Goal: Information Seeking & Learning: Find contact information

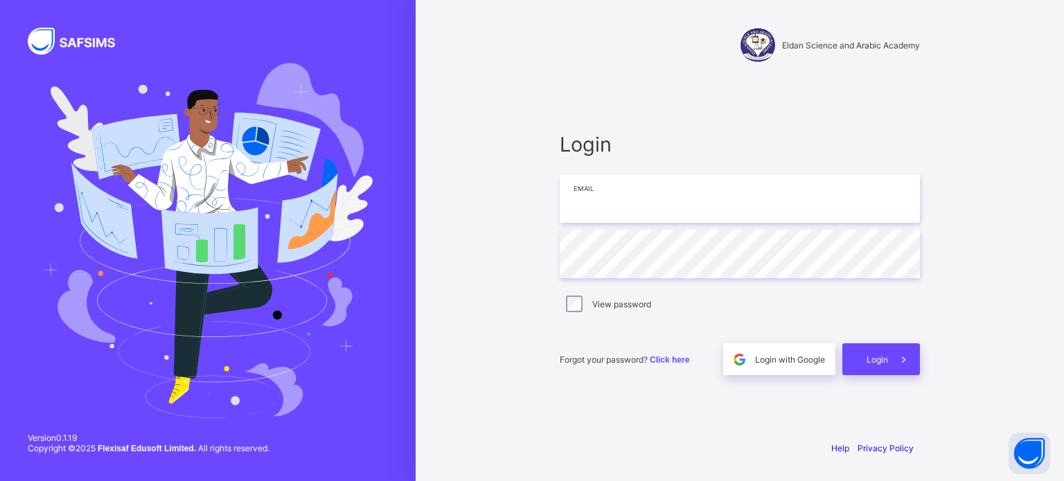
type input "**********"
click at [882, 364] on span "Login" at bounding box center [877, 360] width 21 height 10
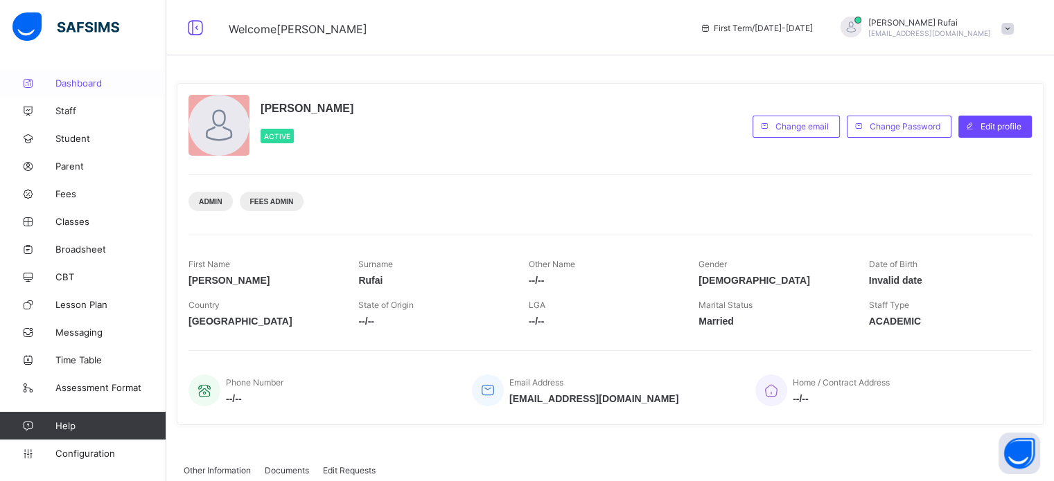
click at [80, 80] on span "Dashboard" at bounding box center [110, 83] width 111 height 11
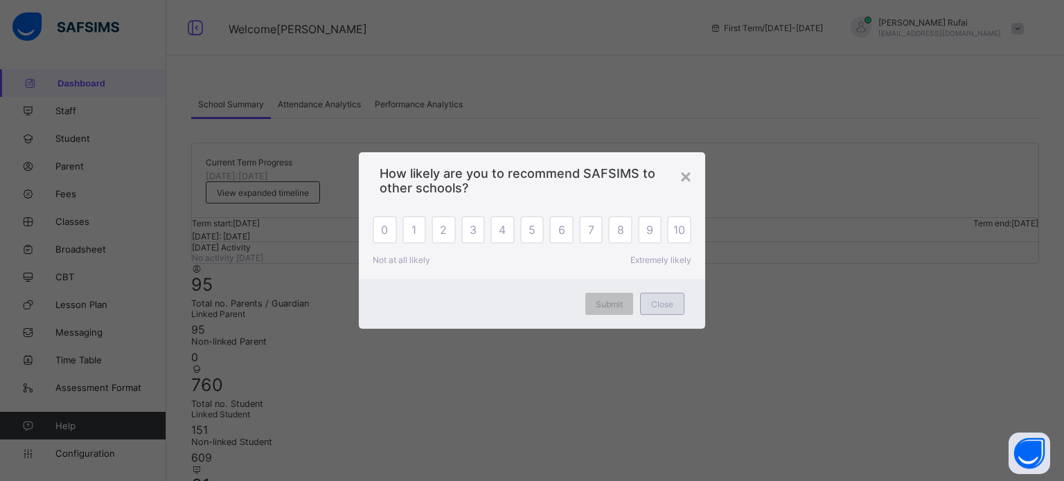
click at [663, 299] on span "Close" at bounding box center [662, 304] width 22 height 10
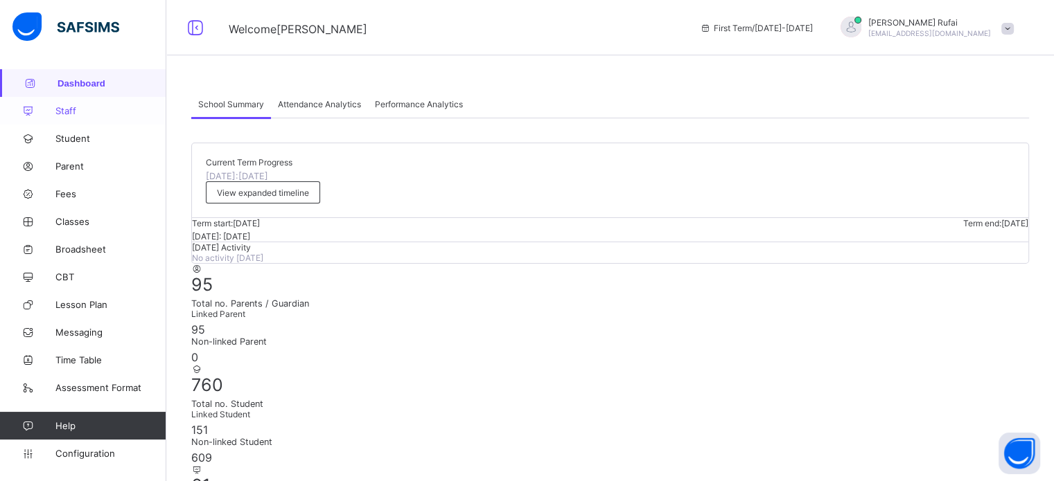
click at [62, 116] on link "Staff" at bounding box center [83, 111] width 166 height 28
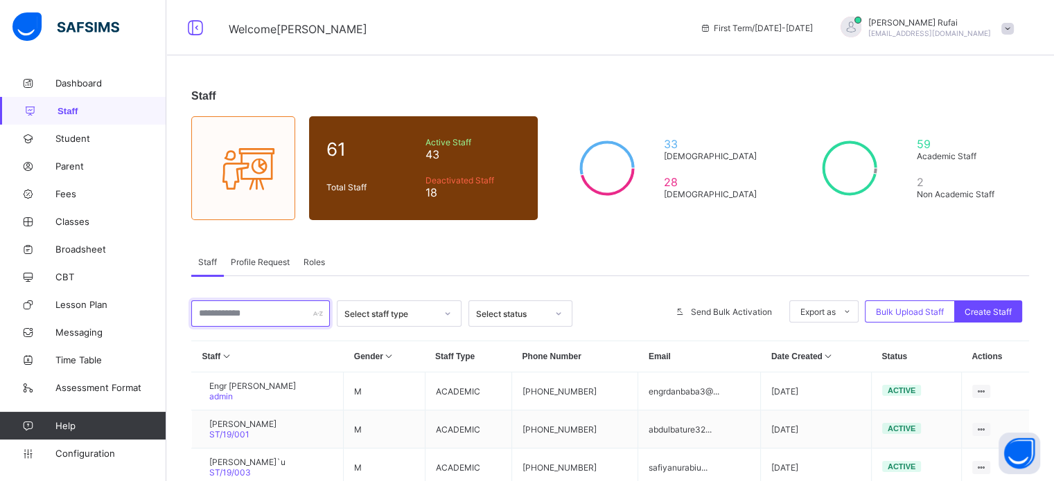
click at [265, 322] on input "text" at bounding box center [260, 314] width 139 height 26
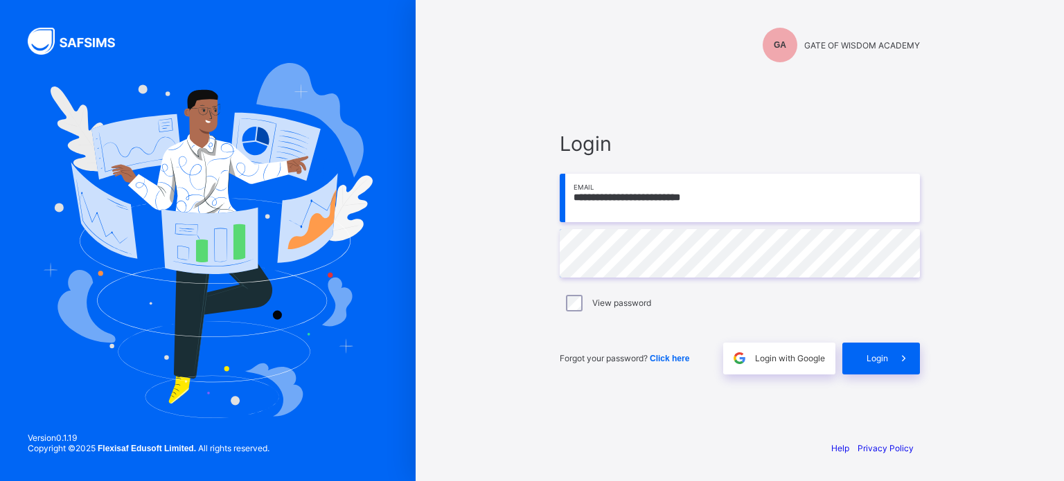
click at [880, 361] on span "Login" at bounding box center [877, 358] width 21 height 10
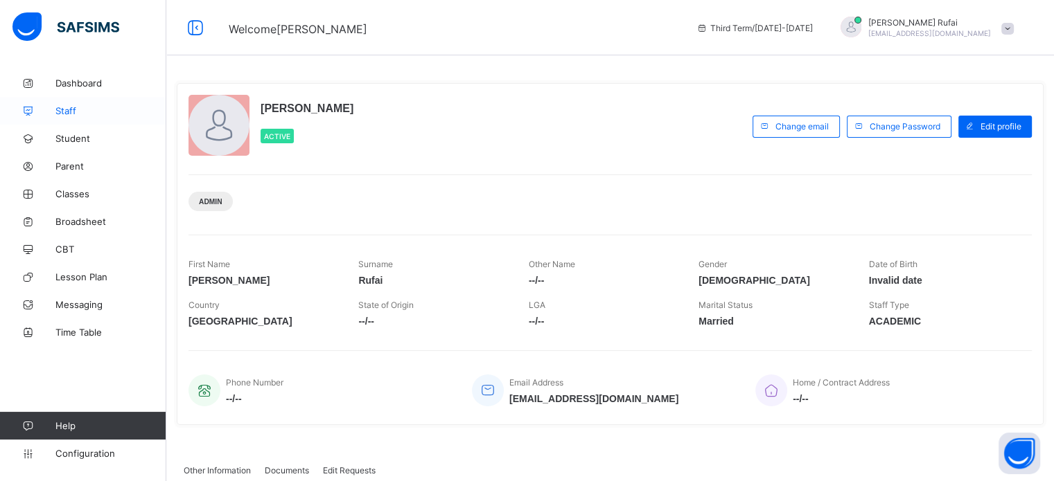
click at [80, 107] on span "Staff" at bounding box center [110, 110] width 111 height 11
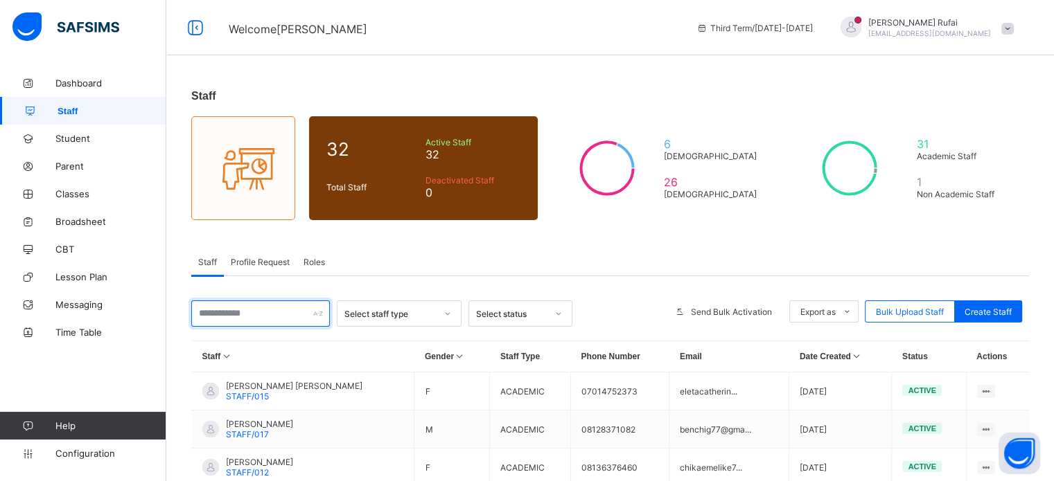
click at [252, 315] on input "text" at bounding box center [260, 314] width 139 height 26
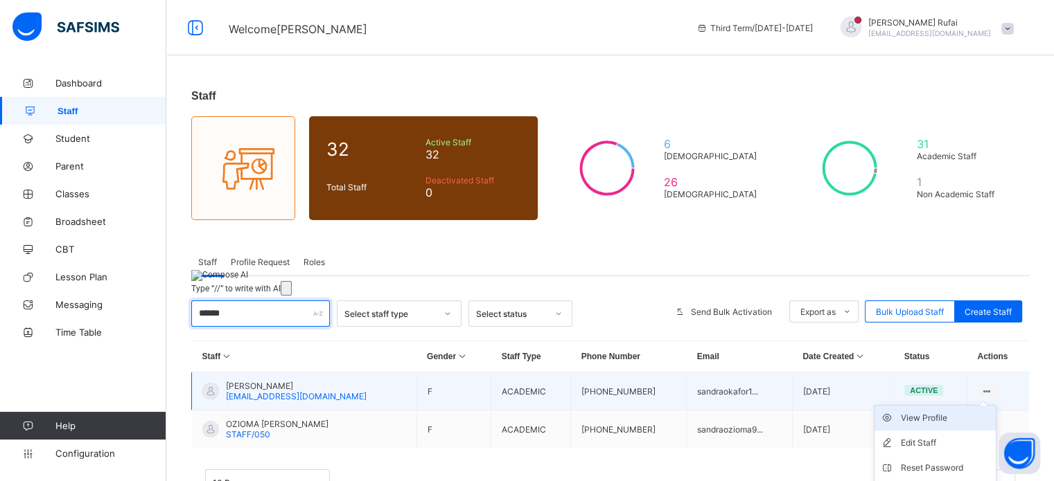
type input "******"
click at [956, 418] on div "View Profile" at bounding box center [945, 418] width 89 height 14
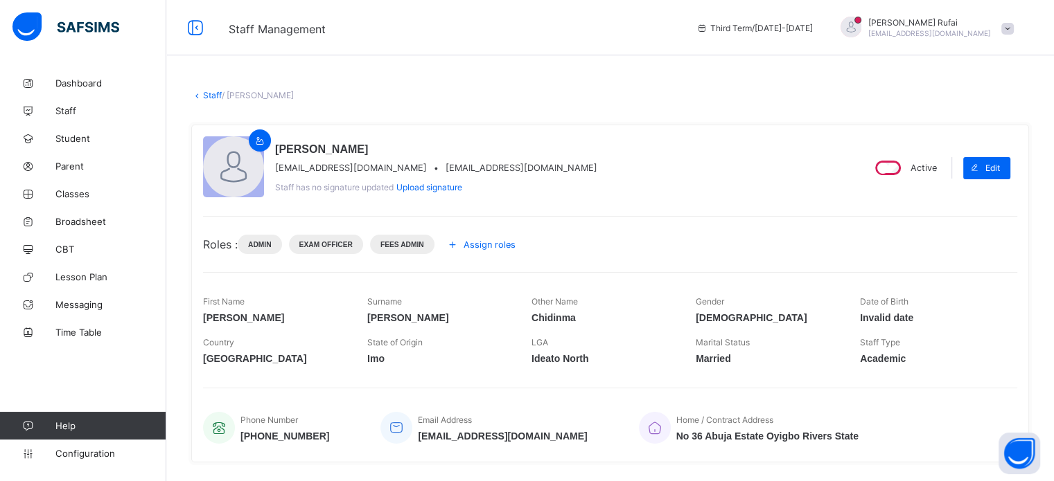
click at [452, 170] on span "sandraokafor162@gmail.com" at bounding box center [521, 168] width 152 height 10
copy span "sandraokafor162@gmail.com"
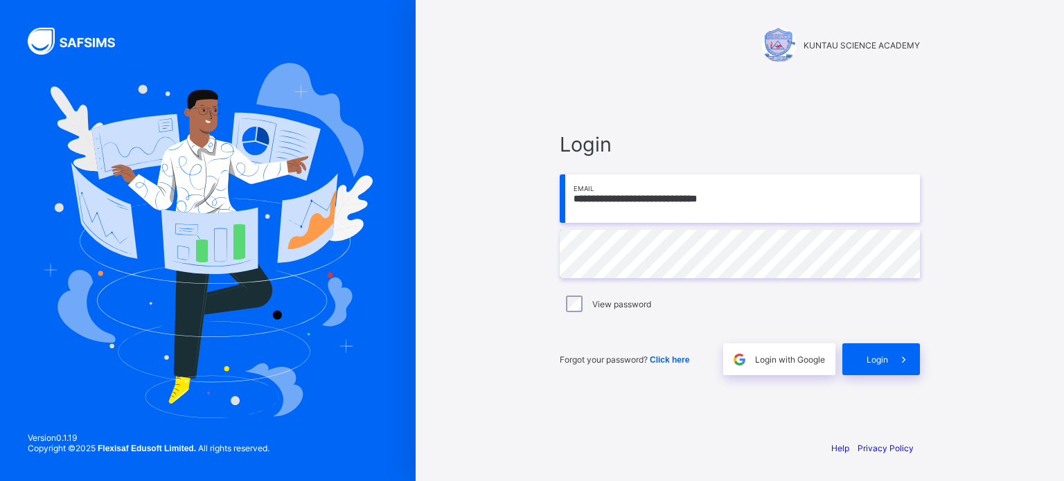
click at [657, 199] on input "**********" at bounding box center [740, 199] width 360 height 48
type input "**********"
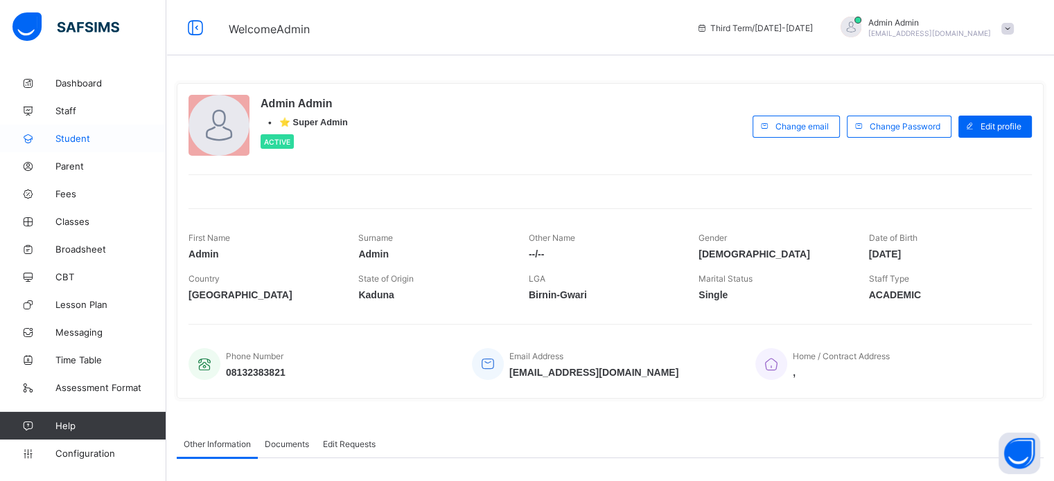
click at [73, 130] on link "Student" at bounding box center [83, 139] width 166 height 28
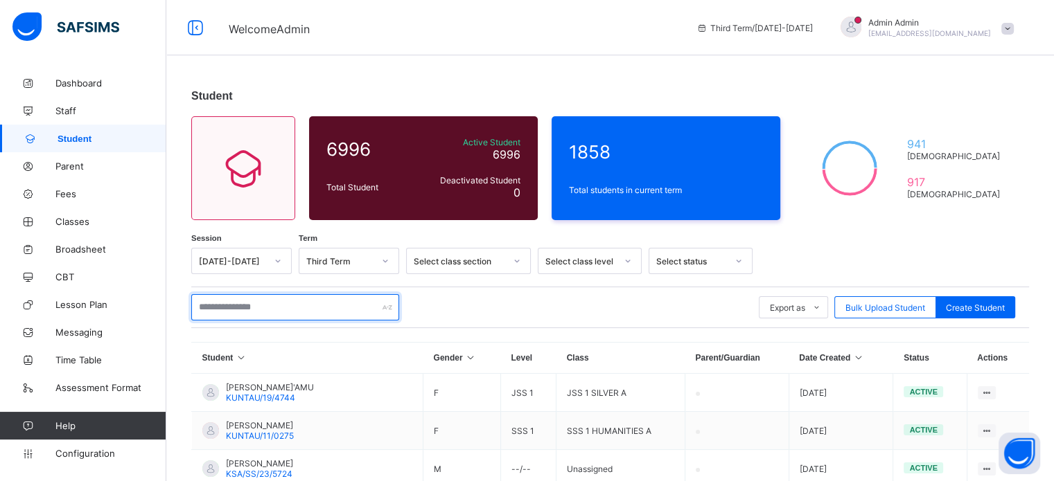
click at [269, 310] on input "text" at bounding box center [295, 307] width 208 height 26
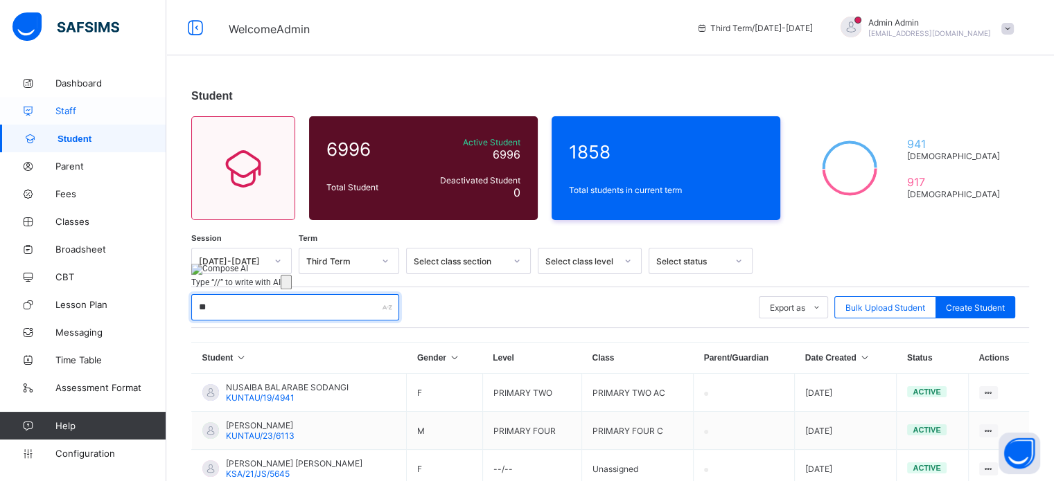
type input "**"
click at [79, 114] on span "Staff" at bounding box center [110, 110] width 111 height 11
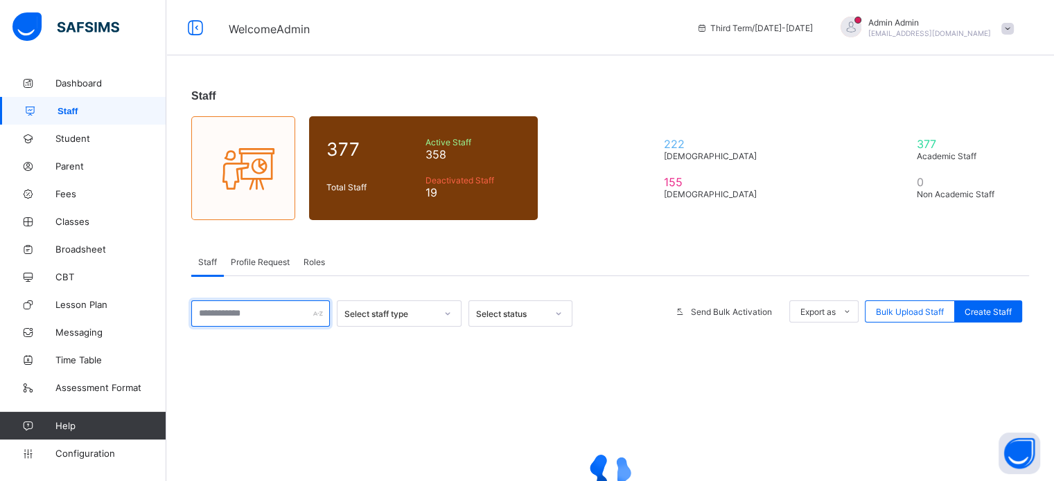
click at [257, 317] on input "text" at bounding box center [260, 314] width 139 height 26
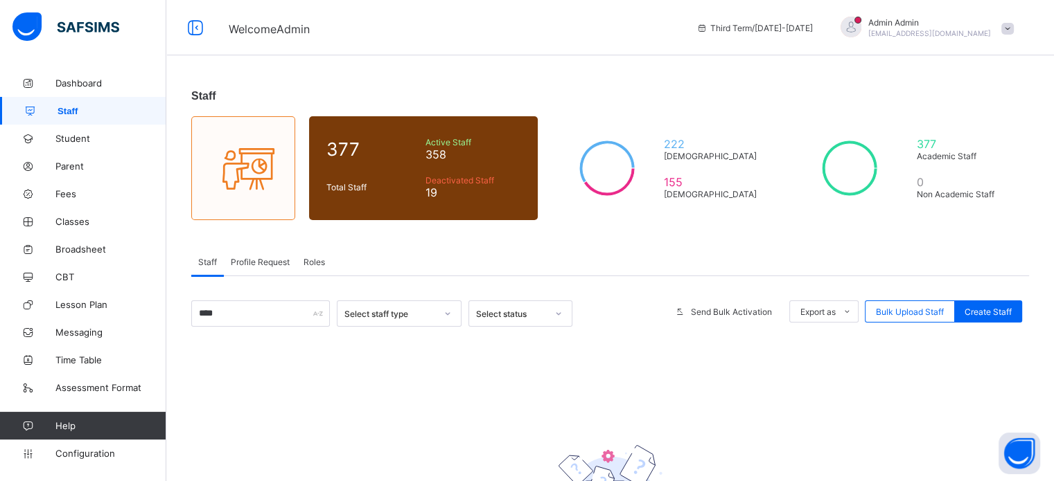
click at [314, 265] on span "Roles" at bounding box center [313, 262] width 21 height 10
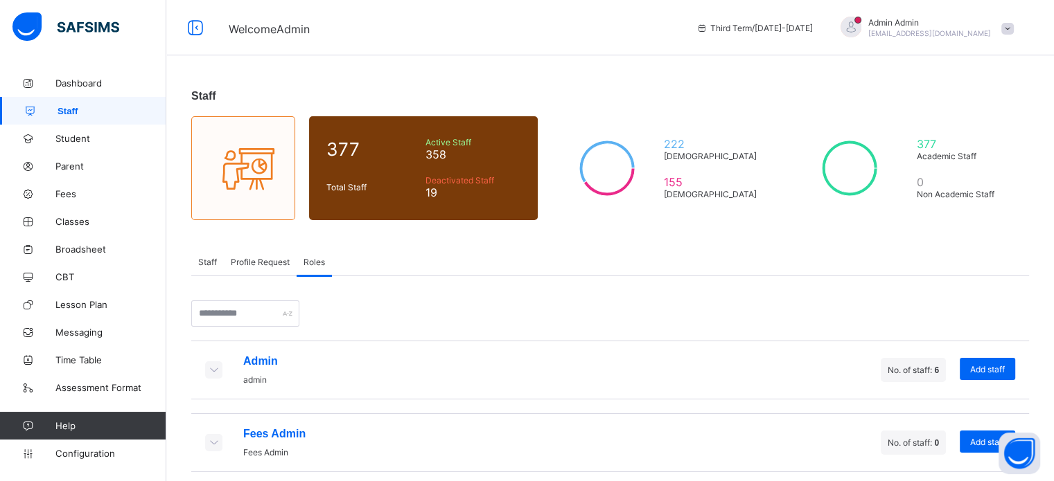
click at [211, 367] on icon at bounding box center [213, 370] width 15 height 12
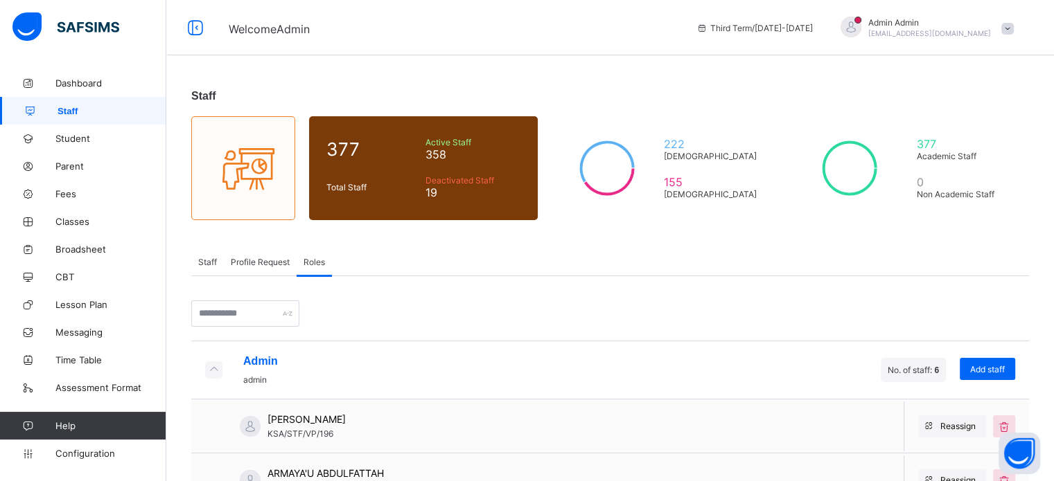
click at [204, 265] on span "Staff" at bounding box center [207, 262] width 19 height 10
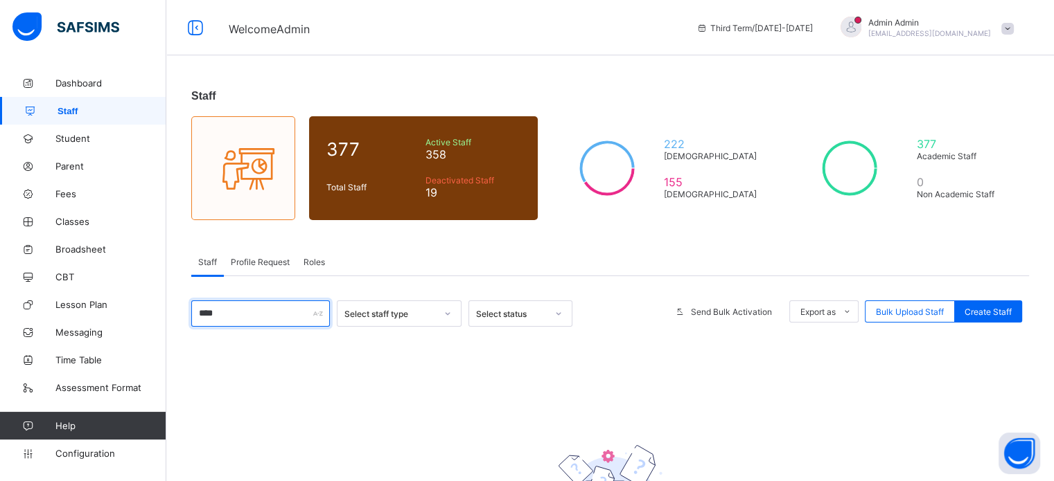
click at [254, 321] on input "****" at bounding box center [260, 314] width 139 height 26
type input "*"
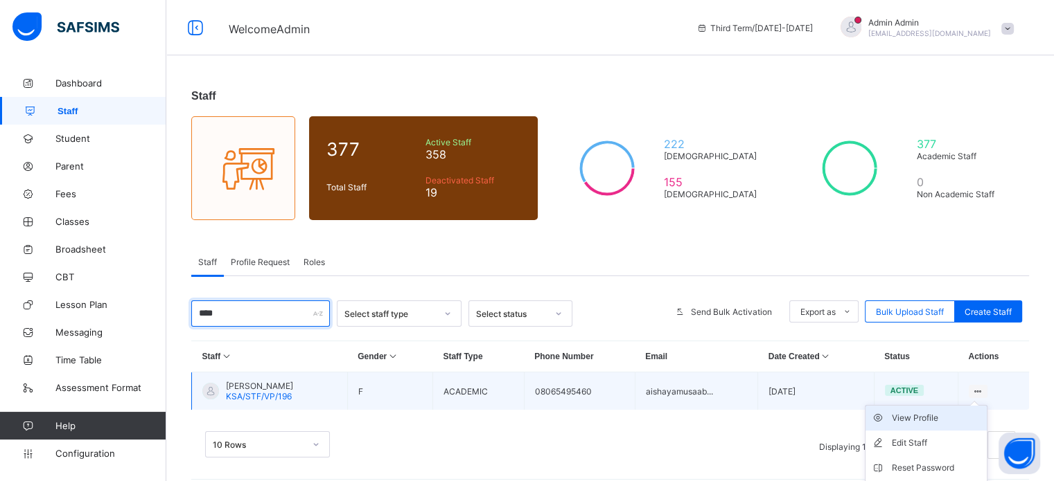
type input "****"
click at [950, 418] on div "View Profile" at bounding box center [936, 418] width 89 height 14
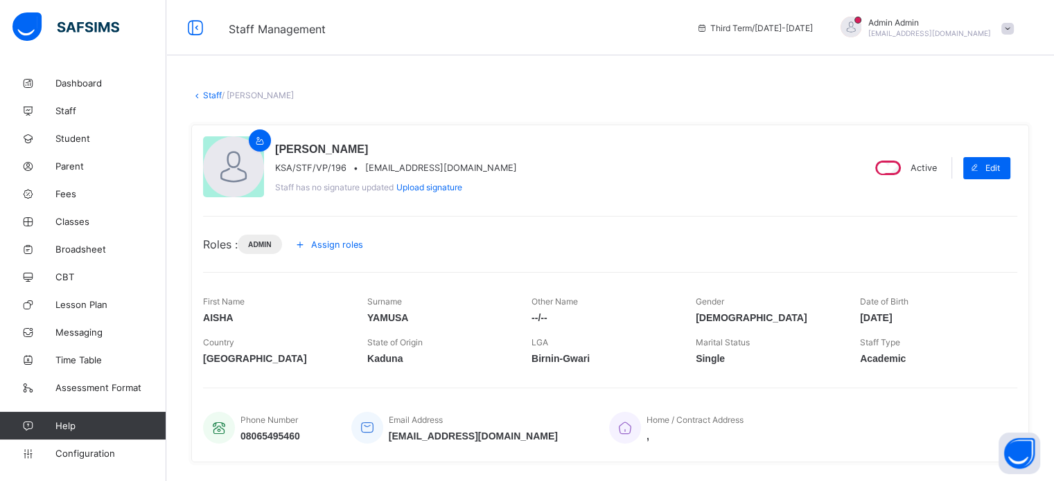
click at [389, 166] on span "aishayamusaabubakar@gmail.com" at bounding box center [441, 168] width 152 height 10
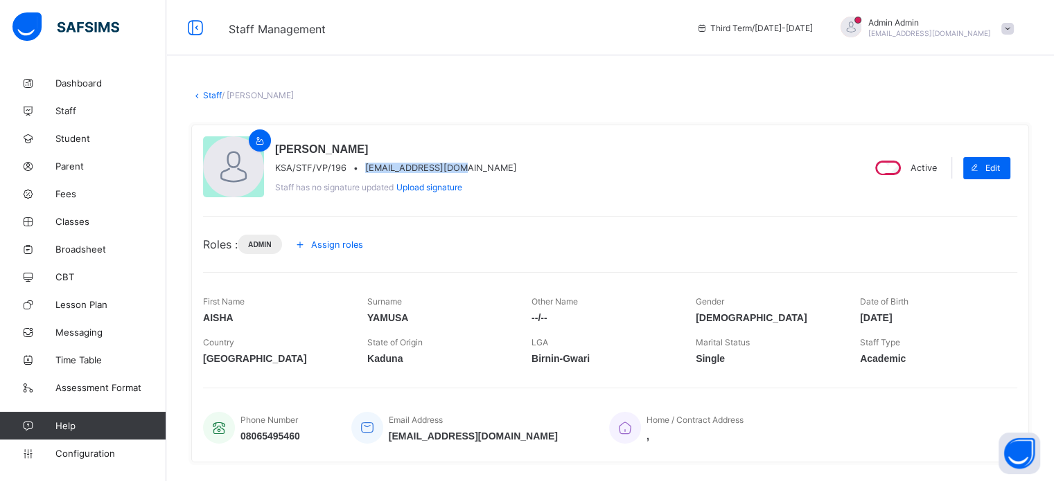
click at [389, 166] on span "aishayamusaabubakar@gmail.com" at bounding box center [441, 168] width 152 height 10
copy span "aishayamusaabubakar@gmail.com"
click at [206, 95] on link "Staff" at bounding box center [212, 95] width 19 height 10
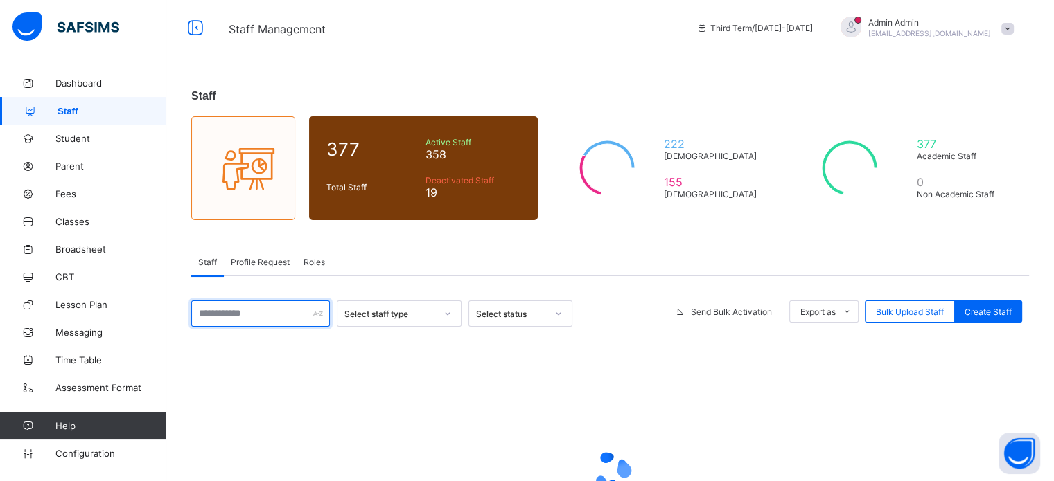
click at [239, 307] on input "text" at bounding box center [260, 314] width 139 height 26
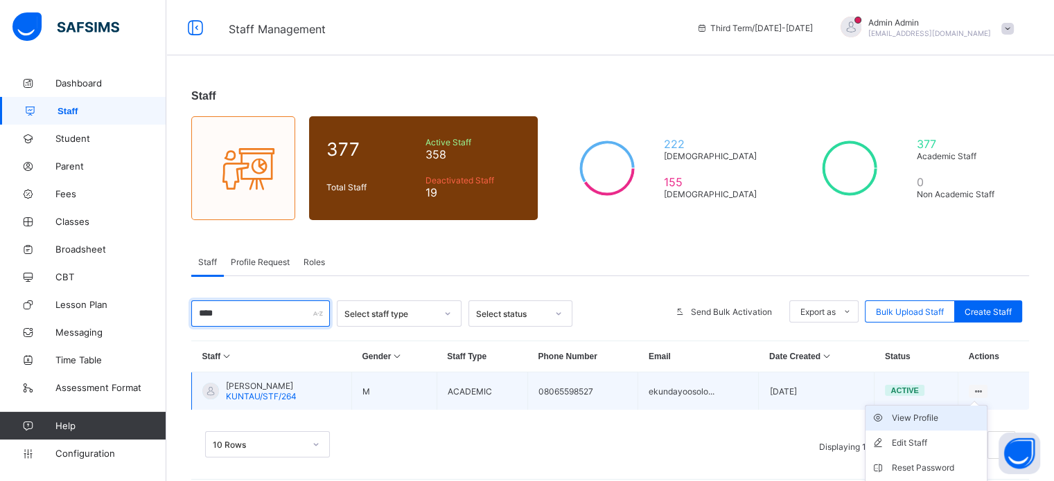
type input "****"
click at [946, 420] on div "View Profile" at bounding box center [936, 418] width 89 height 14
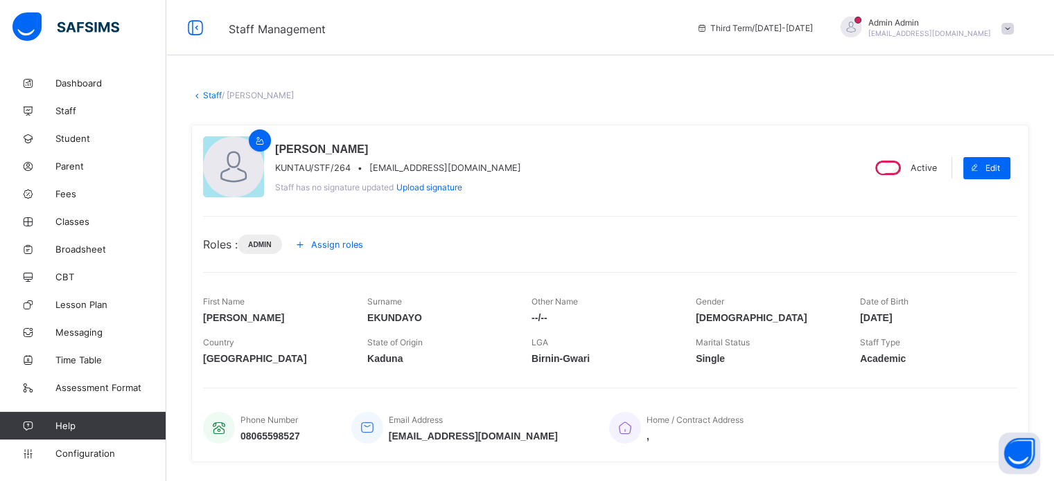
click at [416, 163] on span "ekundayoosolomon@gmail.com" at bounding box center [445, 168] width 152 height 10
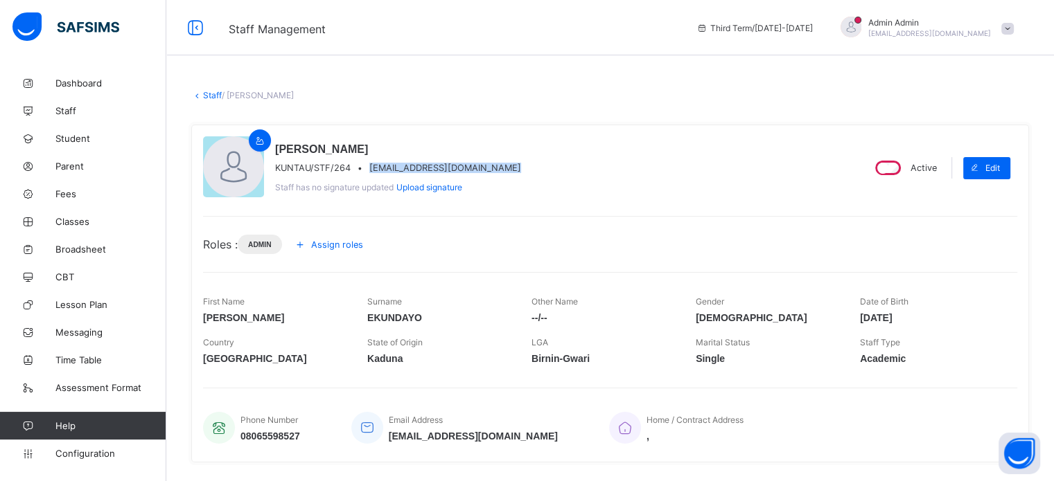
copy span "ekundayoosolomon@gmail.com"
click at [211, 92] on link "Staff" at bounding box center [212, 95] width 19 height 10
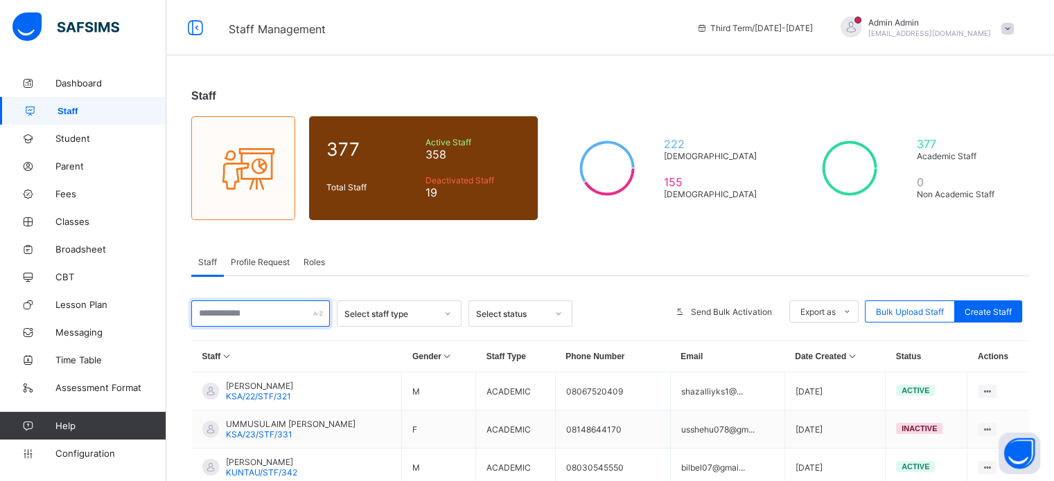
click at [268, 318] on input "text" at bounding box center [260, 314] width 139 height 26
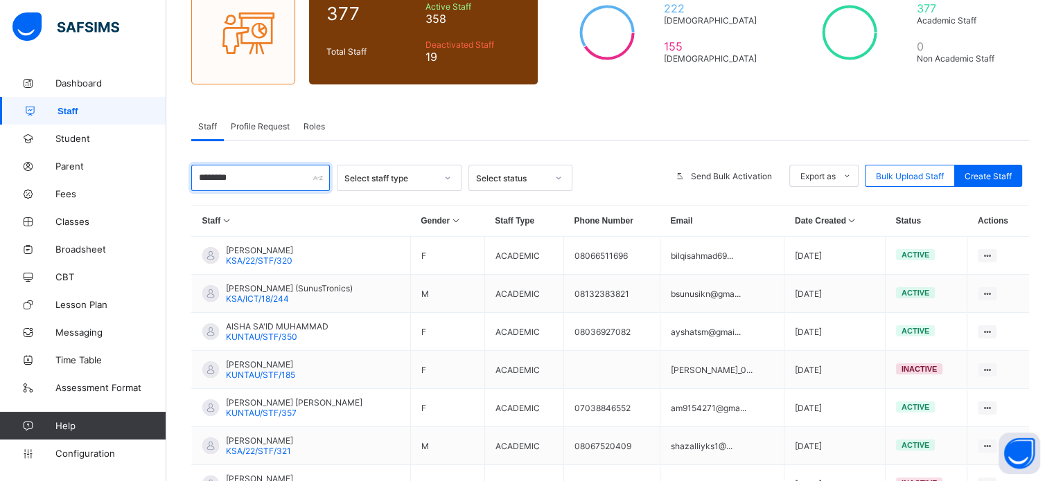
scroll to position [138, 0]
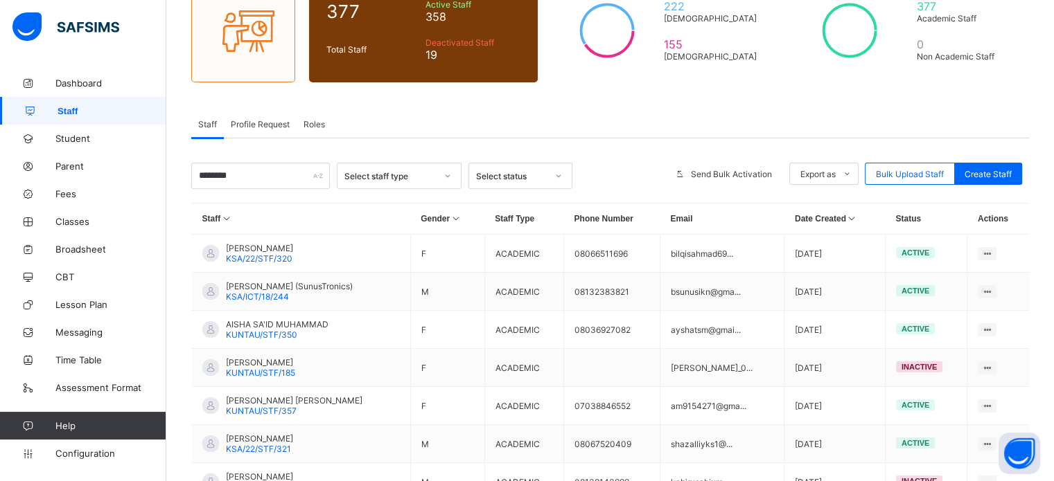
click at [316, 123] on span "Roles" at bounding box center [313, 124] width 21 height 10
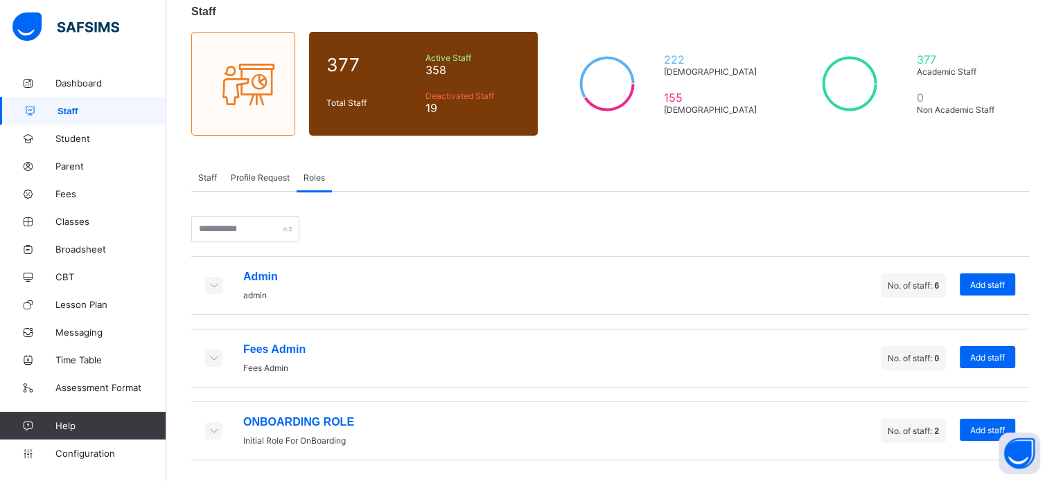
scroll to position [87, 0]
click at [218, 286] on icon at bounding box center [213, 285] width 15 height 12
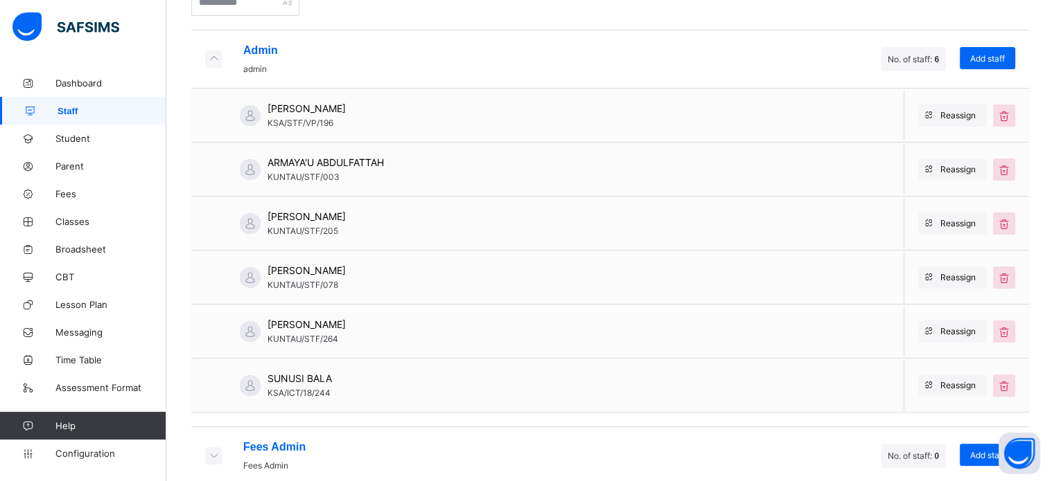
scroll to position [313, 0]
click at [292, 286] on span "KUNTAU/STF/078" at bounding box center [302, 283] width 71 height 10
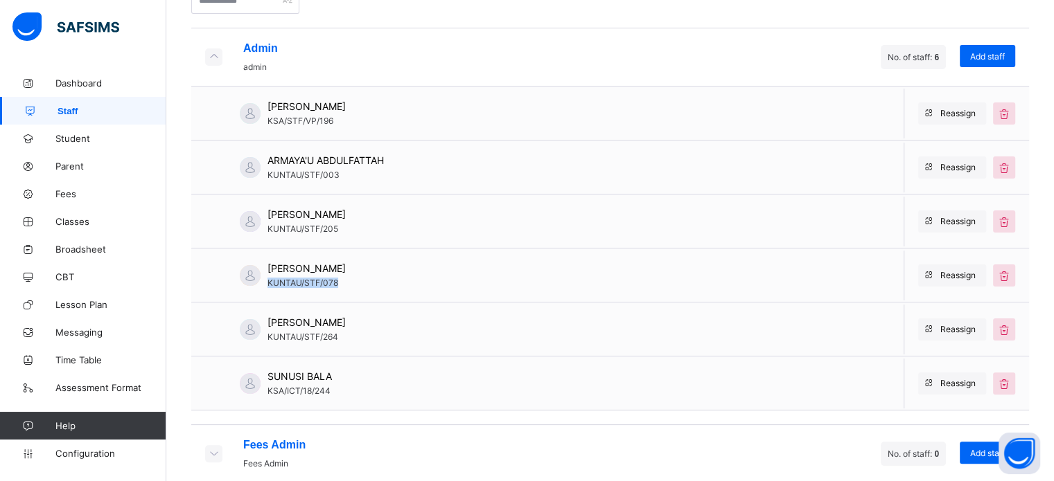
click at [292, 286] on span "KUNTAU/STF/078" at bounding box center [302, 283] width 71 height 10
click at [291, 285] on span "KUNTAU/STF/078" at bounding box center [302, 283] width 71 height 10
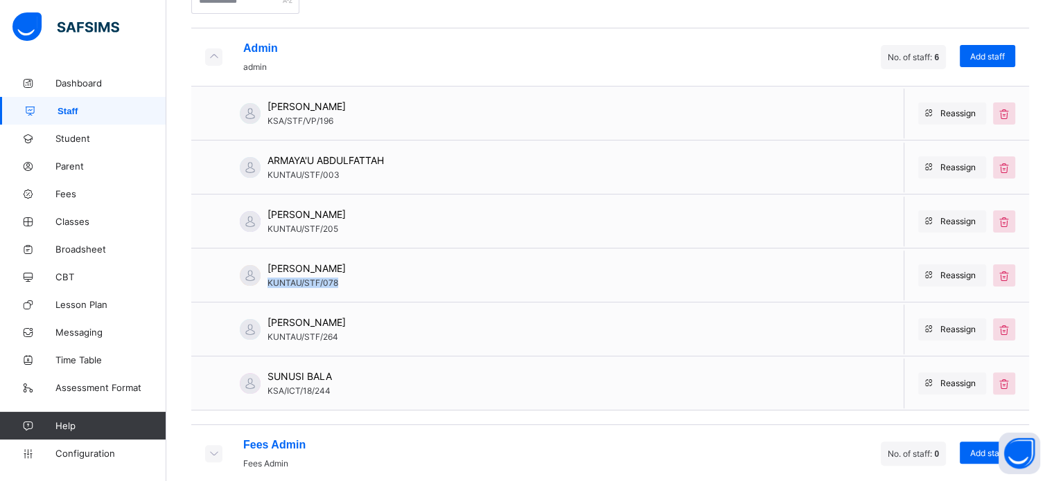
copy span "KUNTAU/STF/078"
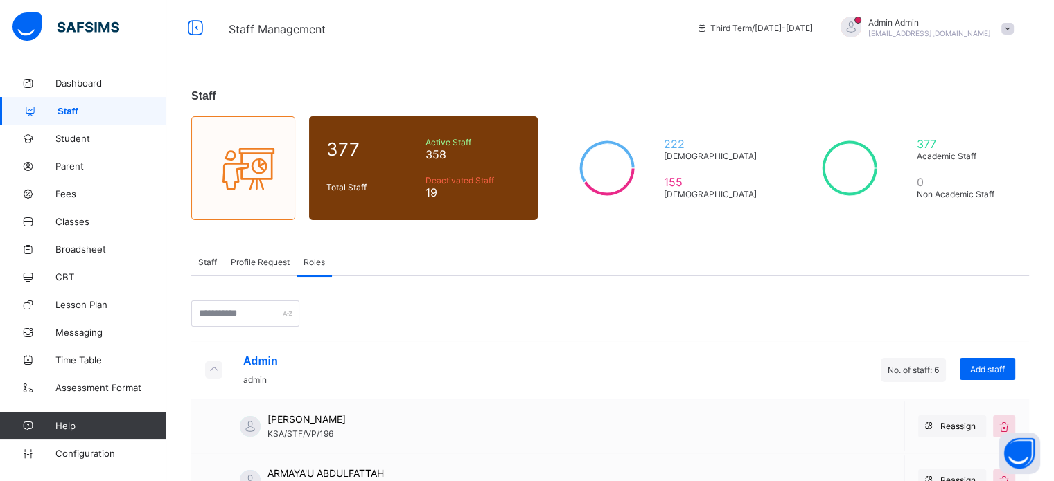
click at [197, 263] on div "Staff" at bounding box center [207, 262] width 33 height 28
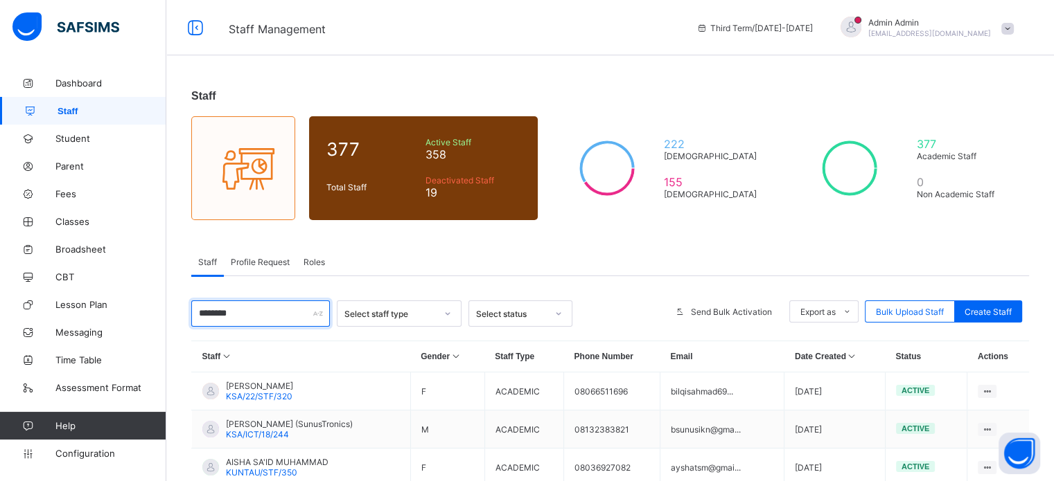
click at [267, 310] on input "********" at bounding box center [260, 314] width 139 height 26
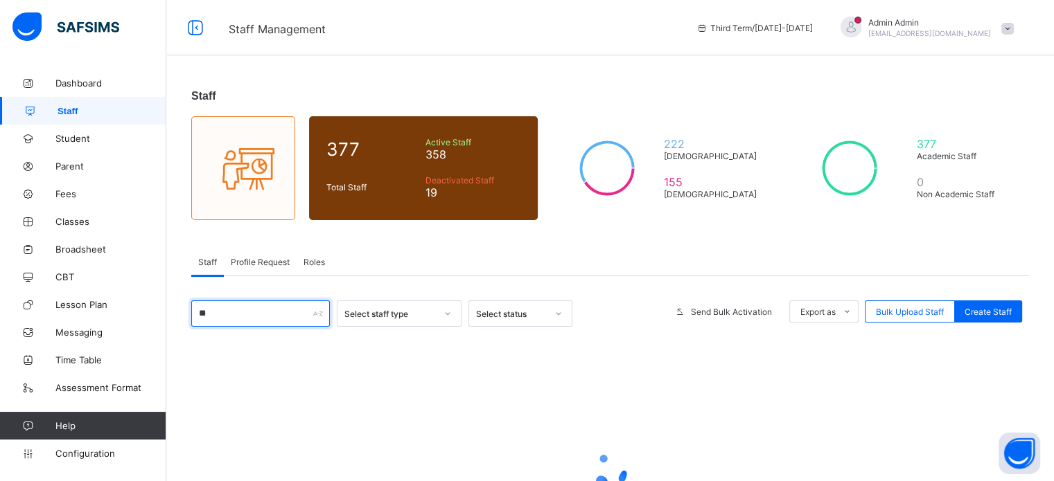
type input "*"
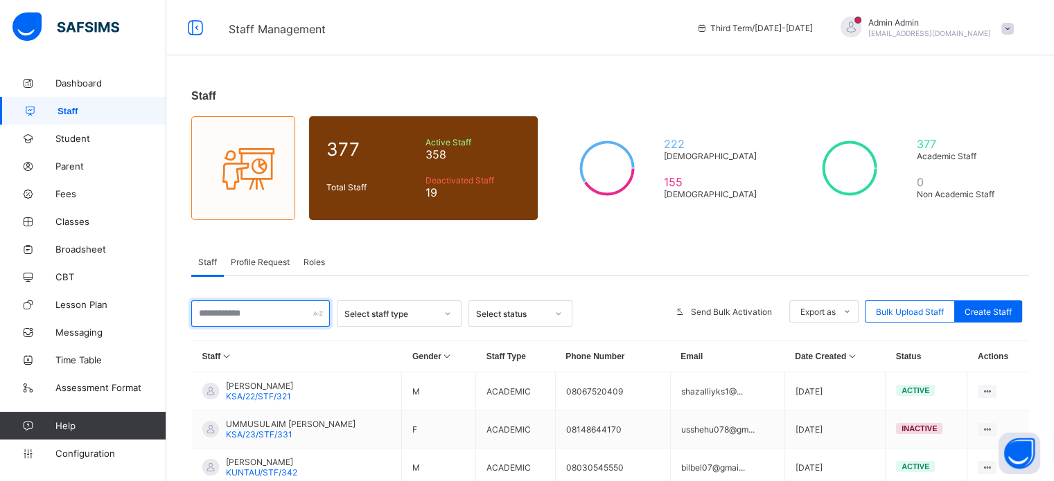
paste input "**********"
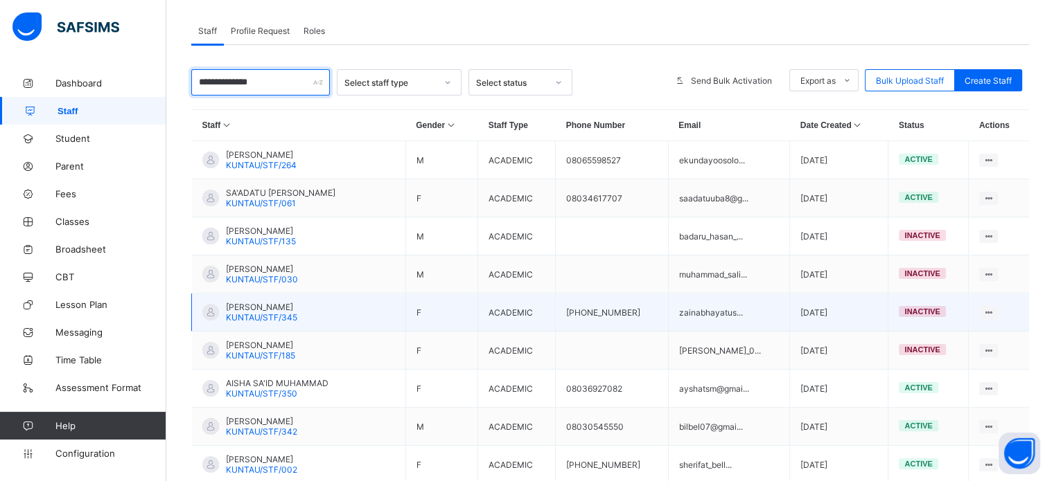
scroll to position [230, 0]
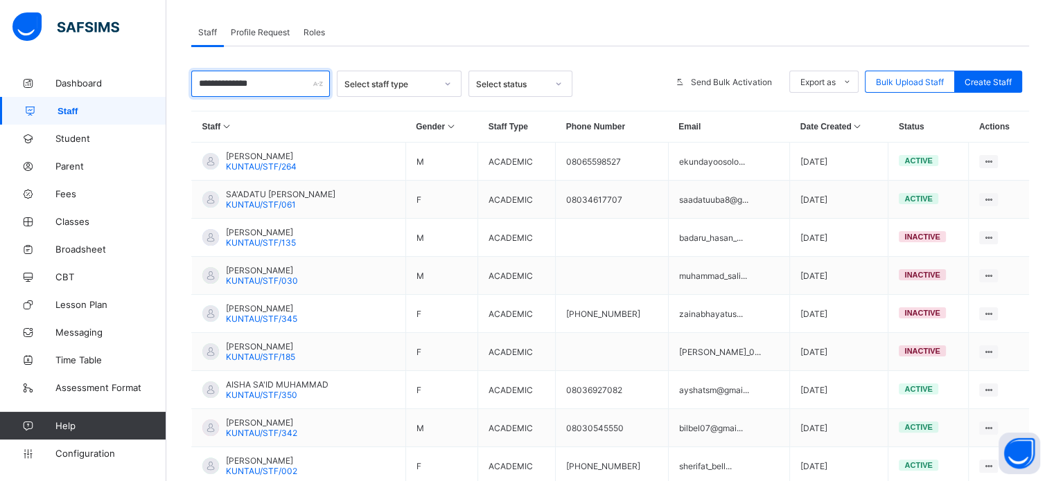
click at [302, 90] on input "**********" at bounding box center [260, 84] width 139 height 26
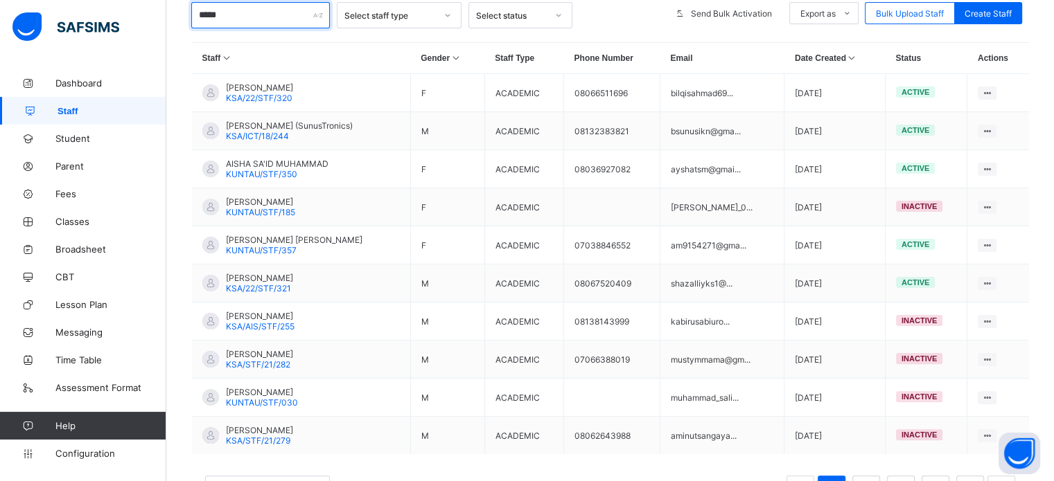
scroll to position [142, 0]
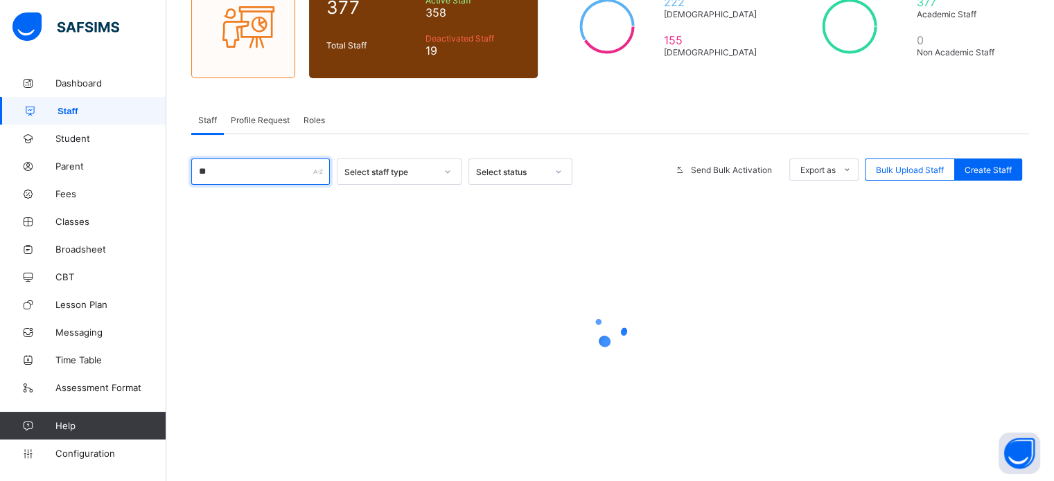
type input "*"
click at [67, 79] on span "Dashboard" at bounding box center [110, 83] width 111 height 11
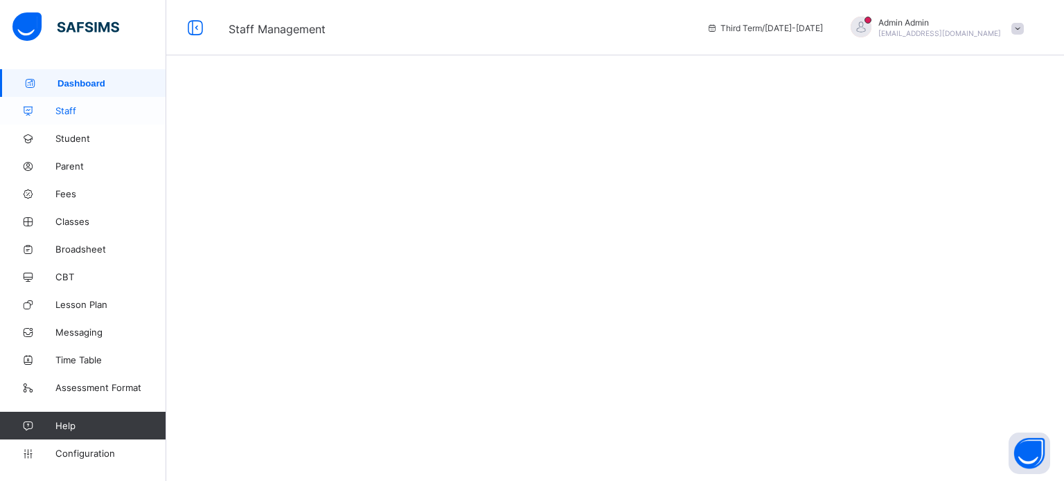
click at [67, 109] on span "Staff" at bounding box center [110, 110] width 111 height 11
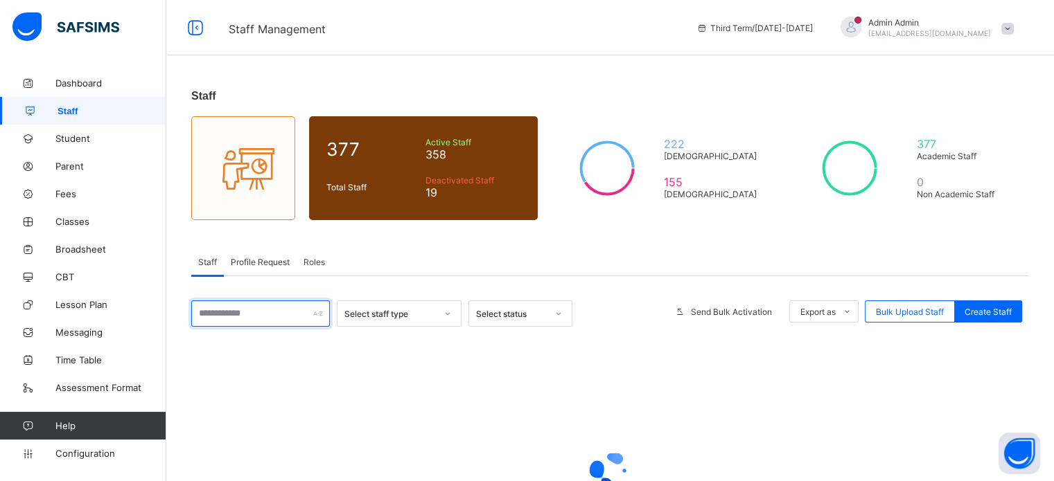
click at [229, 317] on input "text" at bounding box center [260, 314] width 139 height 26
click at [314, 260] on span "Roles" at bounding box center [313, 262] width 21 height 10
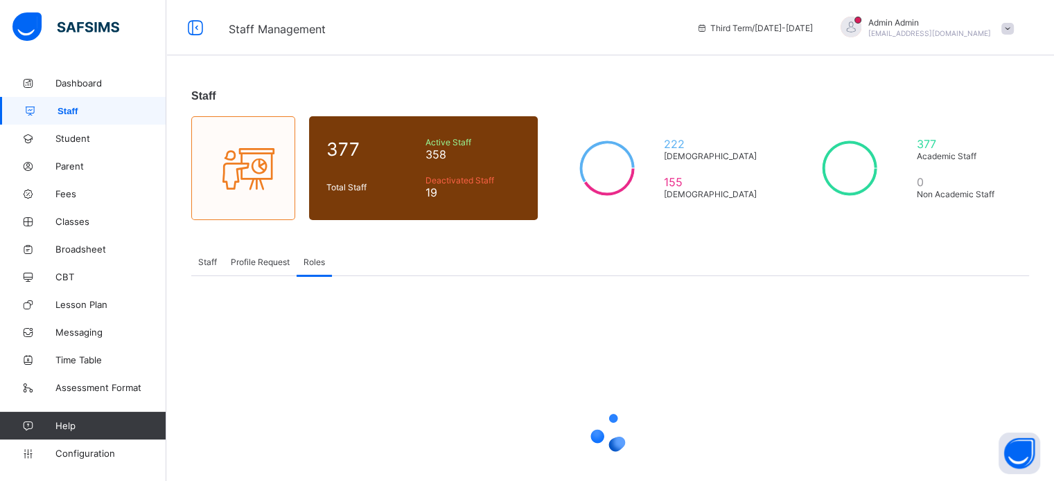
click at [683, 365] on div at bounding box center [610, 432] width 838 height 263
click at [260, 266] on span "Profile Request" at bounding box center [260, 262] width 59 height 10
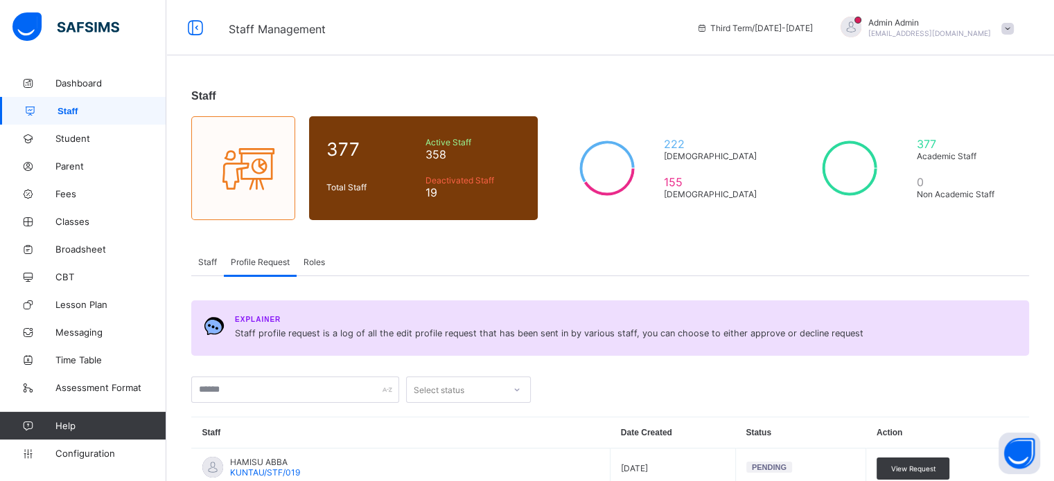
click at [306, 263] on span "Roles" at bounding box center [313, 262] width 21 height 10
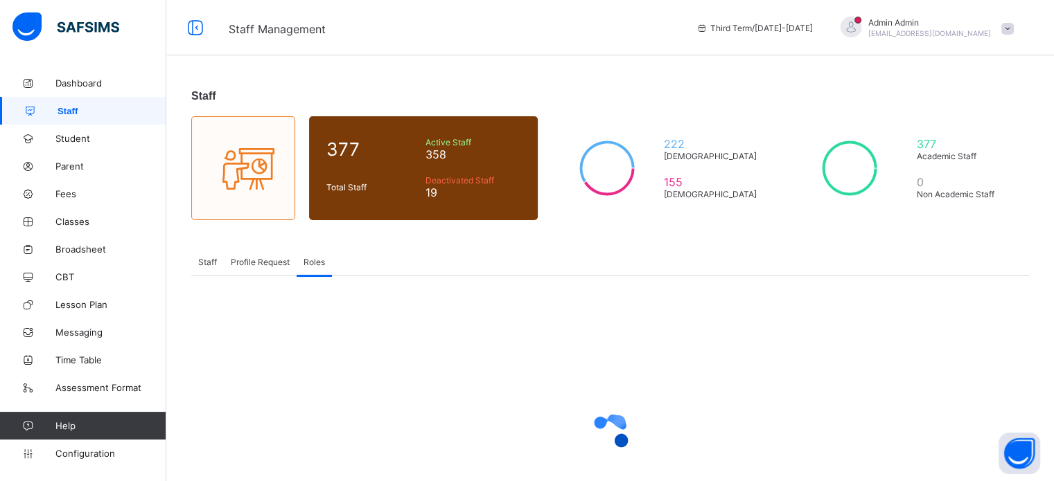
click at [732, 259] on div "Staff Profile Request Roles" at bounding box center [610, 262] width 838 height 28
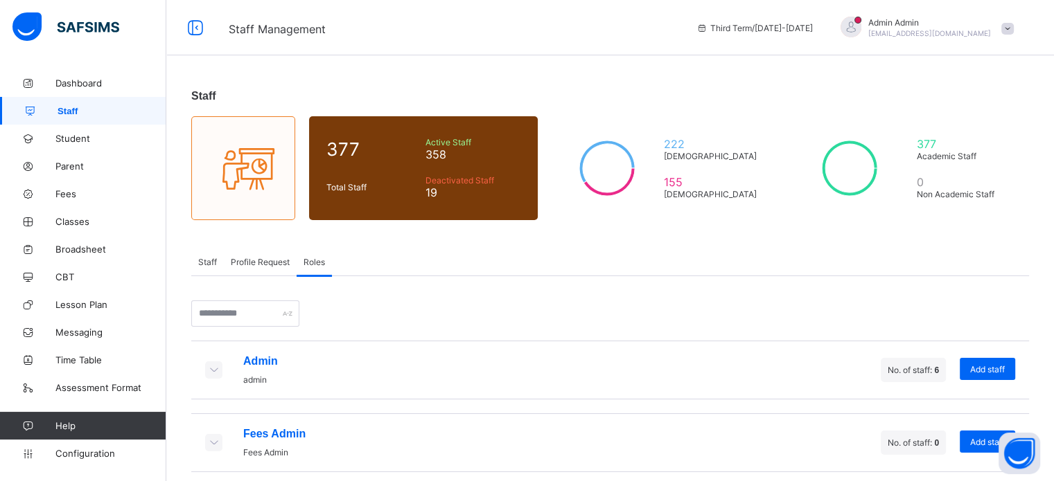
click at [209, 374] on icon at bounding box center [213, 370] width 15 height 12
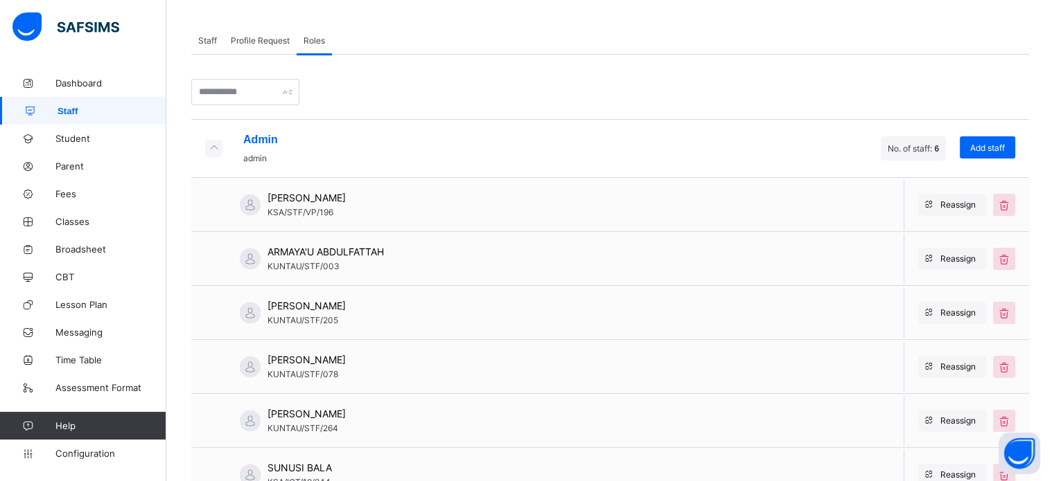
scroll to position [227, 0]
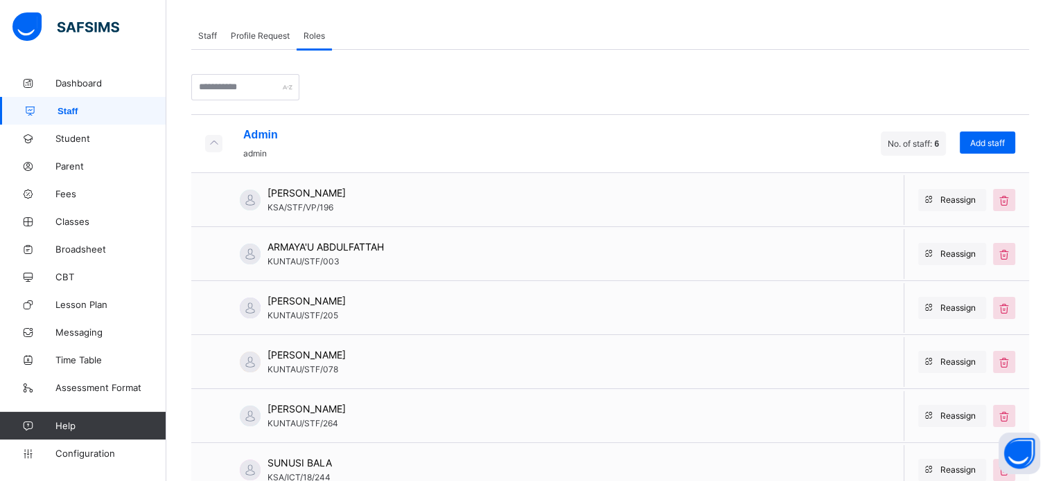
click at [200, 42] on div "Staff" at bounding box center [207, 35] width 33 height 28
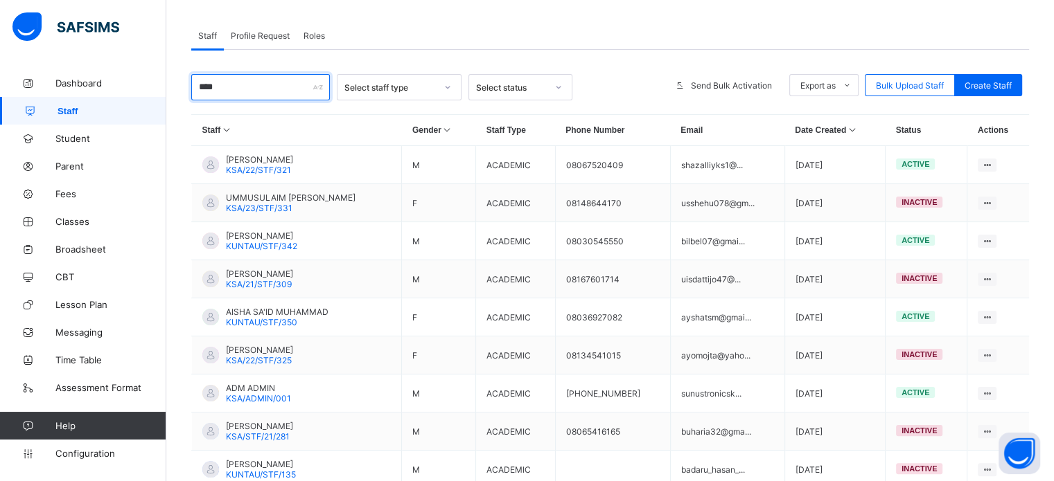
click at [230, 88] on input "****" at bounding box center [260, 87] width 139 height 26
type input "*"
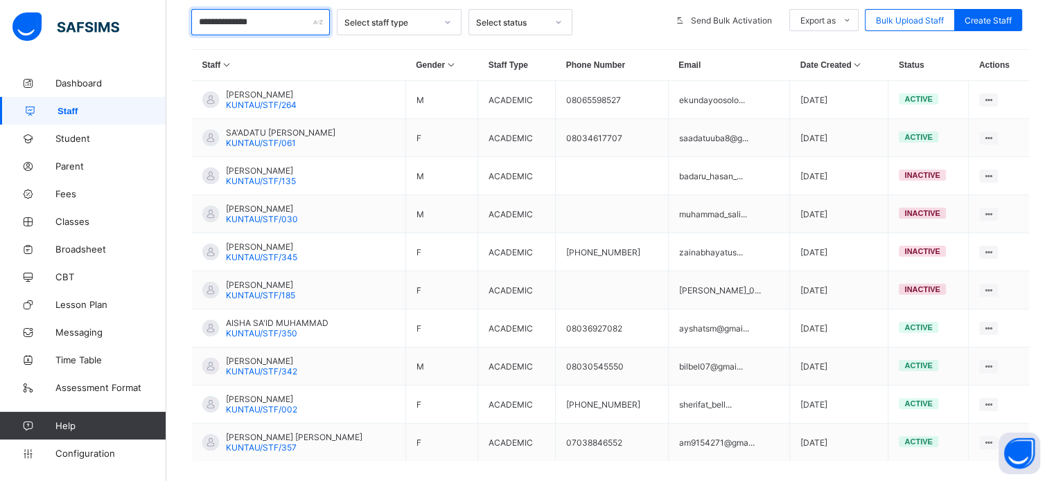
scroll to position [357, 0]
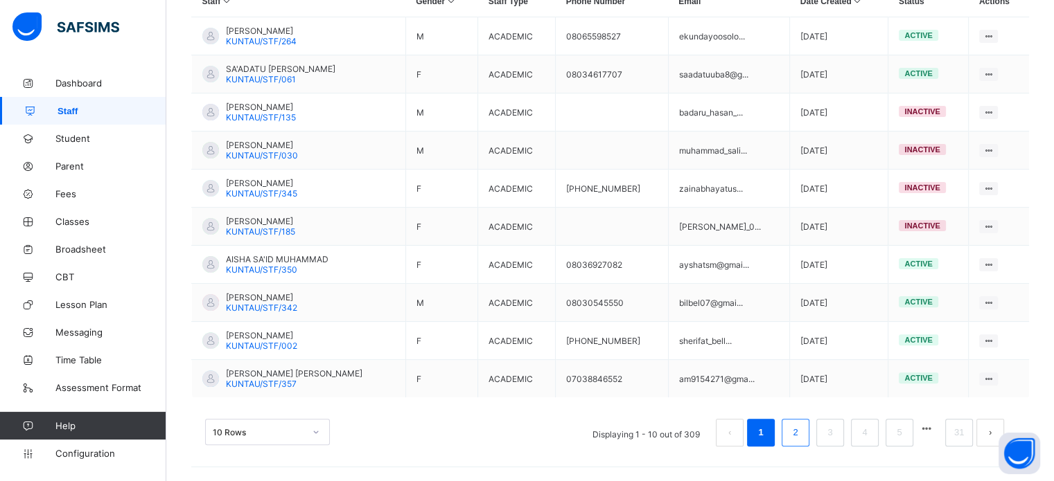
click at [801, 436] on link "2" at bounding box center [794, 433] width 13 height 18
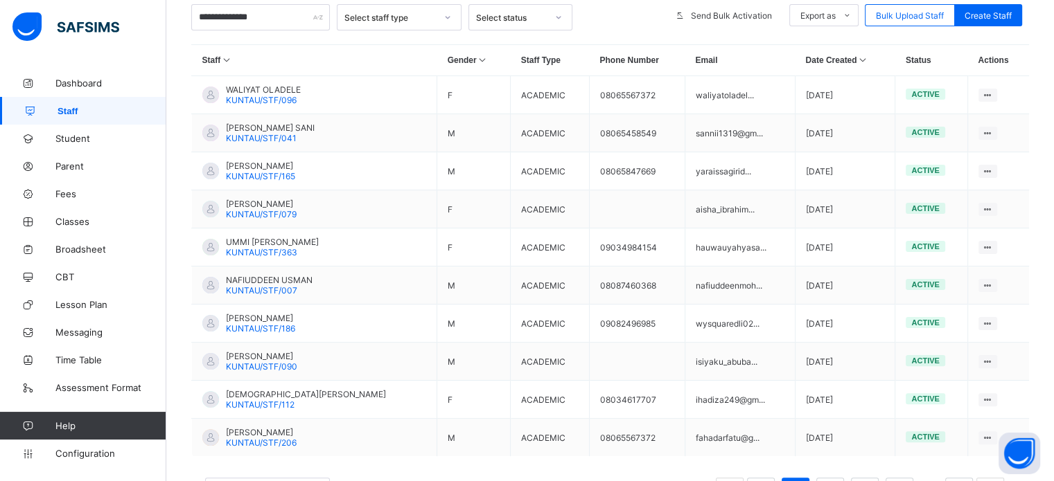
scroll to position [326, 0]
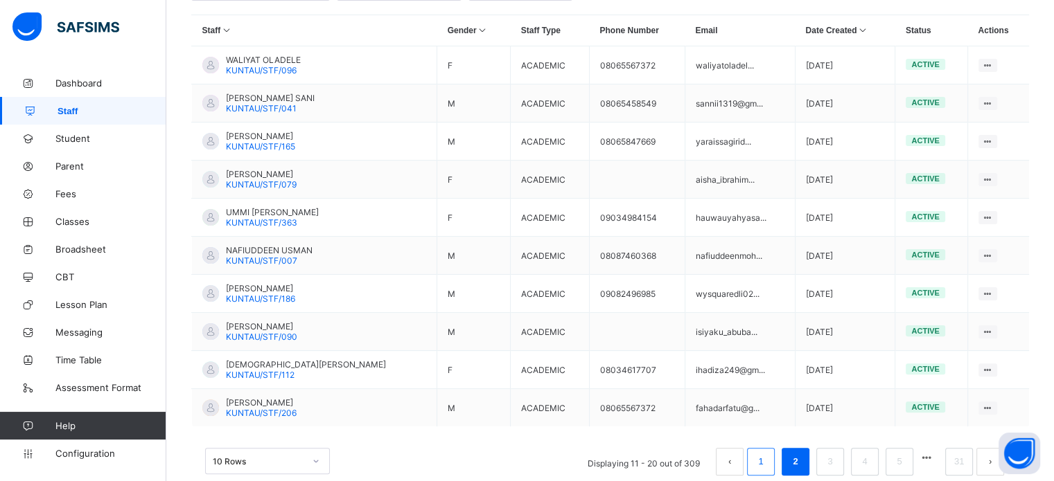
click at [767, 470] on link "1" at bounding box center [760, 462] width 13 height 18
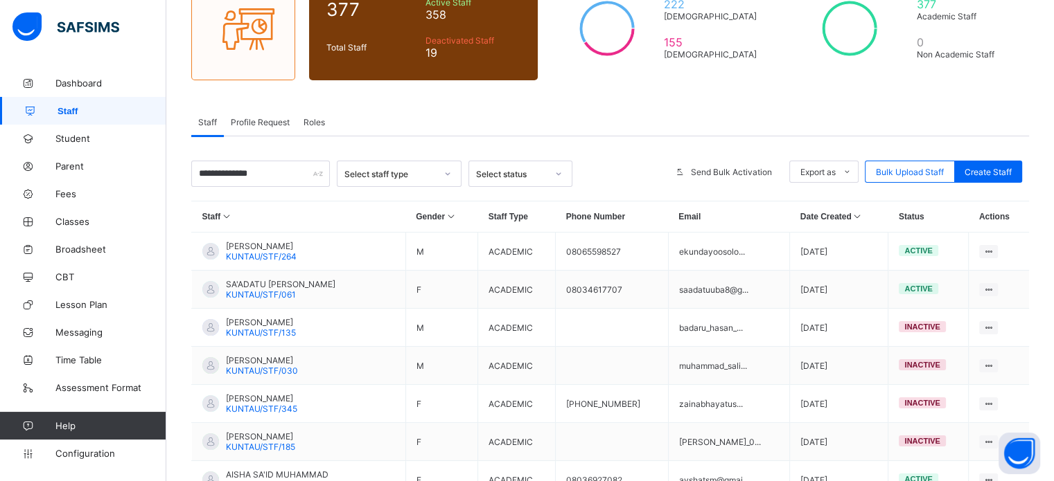
scroll to position [134, 0]
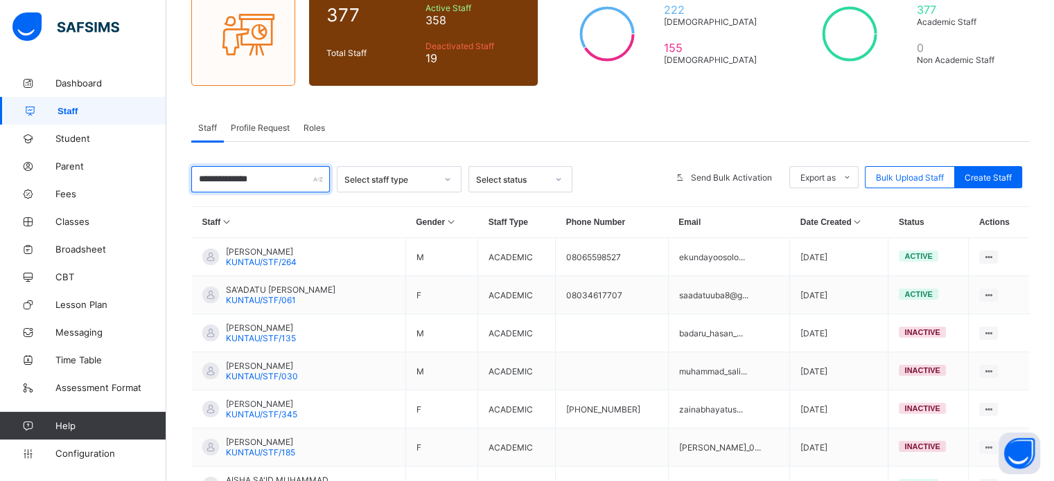
click at [289, 180] on input "**********" at bounding box center [260, 179] width 139 height 26
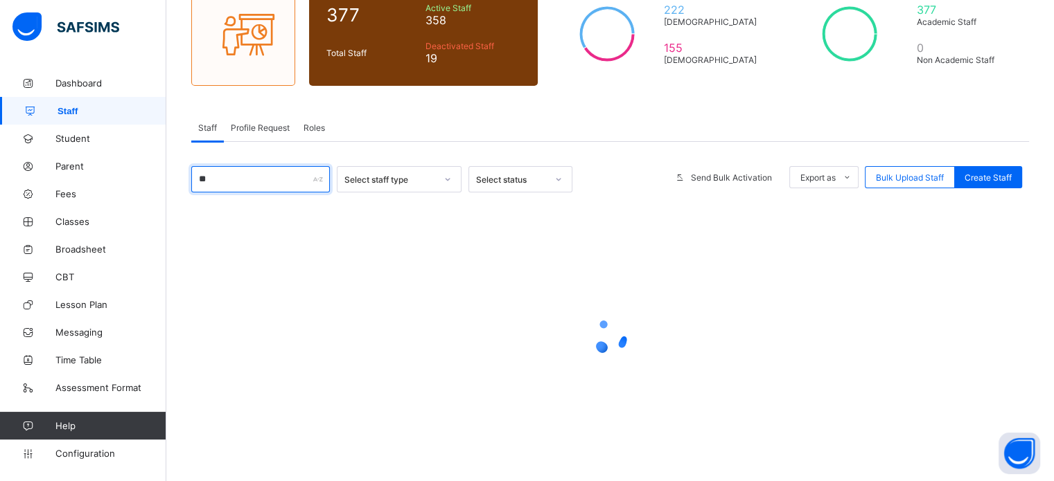
type input "*"
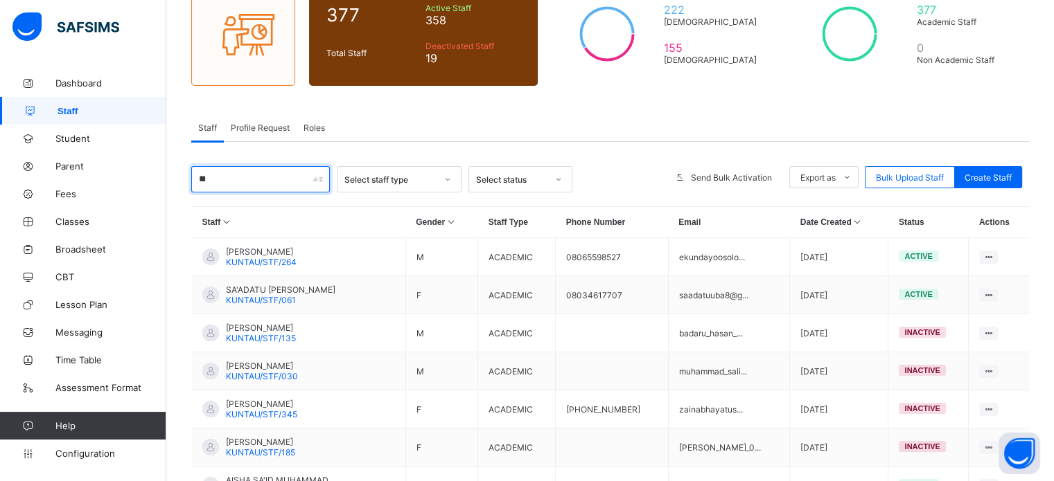
type input "*"
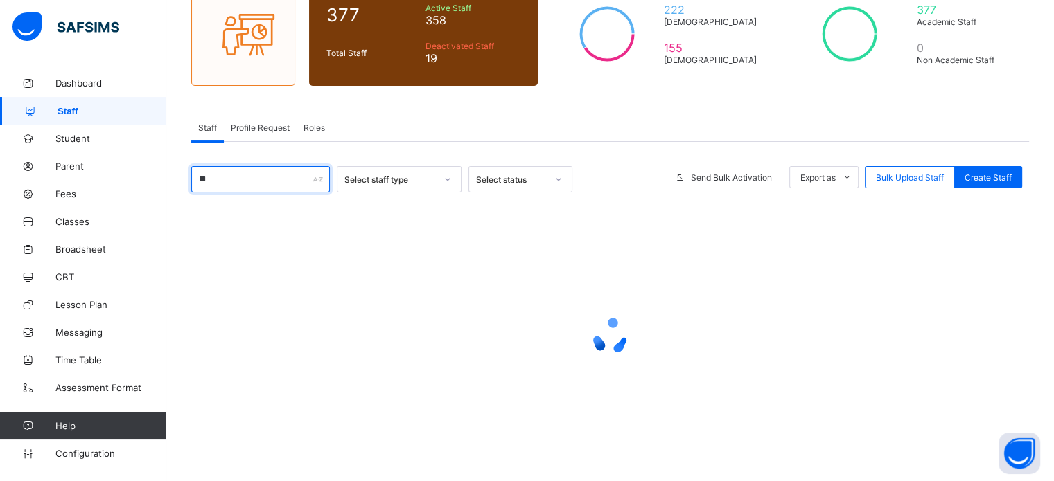
type input "*"
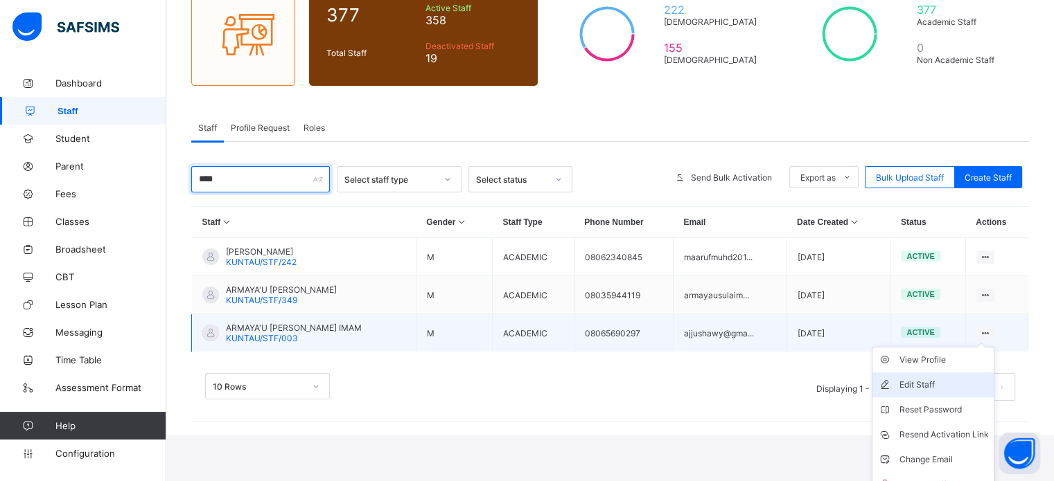
type input "****"
click at [988, 380] on div "Edit Staff" at bounding box center [942, 385] width 89 height 14
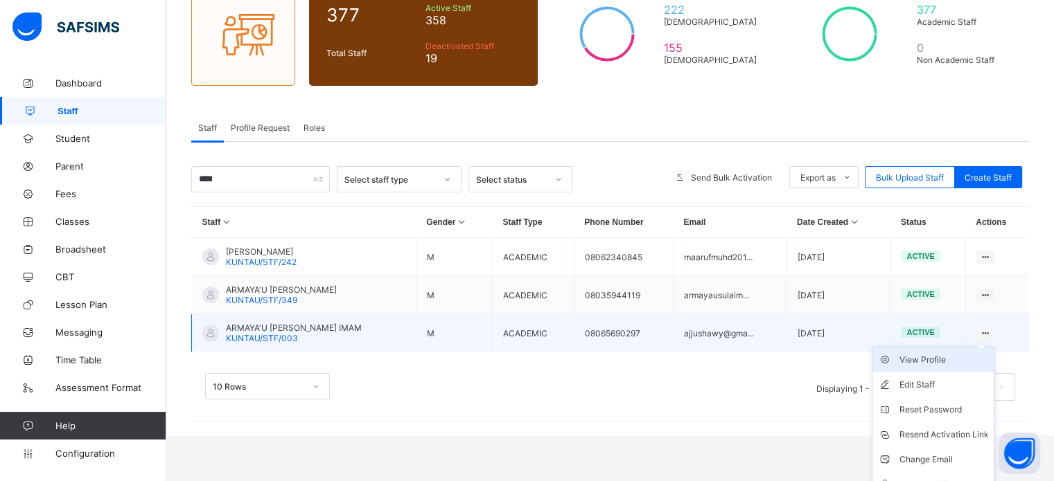
click at [957, 362] on div "View Profile" at bounding box center [942, 360] width 89 height 14
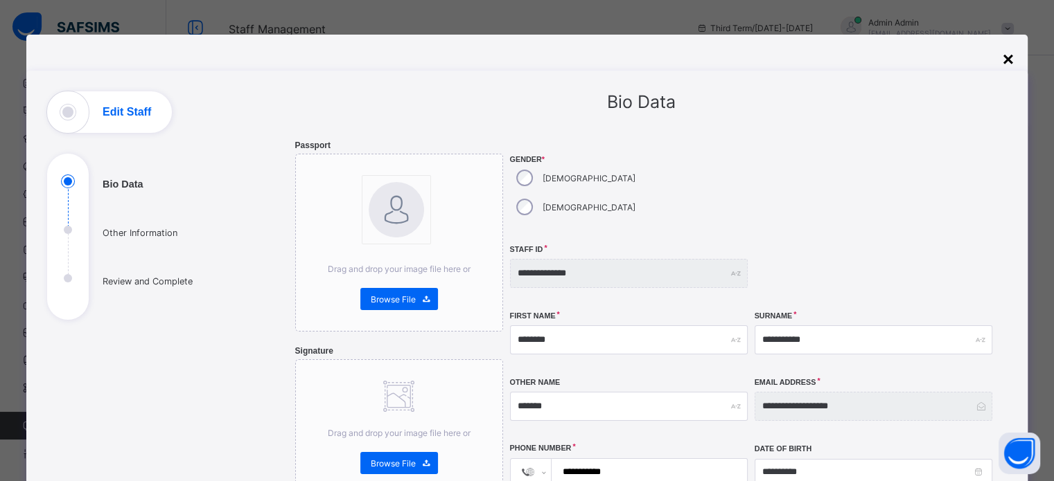
click at [1009, 57] on div "×" at bounding box center [1007, 59] width 11 height 22
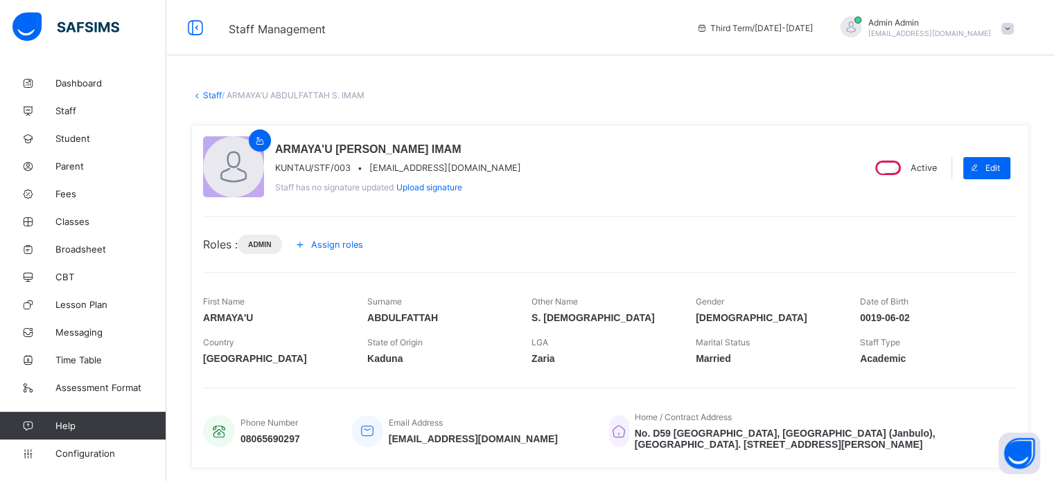
click at [209, 91] on link "Staff" at bounding box center [212, 95] width 19 height 10
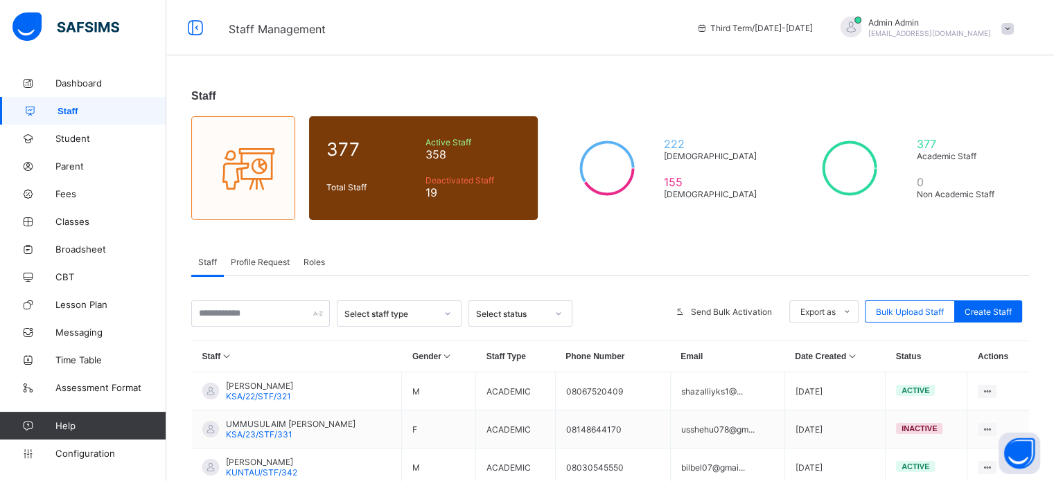
click at [308, 260] on span "Roles" at bounding box center [313, 262] width 21 height 10
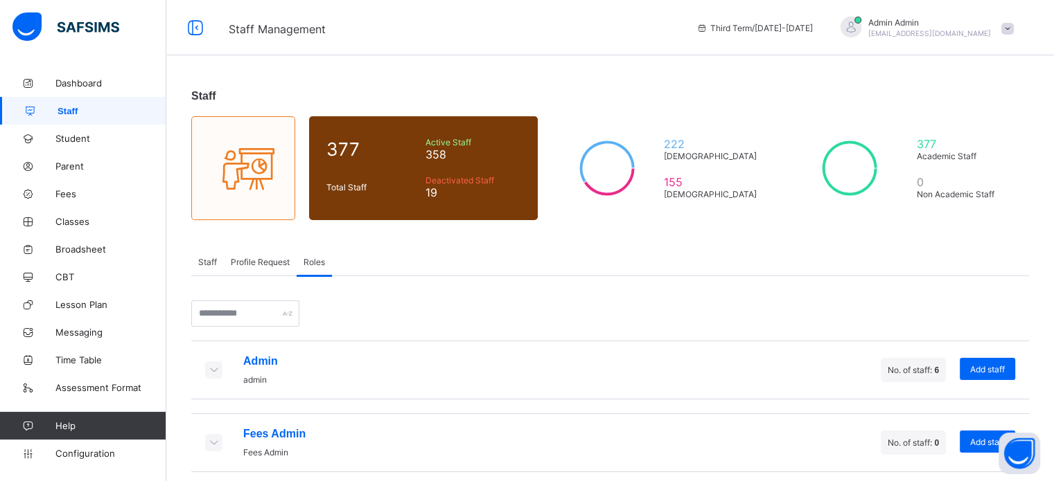
click at [211, 375] on icon at bounding box center [213, 370] width 15 height 12
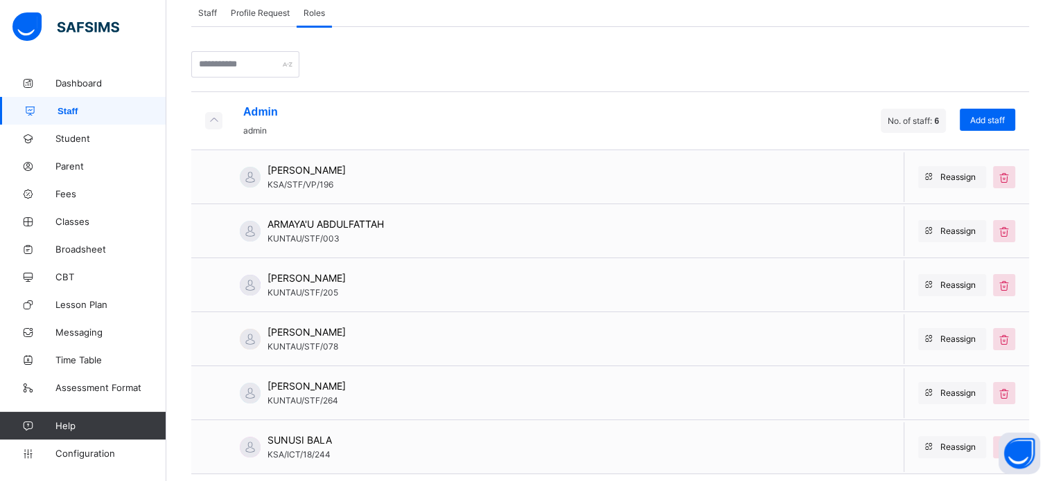
scroll to position [254, 0]
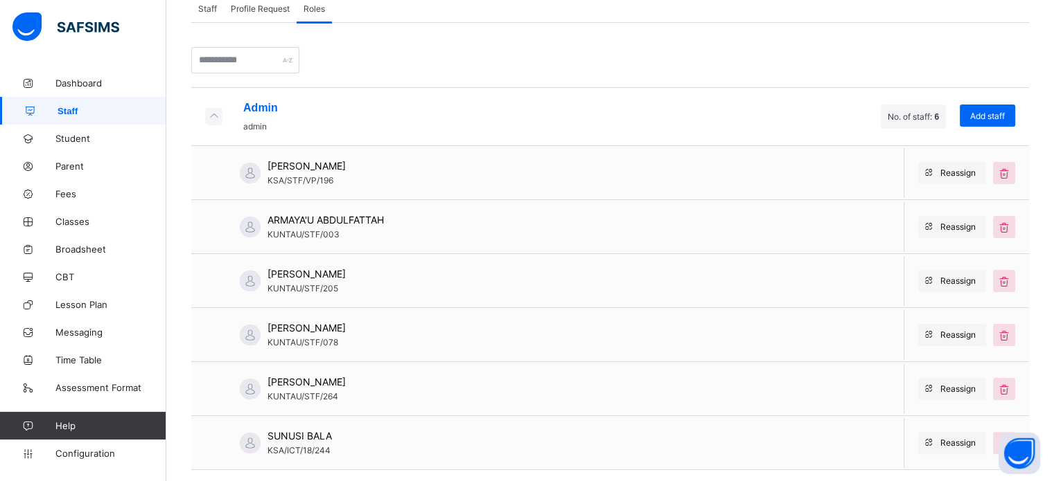
click at [205, 17] on div "Staff" at bounding box center [207, 8] width 33 height 28
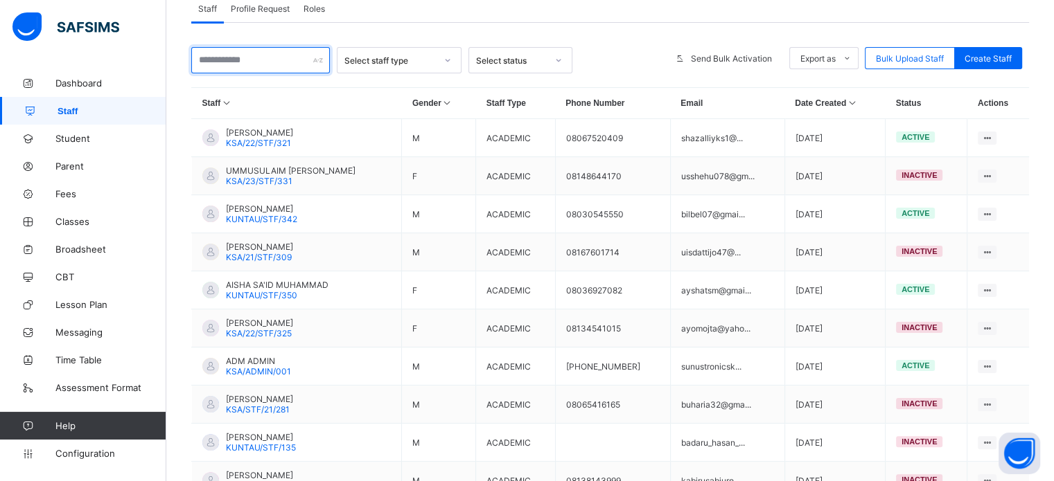
click at [281, 62] on input "text" at bounding box center [260, 60] width 139 height 26
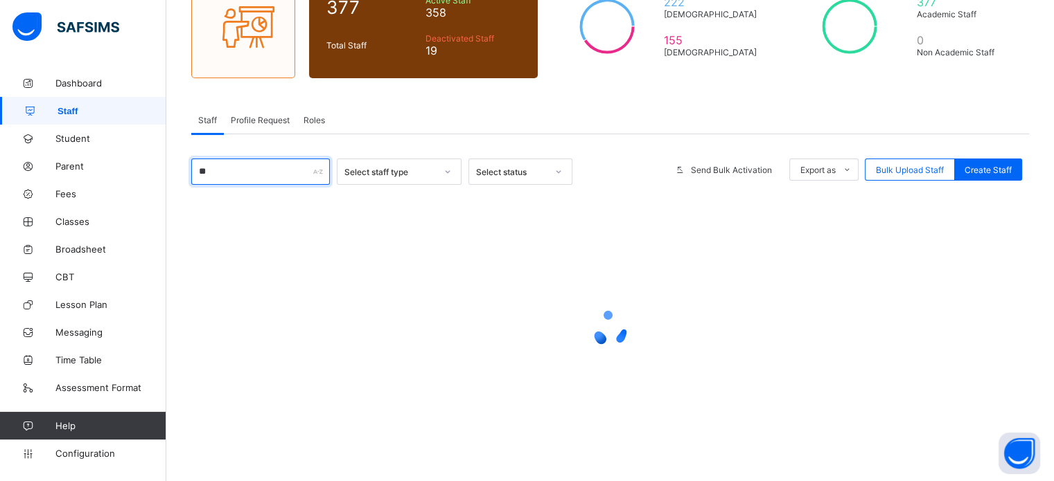
type input "*"
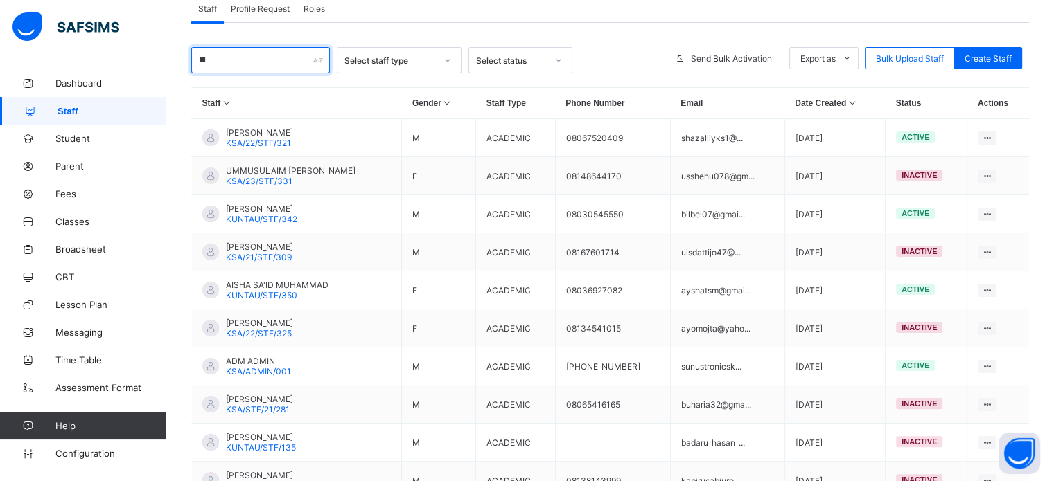
type input "*"
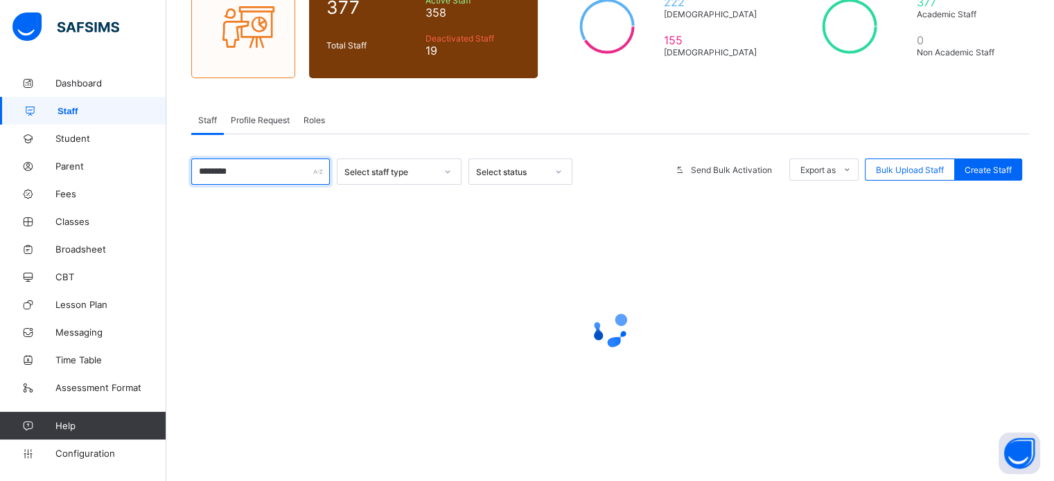
scroll to position [142, 0]
type input "*"
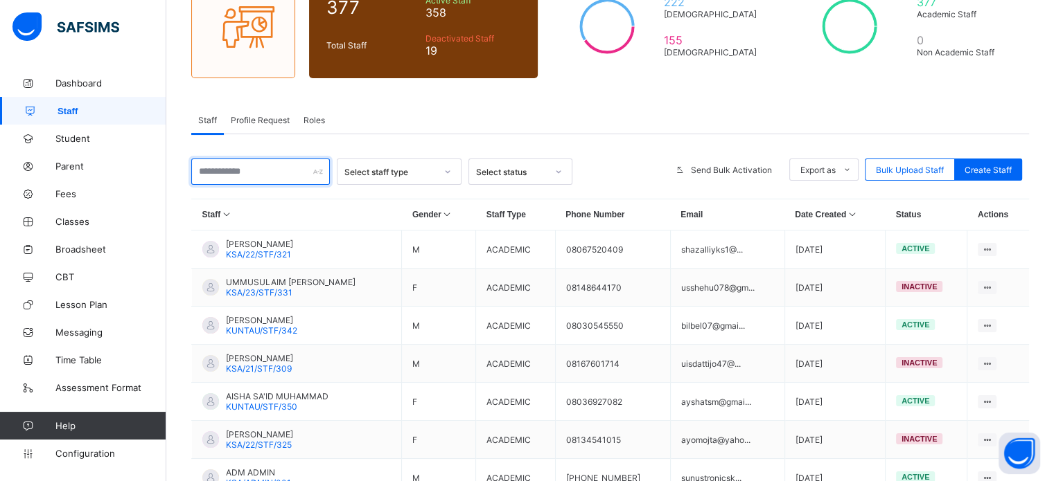
scroll to position [254, 0]
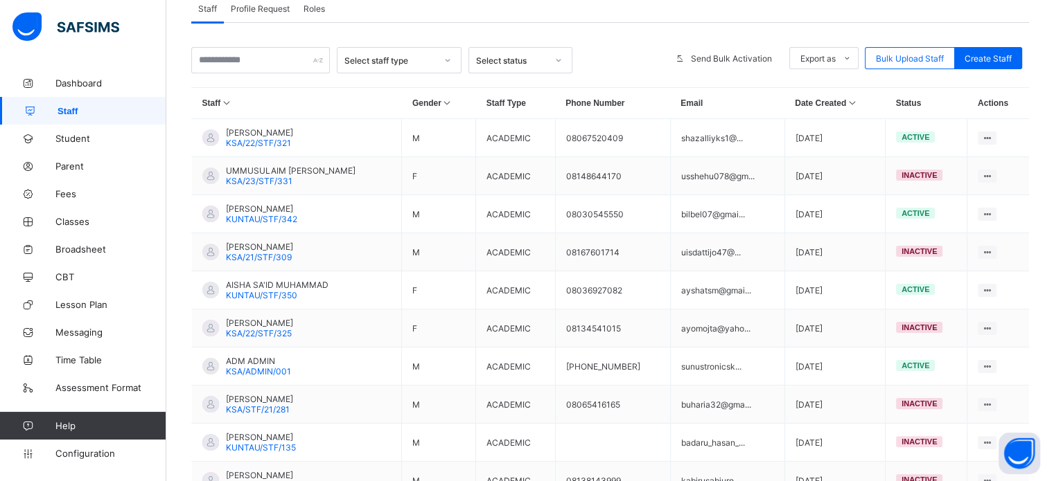
click at [311, 118] on th "Staff" at bounding box center [297, 103] width 210 height 31
click at [319, 11] on span "Roles" at bounding box center [313, 8] width 21 height 10
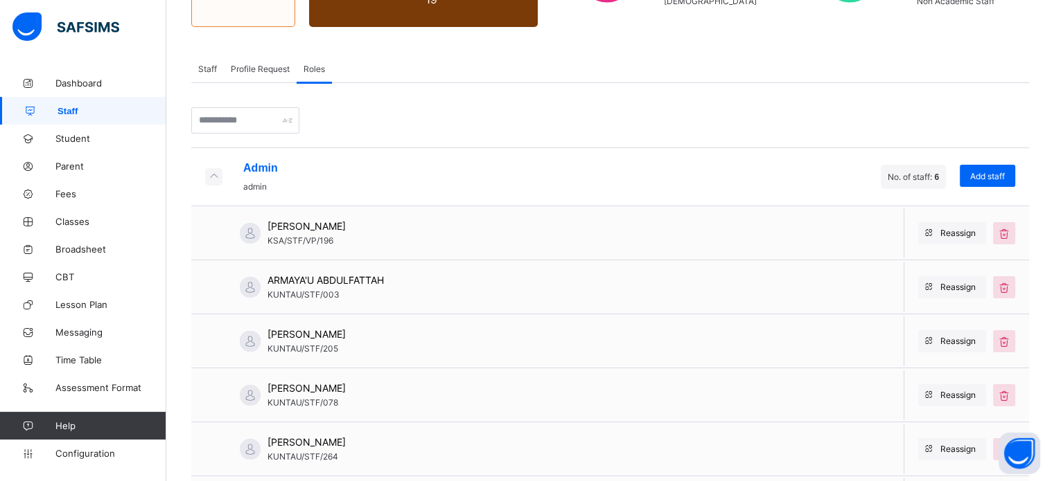
scroll to position [1, 0]
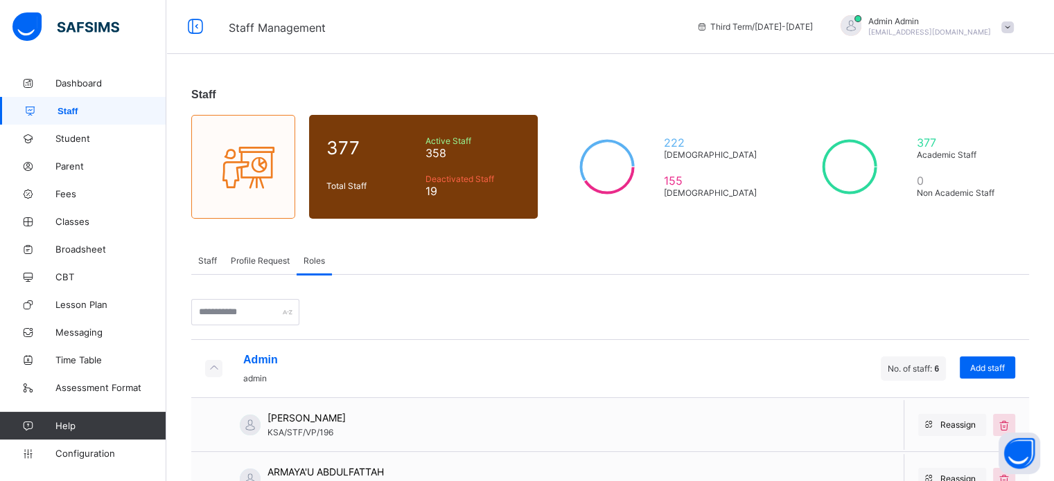
click at [209, 263] on span "Staff" at bounding box center [207, 261] width 19 height 10
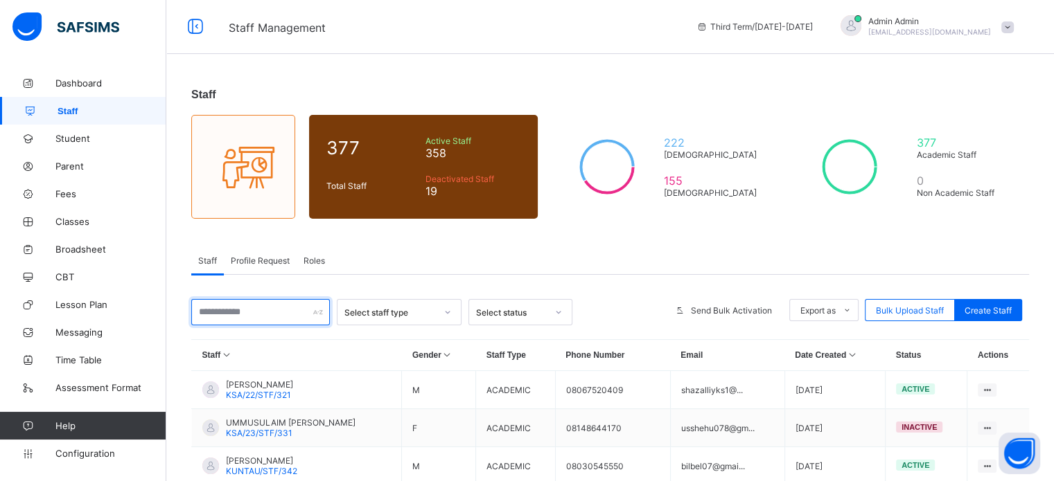
click at [270, 312] on input "text" at bounding box center [260, 312] width 139 height 26
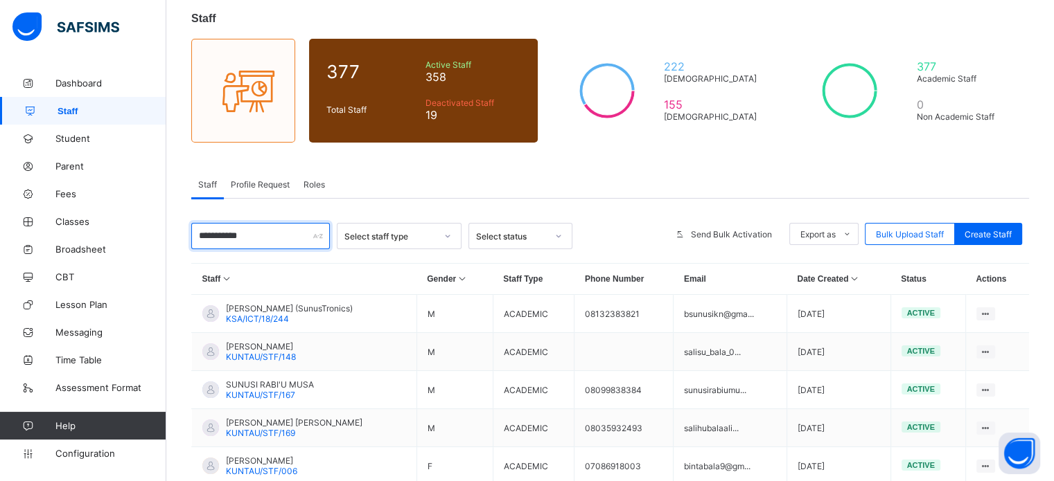
scroll to position [80, 0]
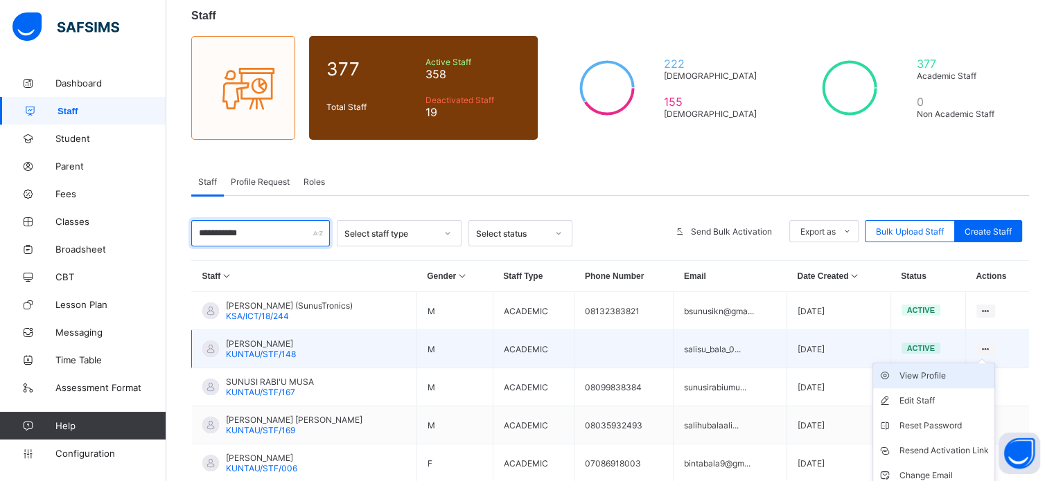
type input "**********"
click at [948, 373] on div "View Profile" at bounding box center [943, 376] width 89 height 14
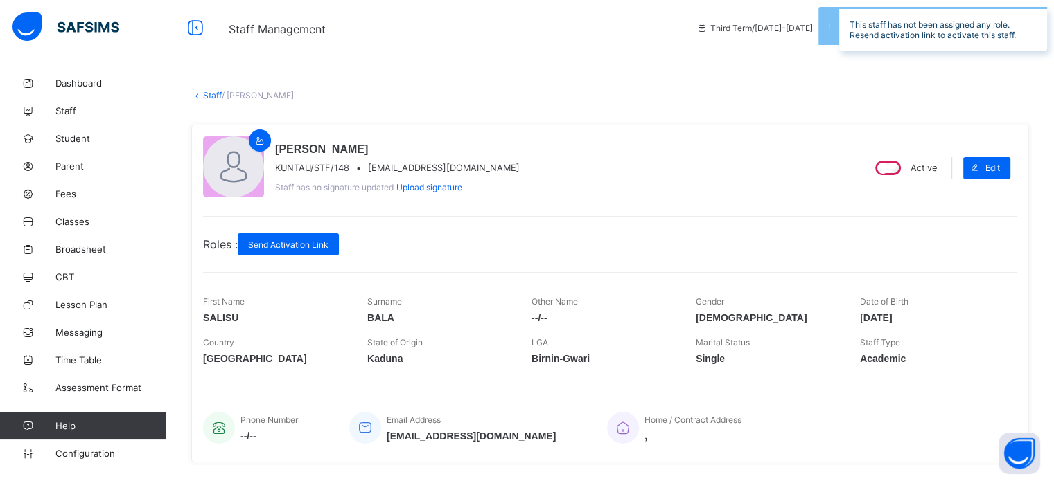
click at [211, 93] on link "Staff" at bounding box center [212, 95] width 19 height 10
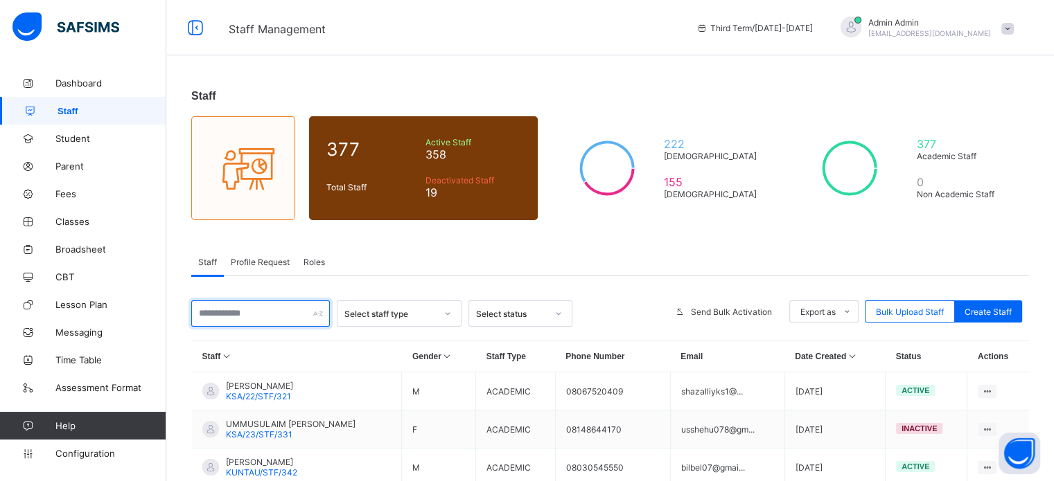
click at [249, 318] on input "text" at bounding box center [260, 314] width 139 height 26
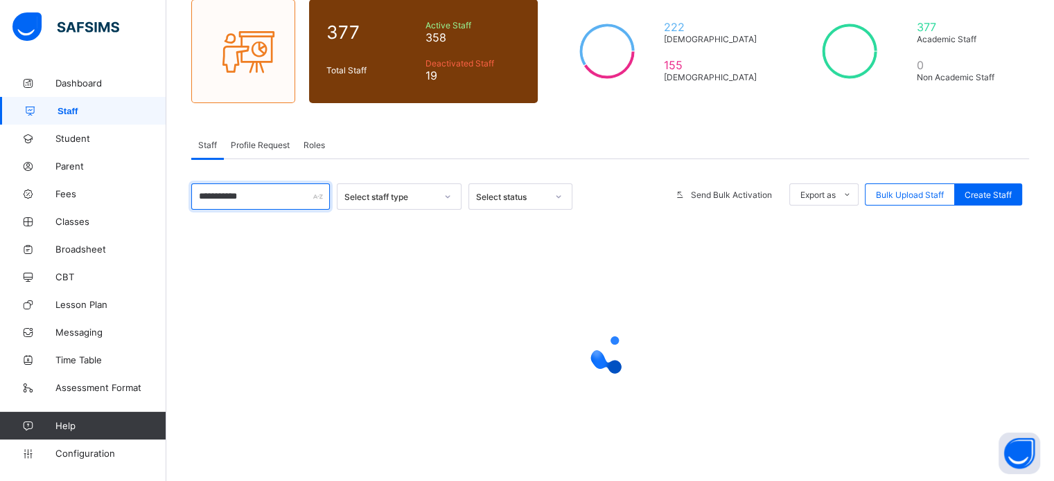
scroll to position [119, 0]
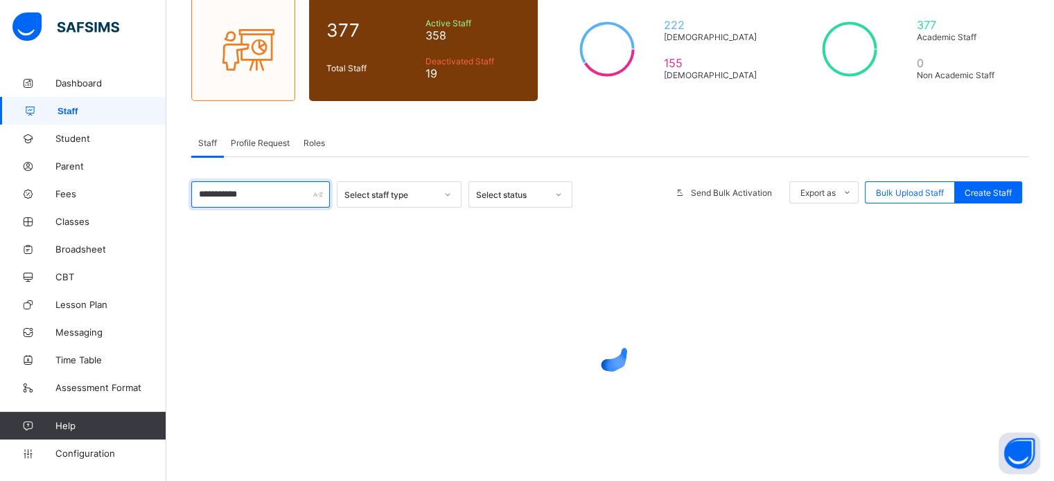
click at [263, 190] on input "**********" at bounding box center [260, 194] width 139 height 26
click at [256, 193] on input "**********" at bounding box center [260, 194] width 139 height 26
click at [277, 185] on input "**********" at bounding box center [260, 194] width 139 height 26
type input "*"
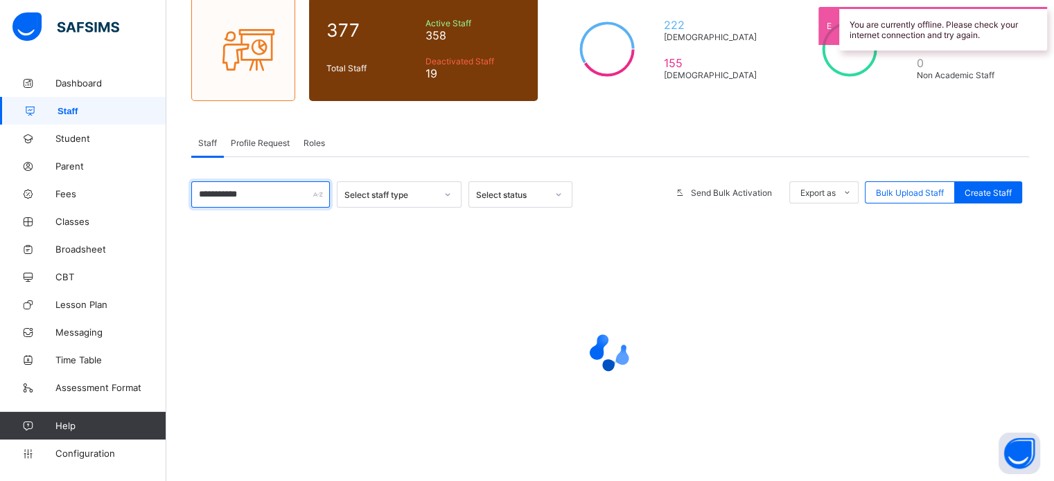
type input "**********"
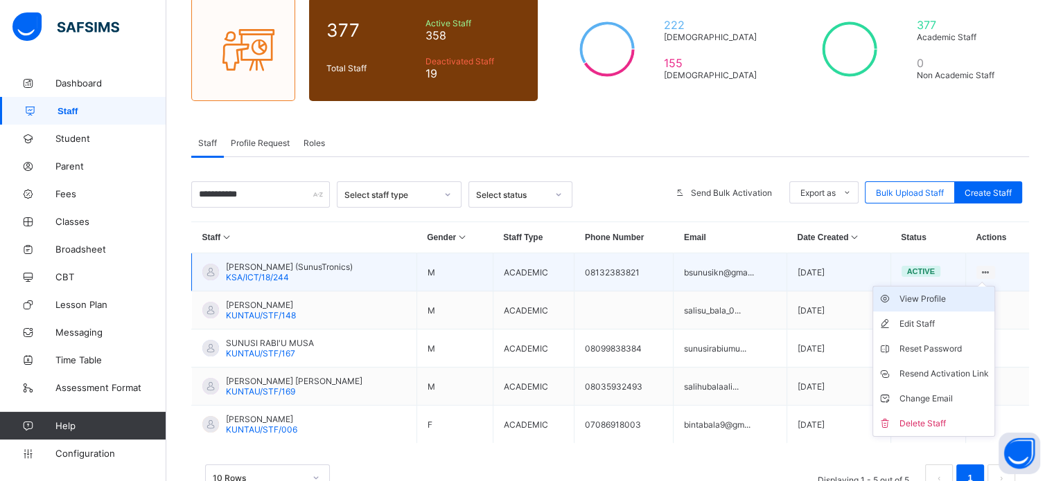
click at [954, 301] on div "View Profile" at bounding box center [943, 299] width 89 height 14
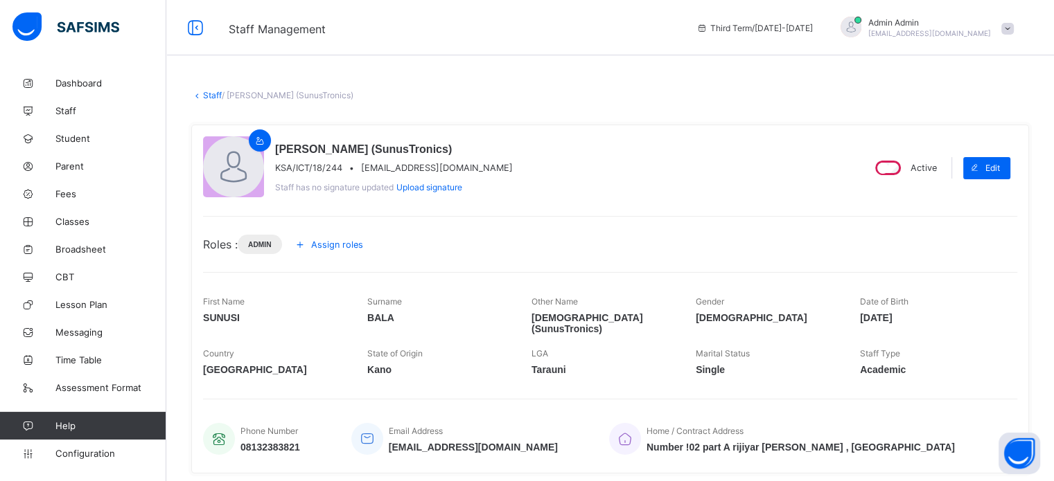
click at [427, 170] on span "bsunusikn@gmail.com" at bounding box center [437, 168] width 152 height 10
copy span "bsunusikn@gmail.com"
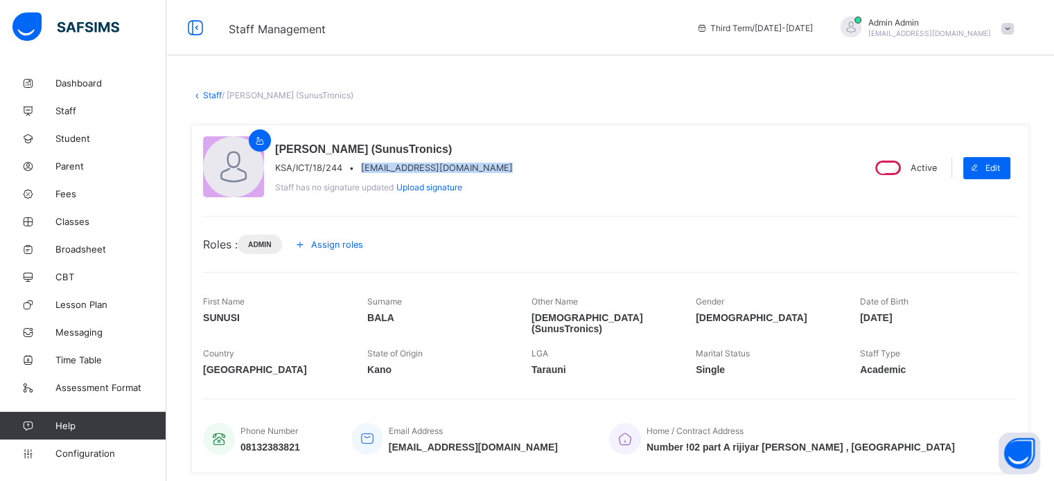
click at [211, 94] on link "Staff" at bounding box center [212, 95] width 19 height 10
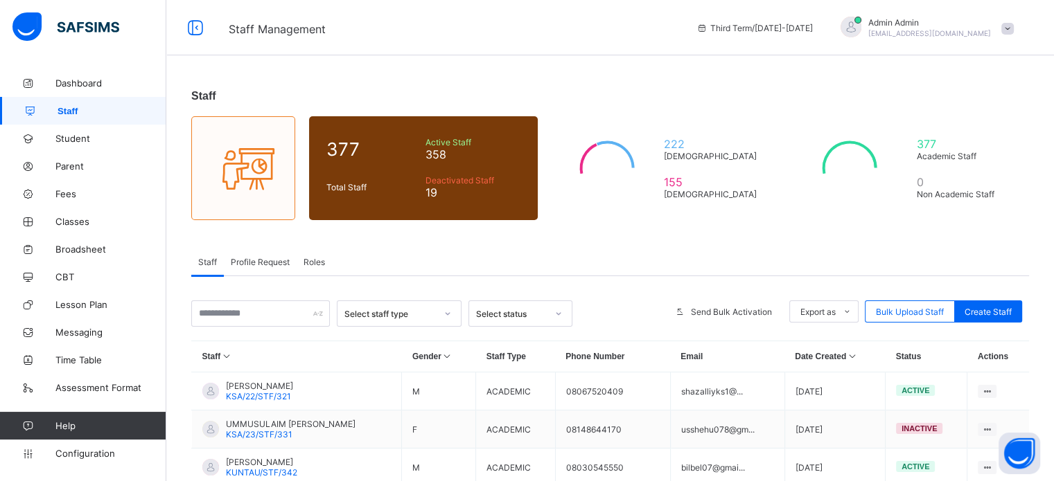
click at [321, 257] on span "Roles" at bounding box center [313, 262] width 21 height 10
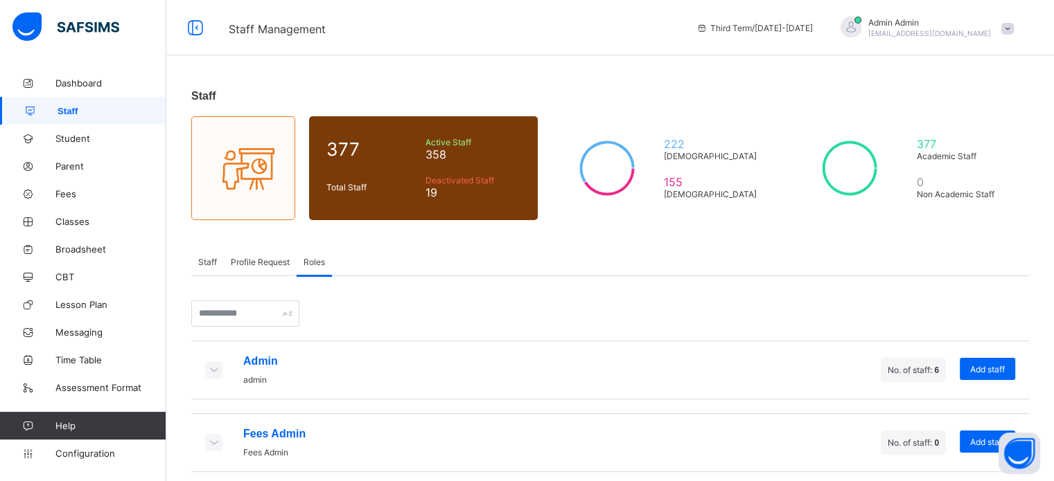
click at [217, 373] on icon at bounding box center [213, 370] width 15 height 12
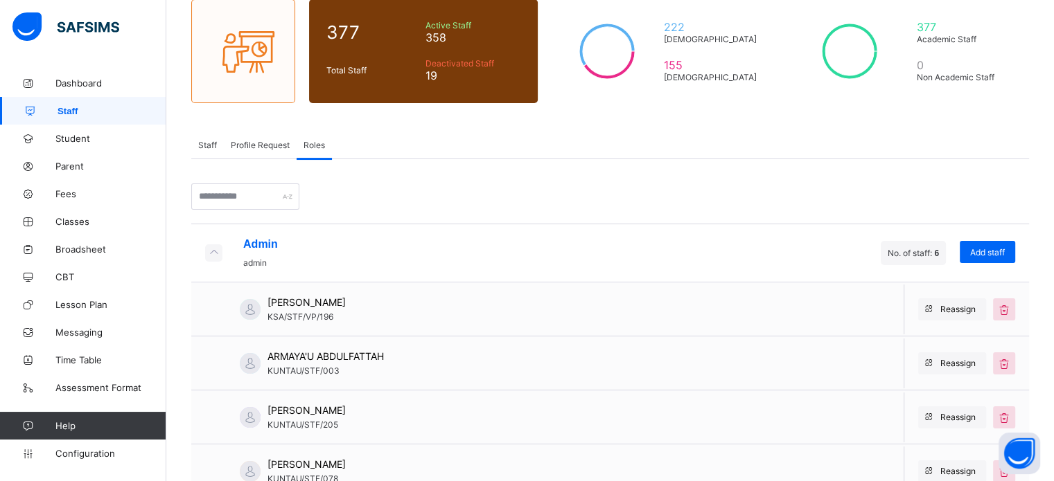
scroll to position [99, 0]
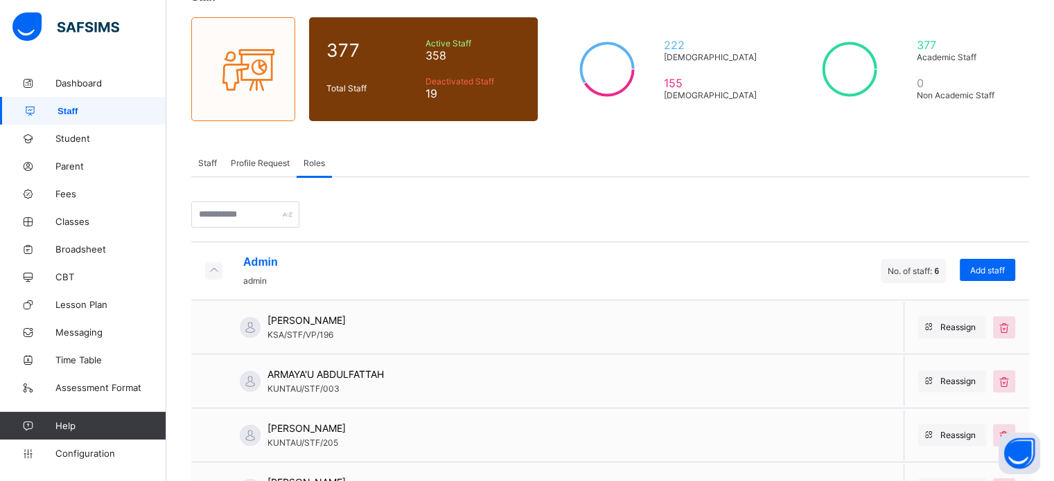
click at [210, 166] on span "Staff" at bounding box center [207, 163] width 19 height 10
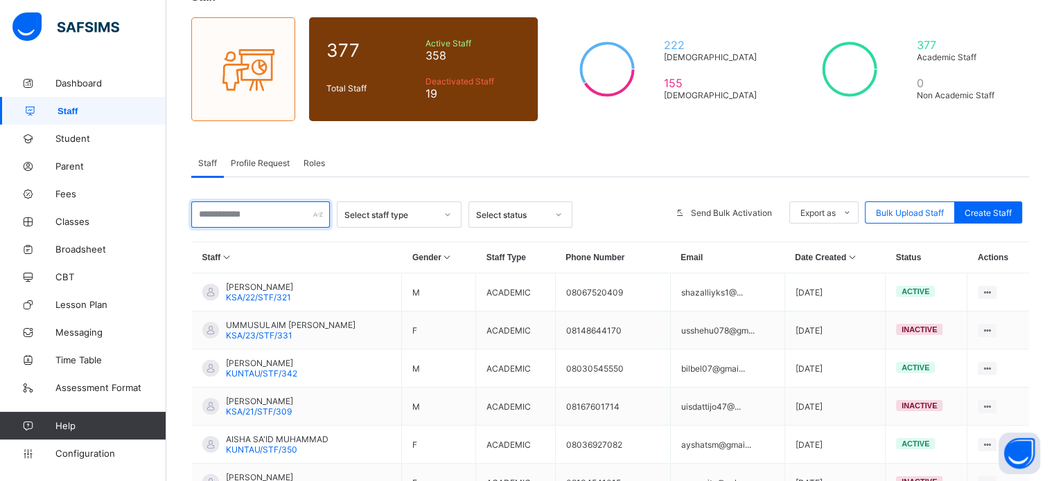
click at [279, 209] on input "text" at bounding box center [260, 215] width 139 height 26
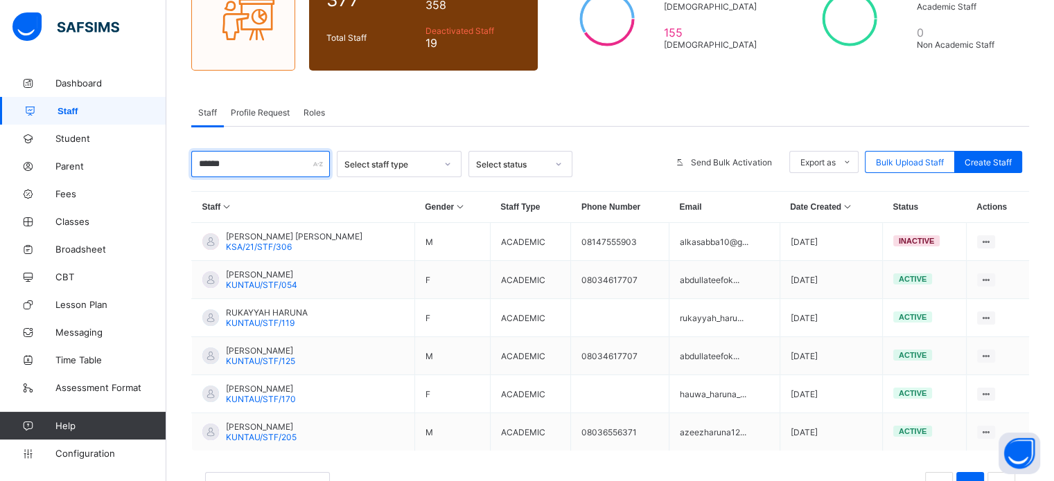
scroll to position [205, 0]
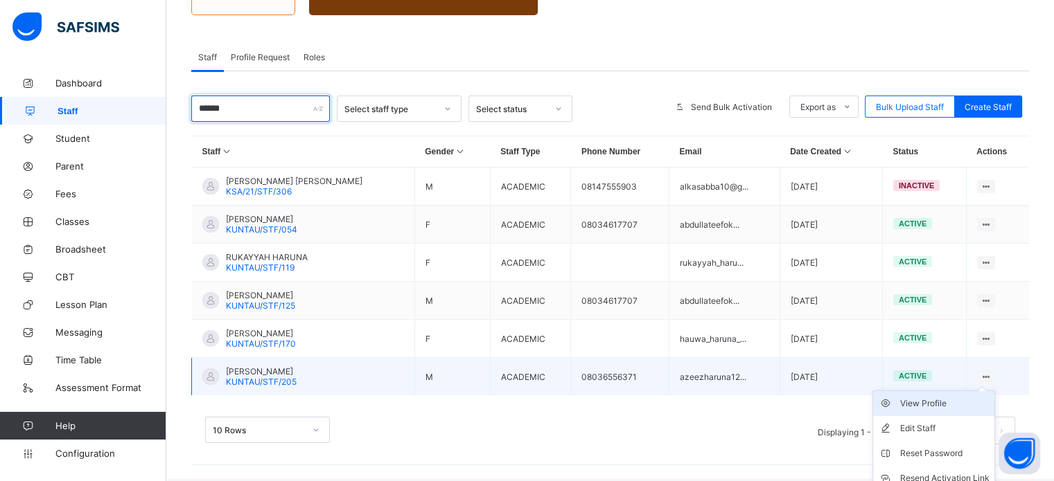
type input "******"
click at [941, 406] on div "View Profile" at bounding box center [943, 404] width 89 height 14
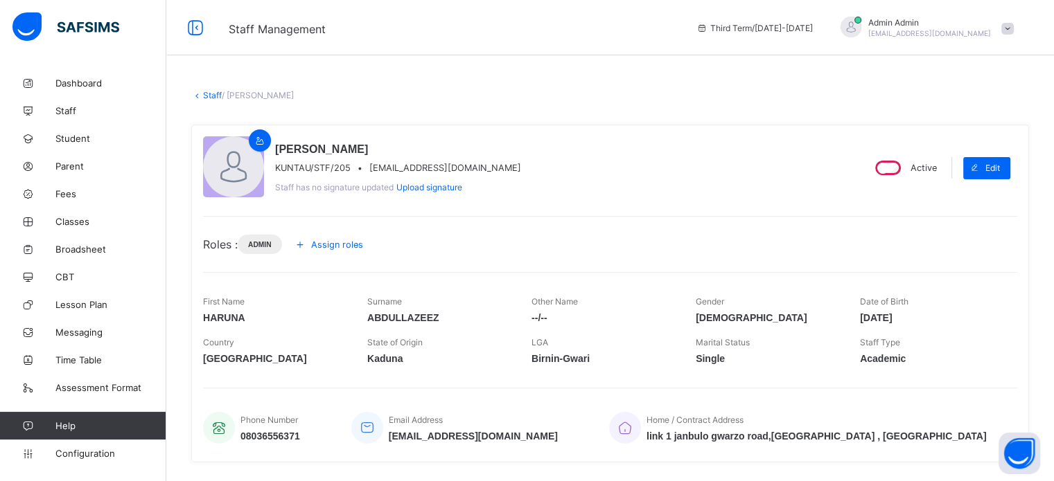
click at [419, 168] on span "azeezharuna123@gmail.com" at bounding box center [445, 168] width 152 height 10
copy span "azeezharuna123@gmail.com"
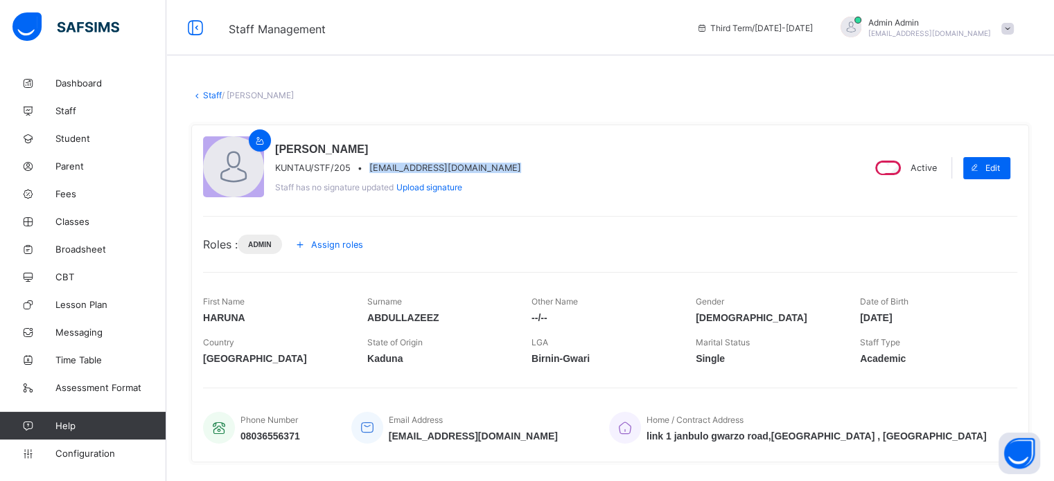
click at [211, 94] on link "Staff" at bounding box center [212, 95] width 19 height 10
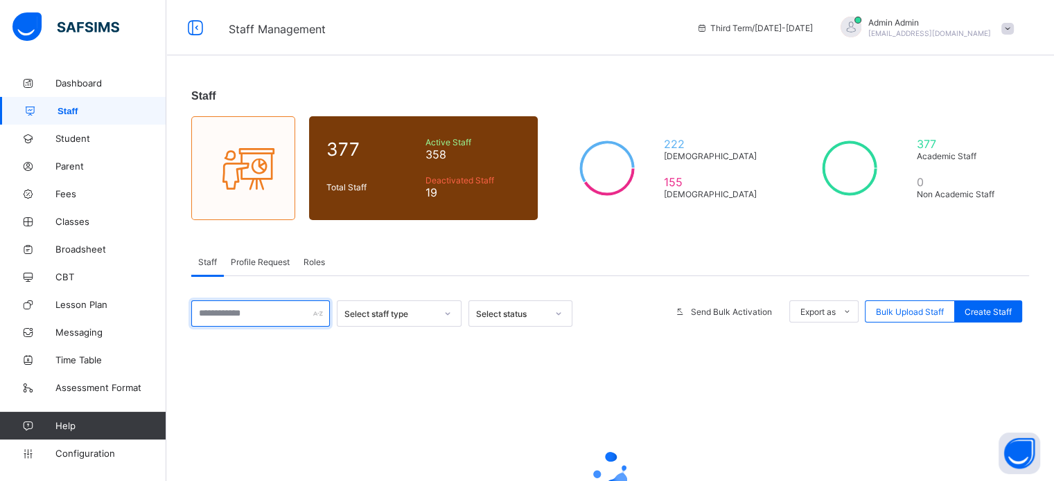
click at [269, 321] on input "text" at bounding box center [260, 314] width 139 height 26
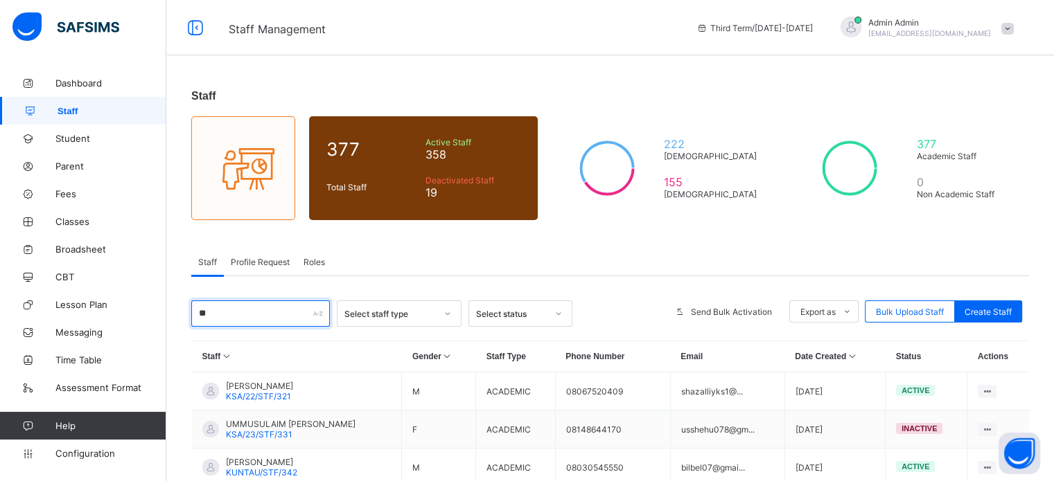
type input "*"
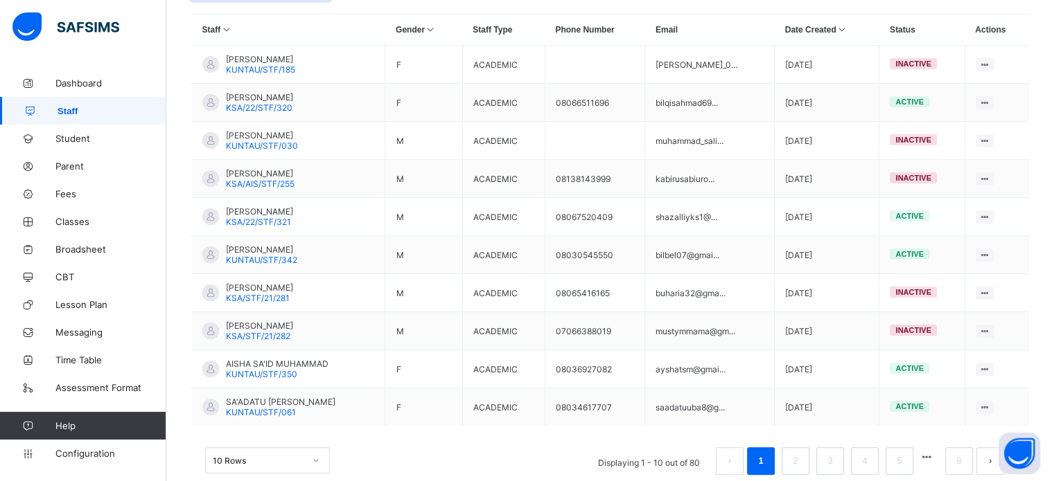
scroll to position [330, 0]
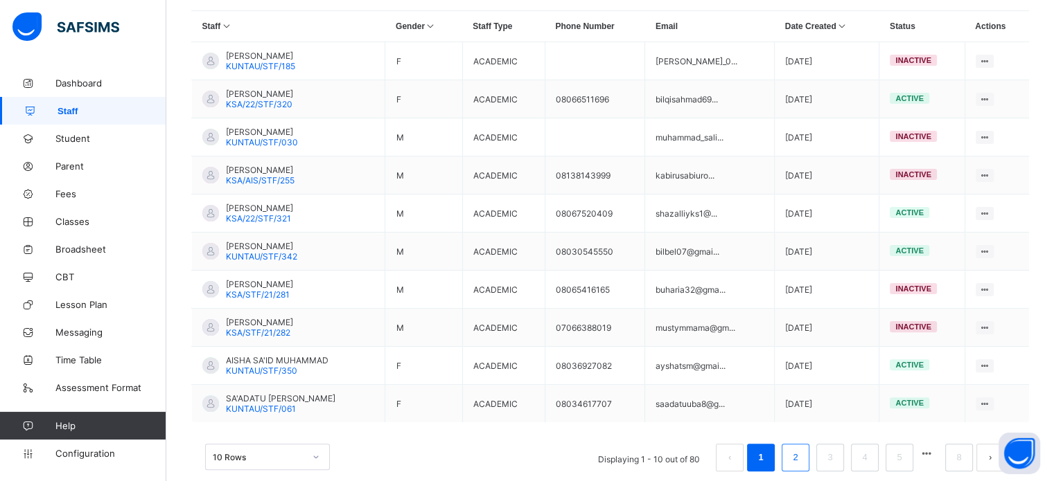
type input "**********"
click at [801, 464] on link "2" at bounding box center [794, 458] width 13 height 18
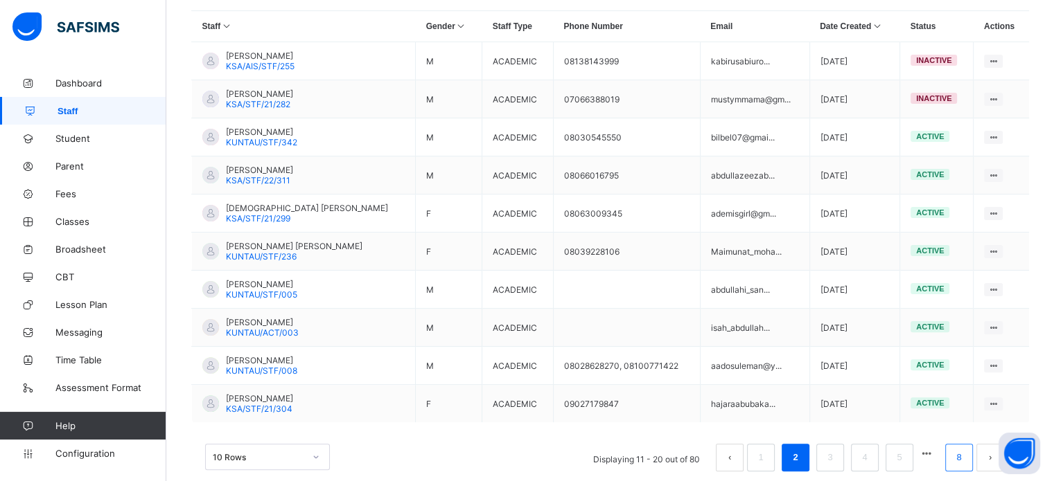
click at [962, 463] on link "8" at bounding box center [958, 458] width 13 height 18
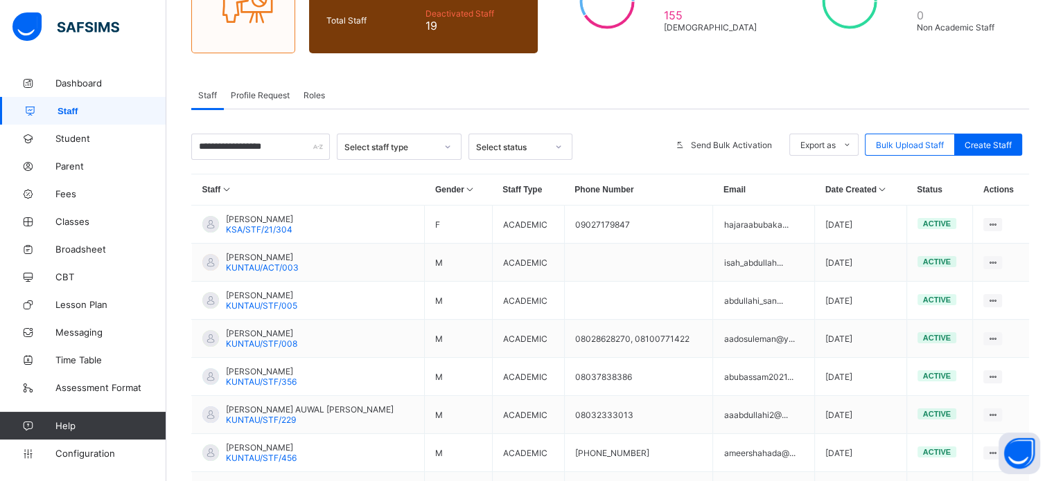
scroll to position [130, 0]
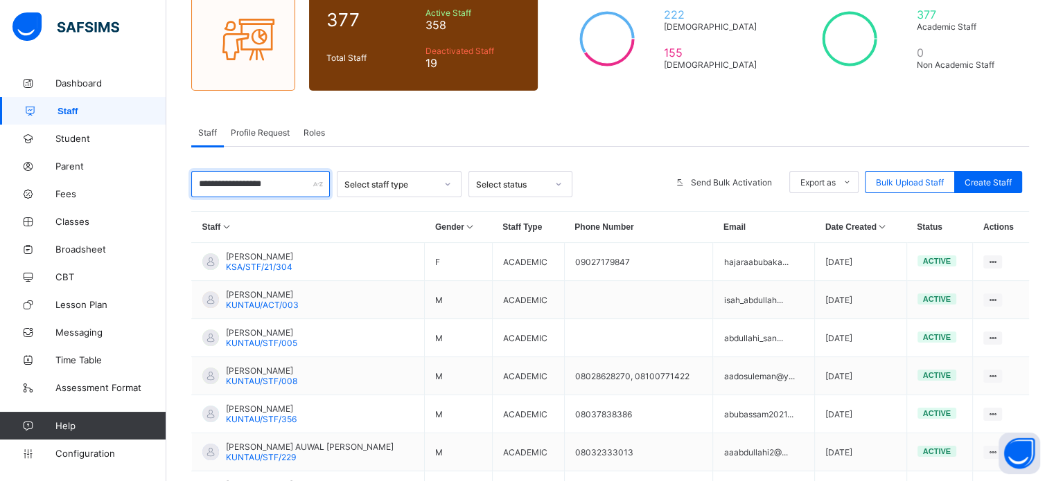
click at [310, 188] on input "**********" at bounding box center [260, 184] width 139 height 26
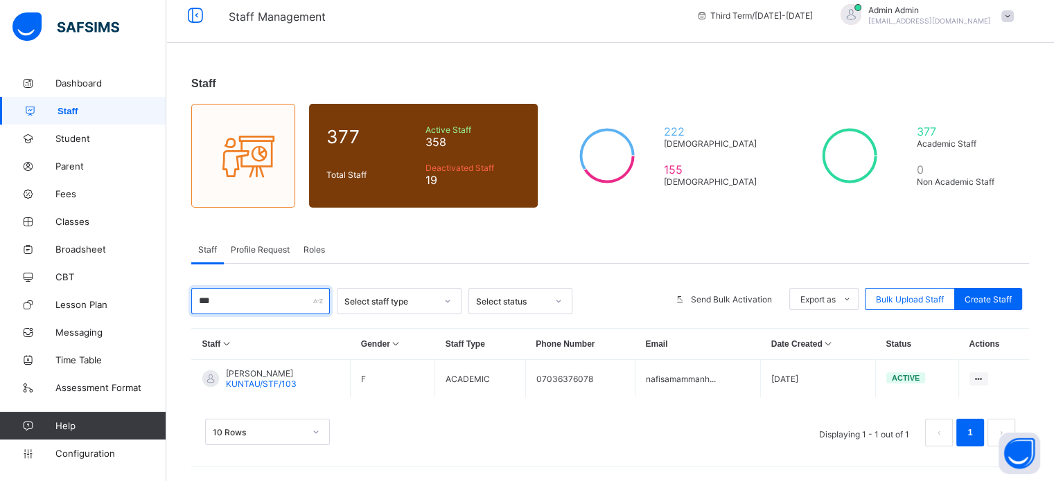
scroll to position [14, 0]
click at [285, 297] on input "***" at bounding box center [260, 301] width 139 height 26
type input "*"
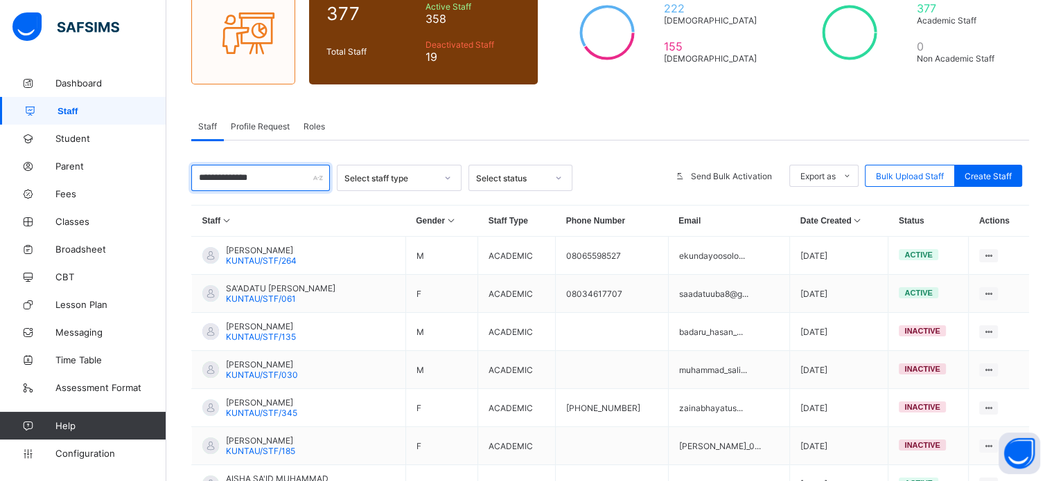
scroll to position [357, 0]
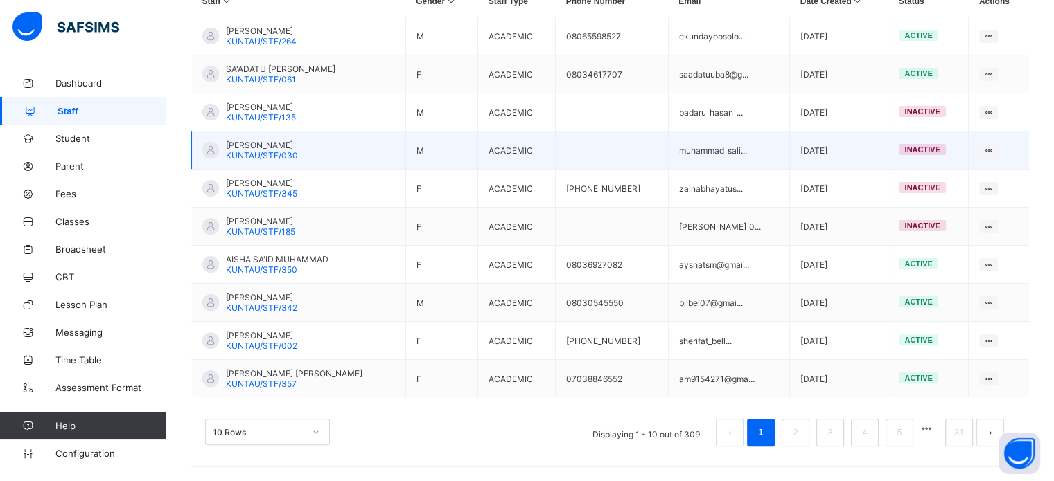
type input "**********"
click at [661, 168] on td at bounding box center [612, 151] width 113 height 38
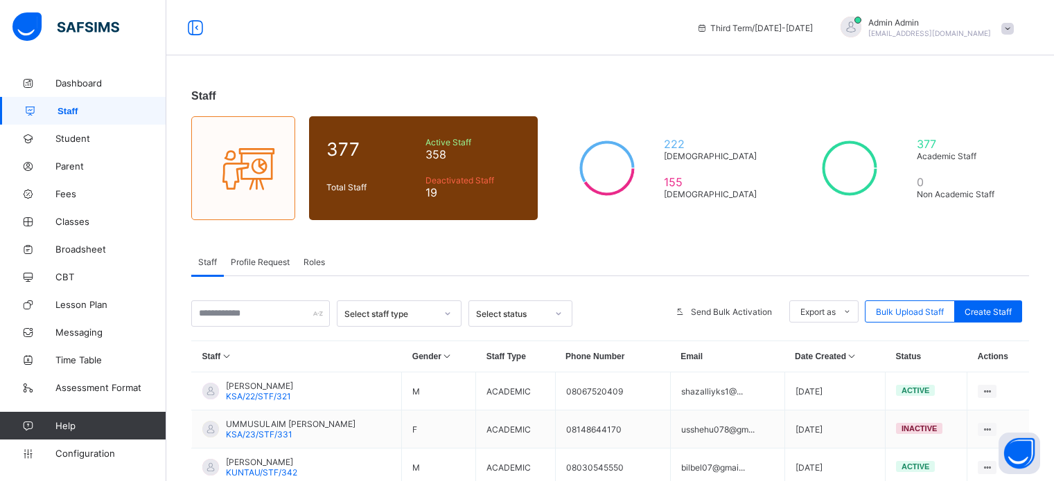
scroll to position [347, 0]
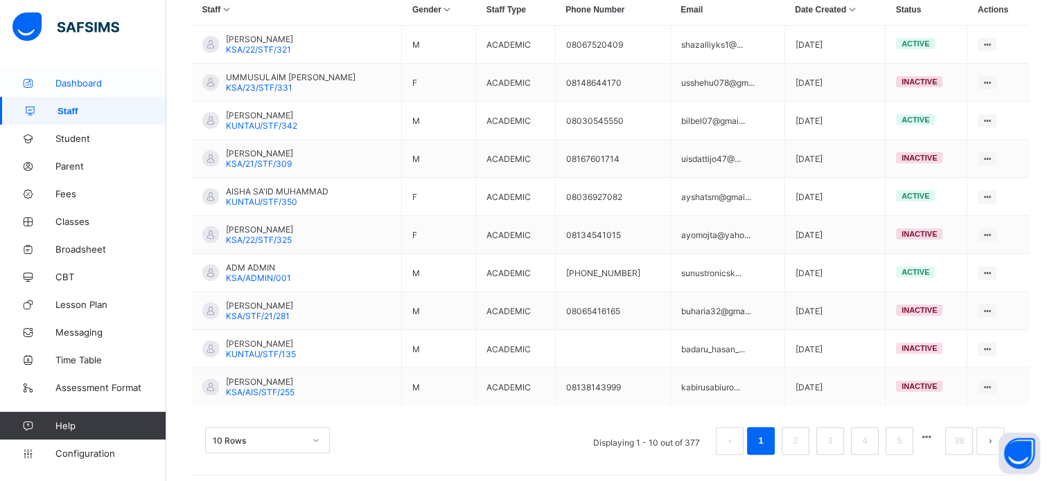
click at [88, 78] on span "Dashboard" at bounding box center [110, 83] width 111 height 11
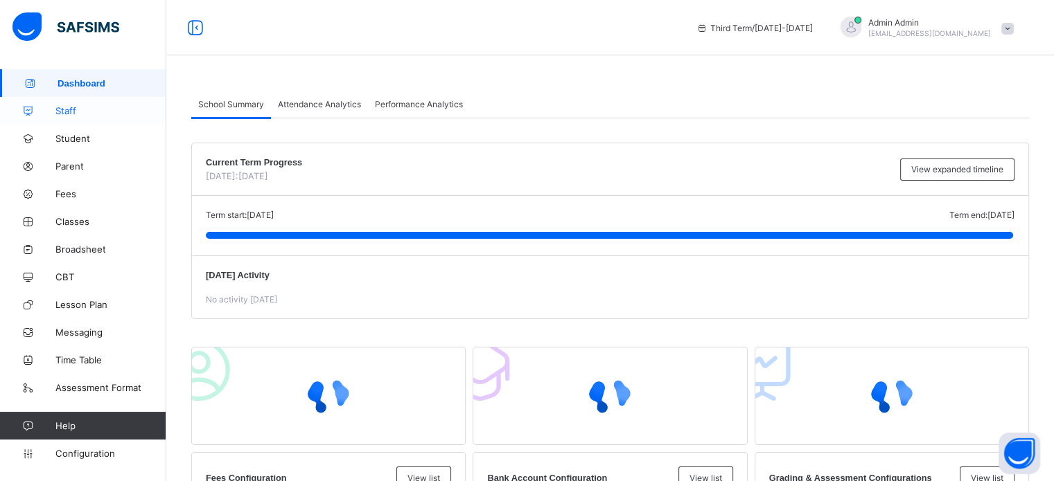
click at [70, 112] on span "Staff" at bounding box center [110, 110] width 111 height 11
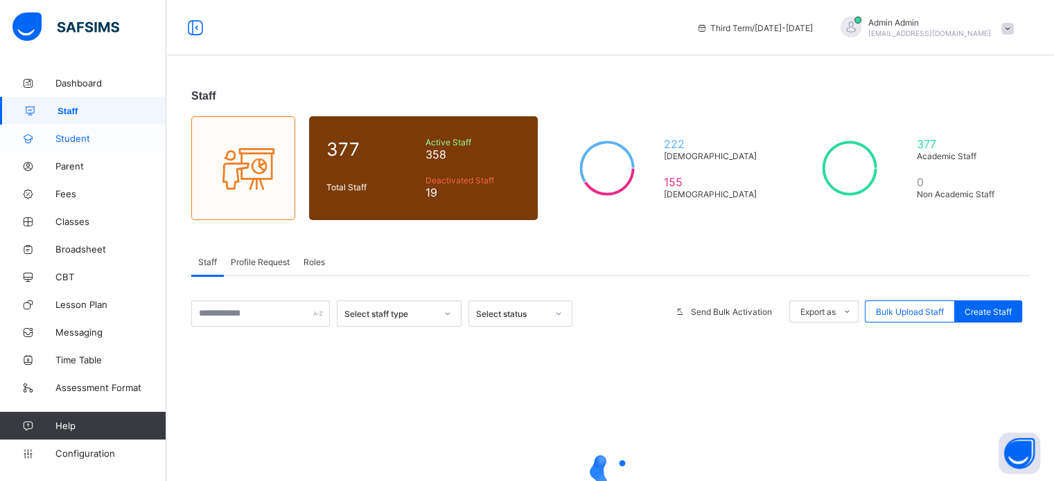
click at [72, 136] on span "Student" at bounding box center [110, 138] width 111 height 11
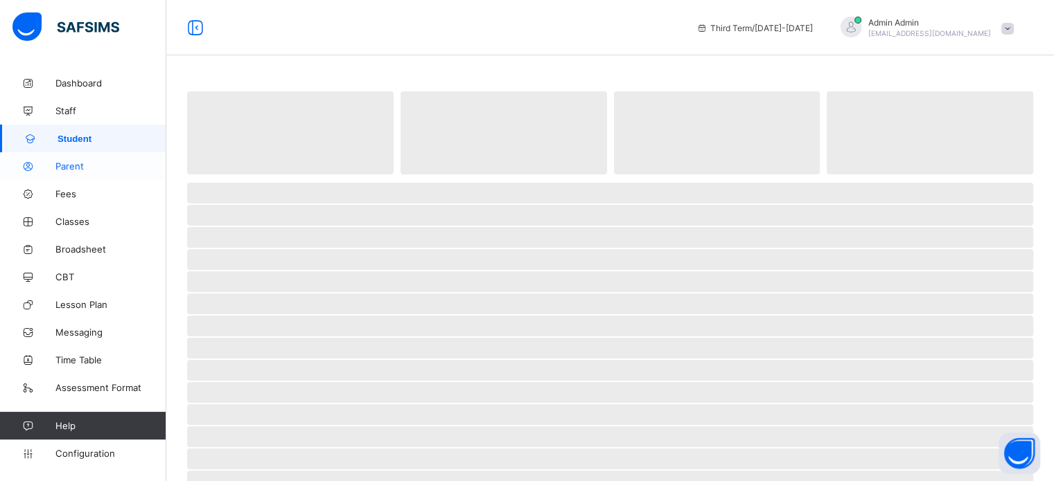
click at [78, 166] on span "Parent" at bounding box center [110, 166] width 111 height 11
click at [60, 100] on link "Staff" at bounding box center [83, 111] width 166 height 28
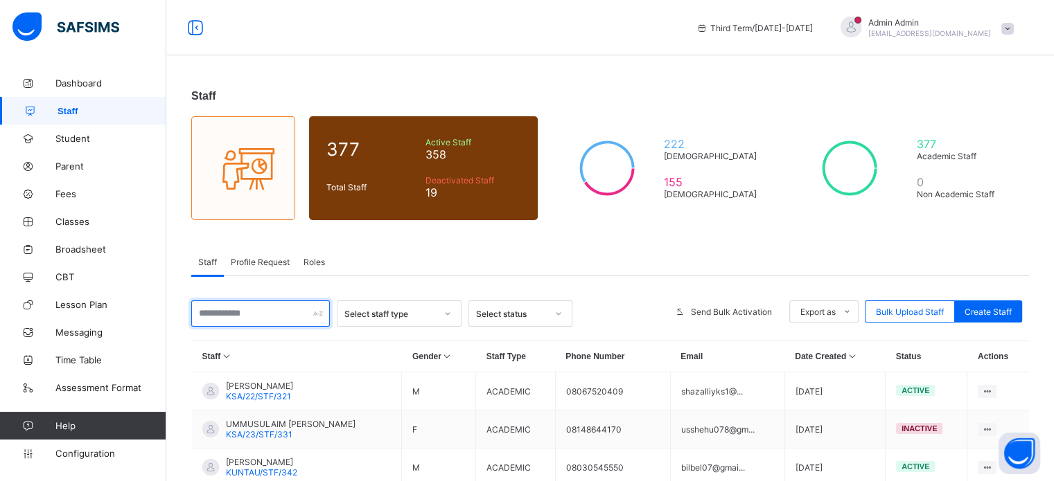
click at [285, 312] on input "text" at bounding box center [260, 314] width 139 height 26
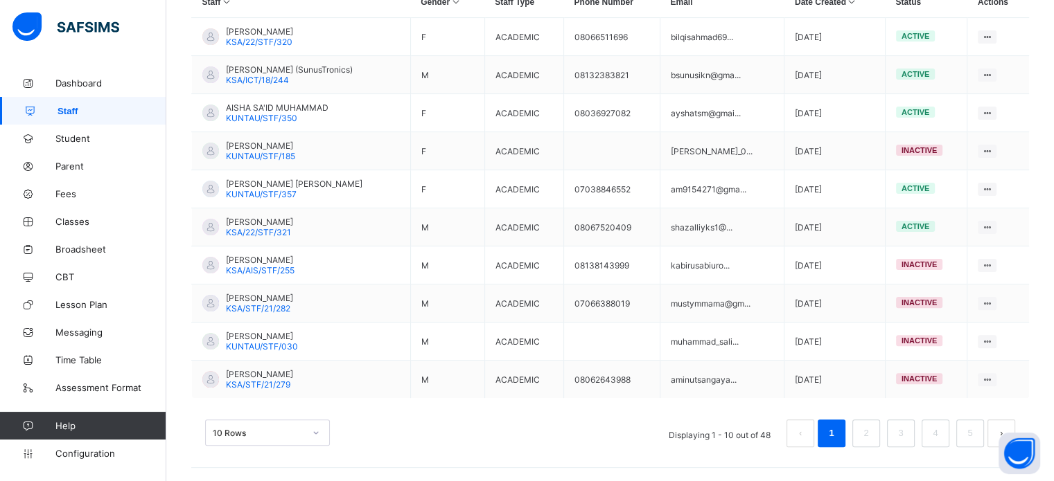
scroll to position [357, 0]
type input "********"
click at [872, 430] on link "2" at bounding box center [865, 433] width 13 height 18
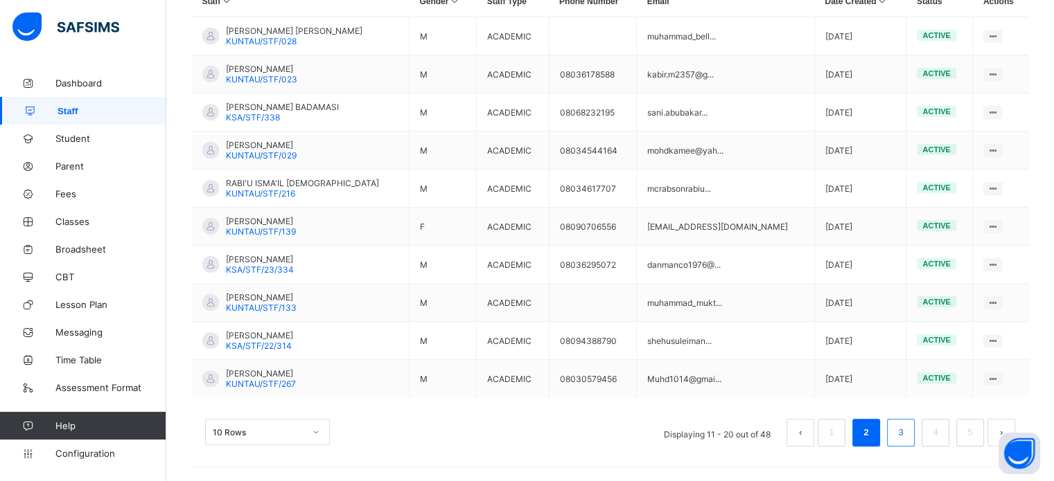
click at [903, 429] on link "3" at bounding box center [900, 433] width 13 height 18
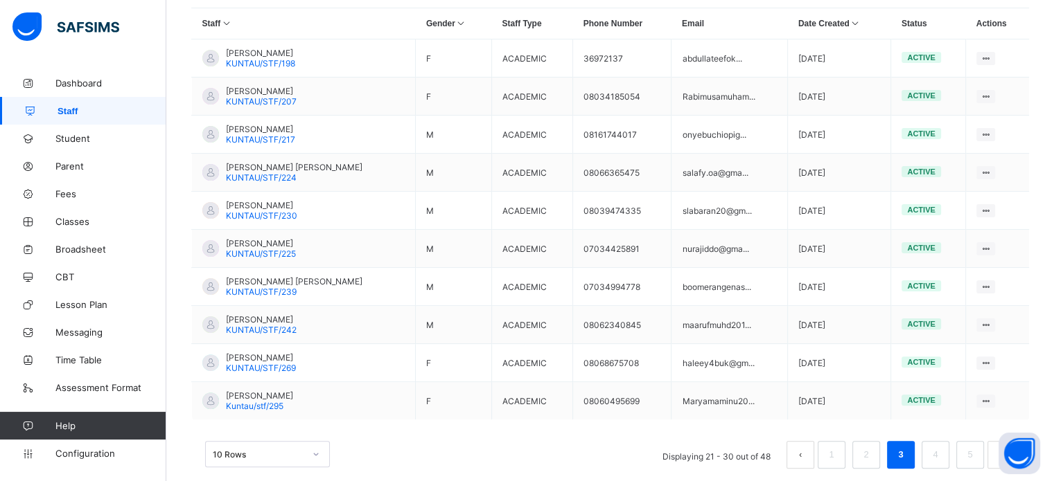
scroll to position [355, 0]
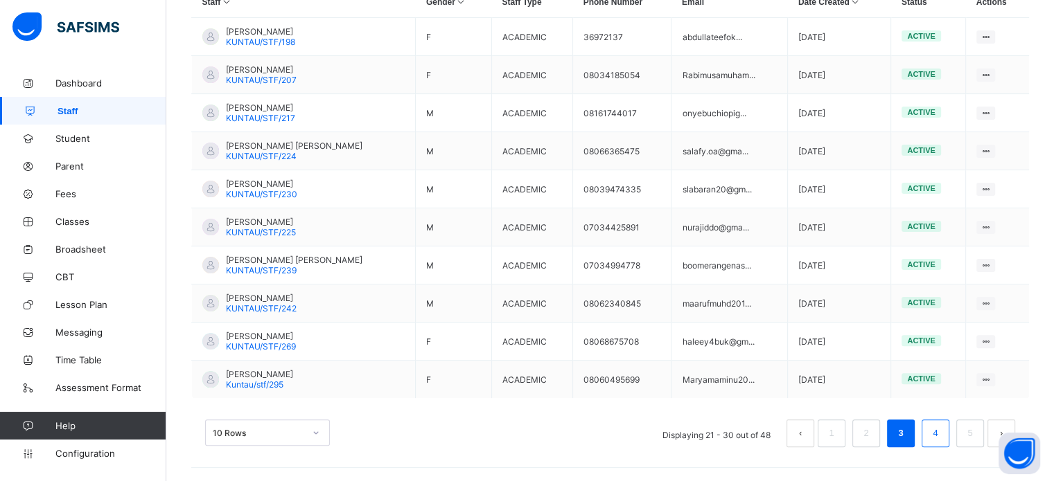
click at [941, 437] on link "4" at bounding box center [934, 434] width 13 height 18
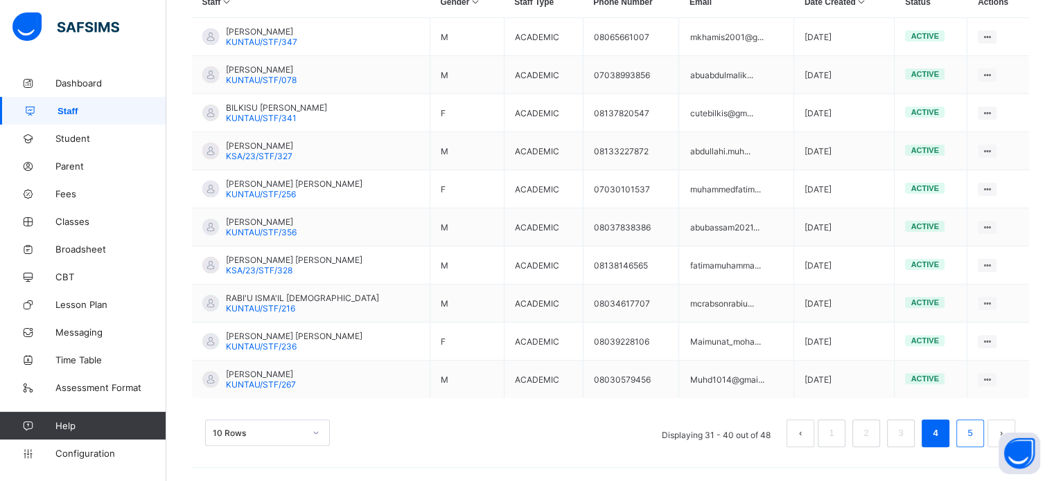
click at [976, 436] on link "5" at bounding box center [969, 434] width 13 height 18
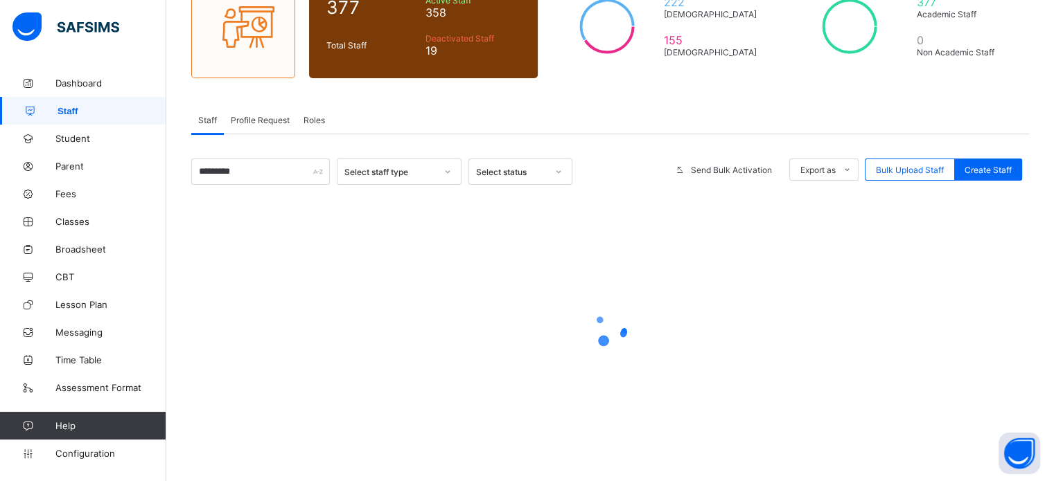
scroll to position [281, 0]
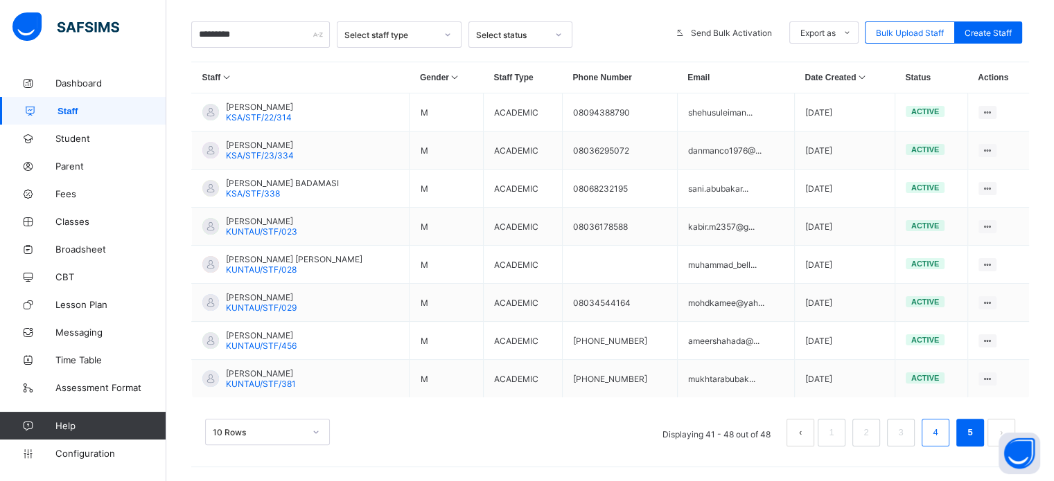
click at [949, 437] on li "4" at bounding box center [935, 433] width 28 height 28
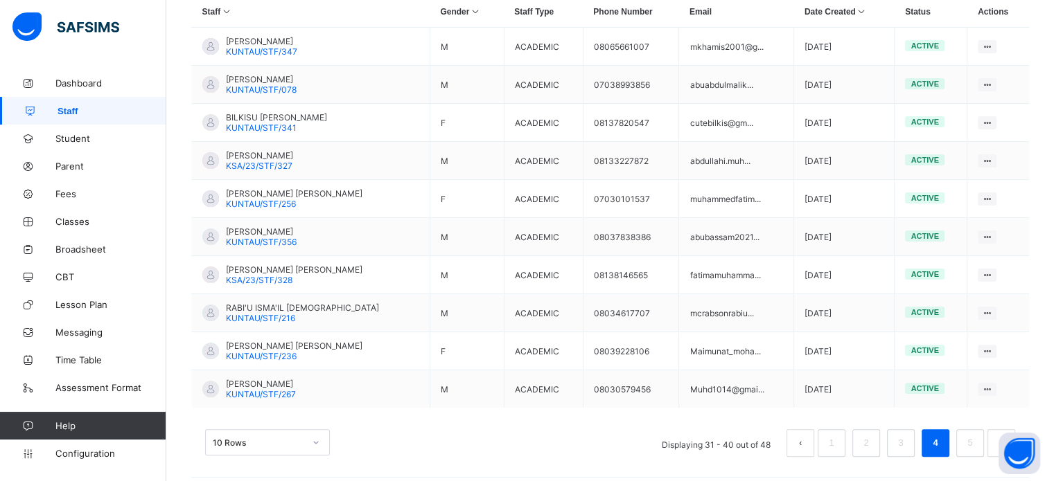
scroll to position [357, 0]
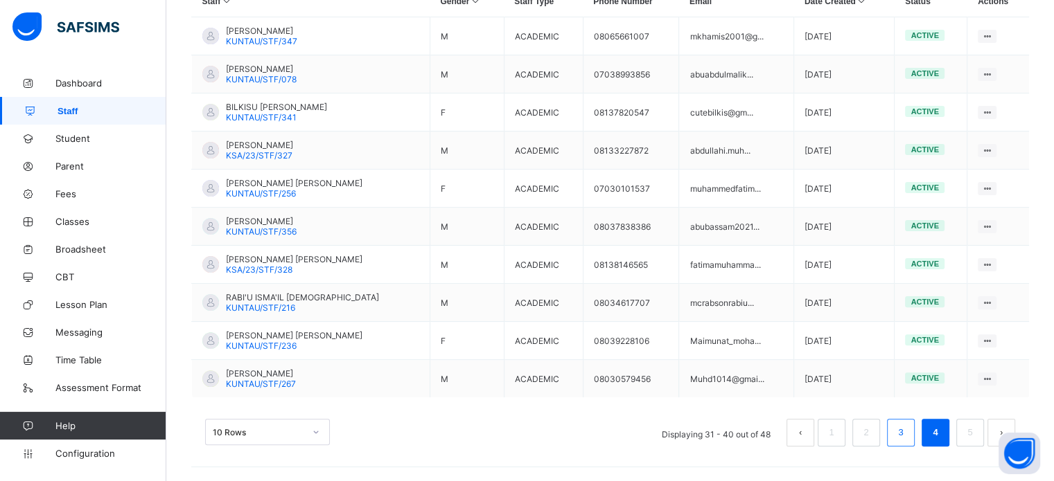
click at [907, 440] on link "3" at bounding box center [900, 433] width 13 height 18
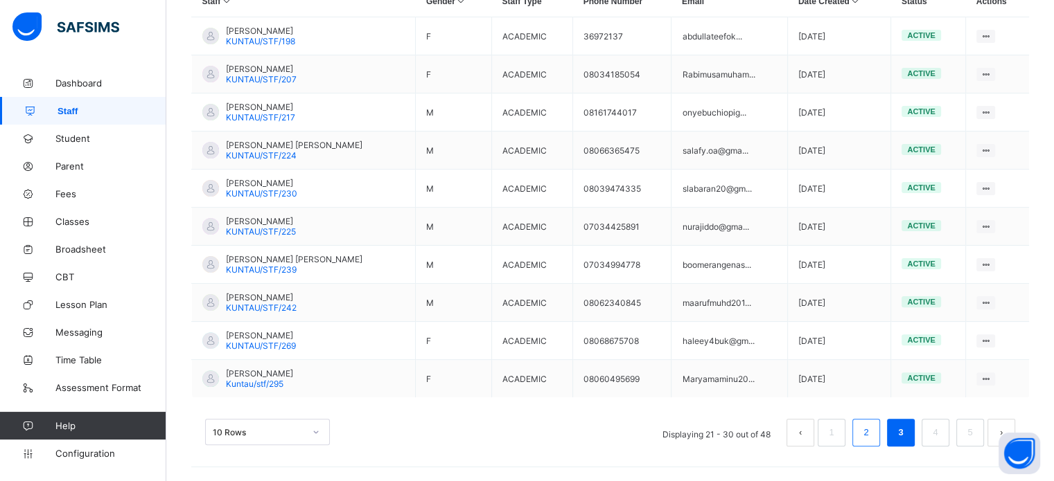
click at [872, 432] on link "2" at bounding box center [865, 433] width 13 height 18
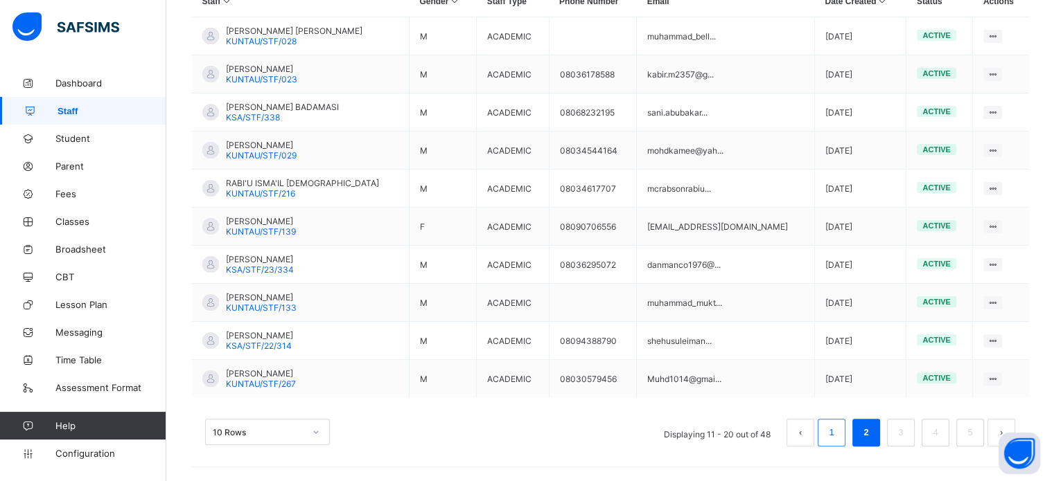
click at [838, 434] on link "1" at bounding box center [830, 433] width 13 height 18
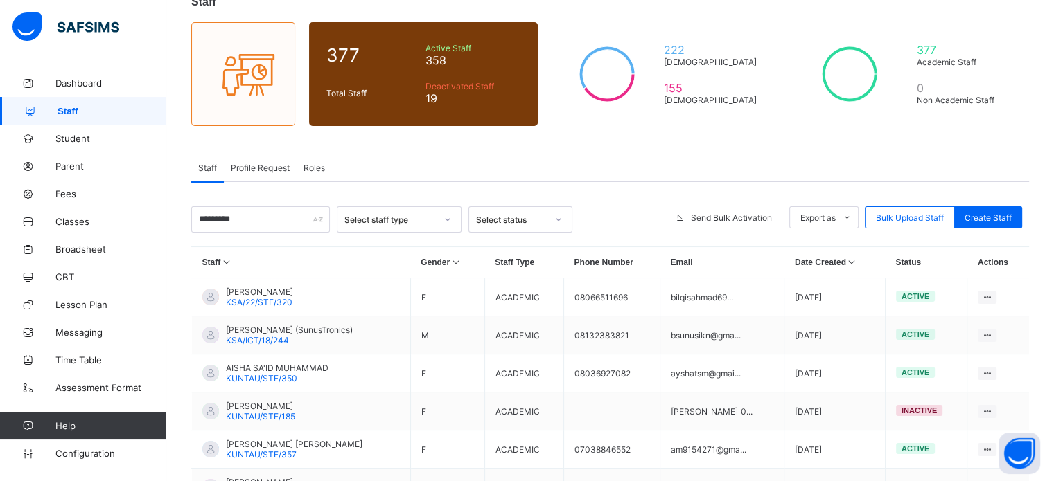
scroll to position [93, 0]
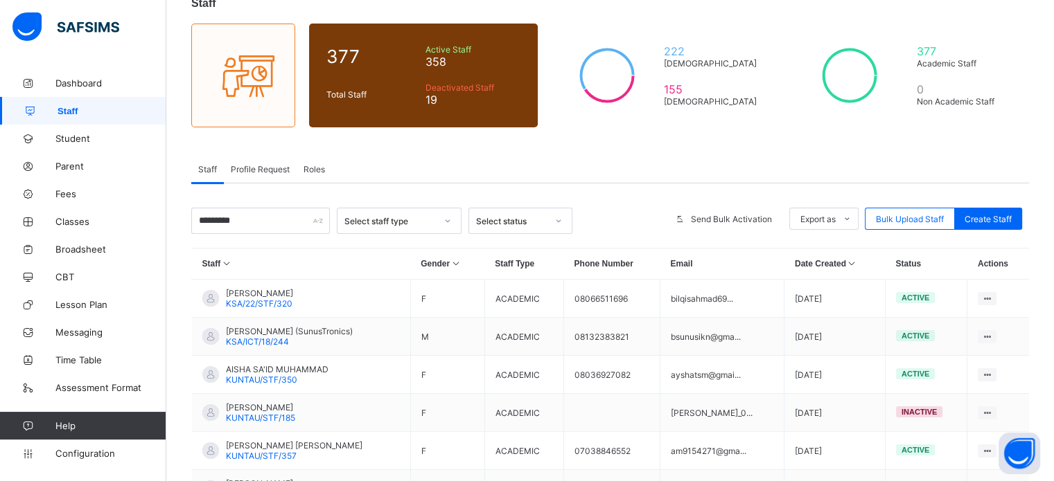
click at [312, 172] on span "Roles" at bounding box center [313, 169] width 21 height 10
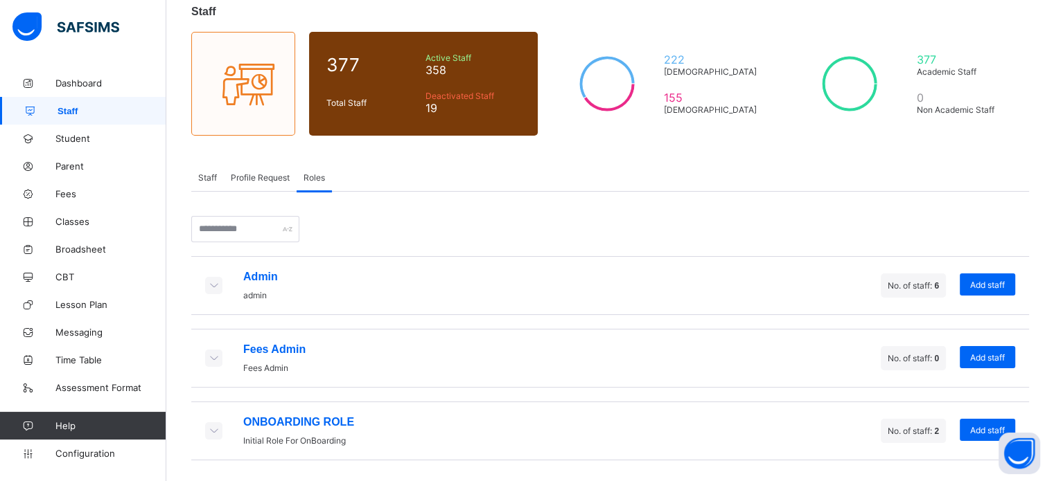
scroll to position [87, 0]
click at [212, 285] on icon at bounding box center [213, 285] width 15 height 12
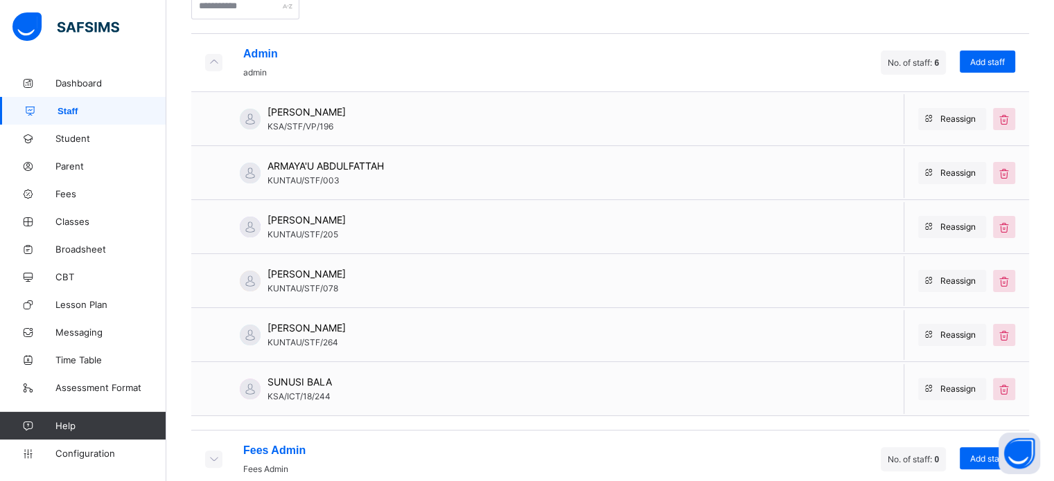
scroll to position [310, 0]
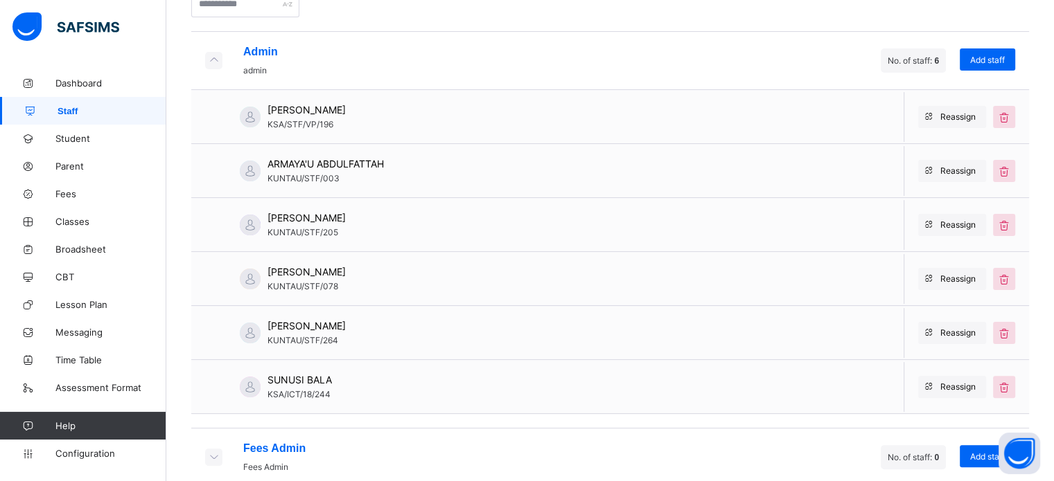
click at [317, 287] on span "KUNTAU/STF/078" at bounding box center [302, 286] width 71 height 10
click at [317, 286] on span "KUNTAU/STF/078" at bounding box center [302, 286] width 71 height 10
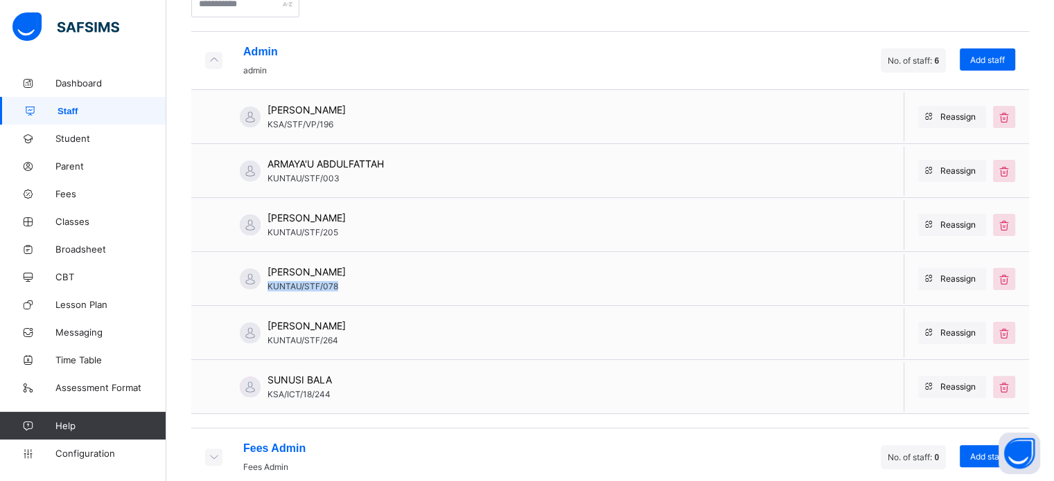
click at [320, 285] on span "KUNTAU/STF/078" at bounding box center [302, 286] width 71 height 10
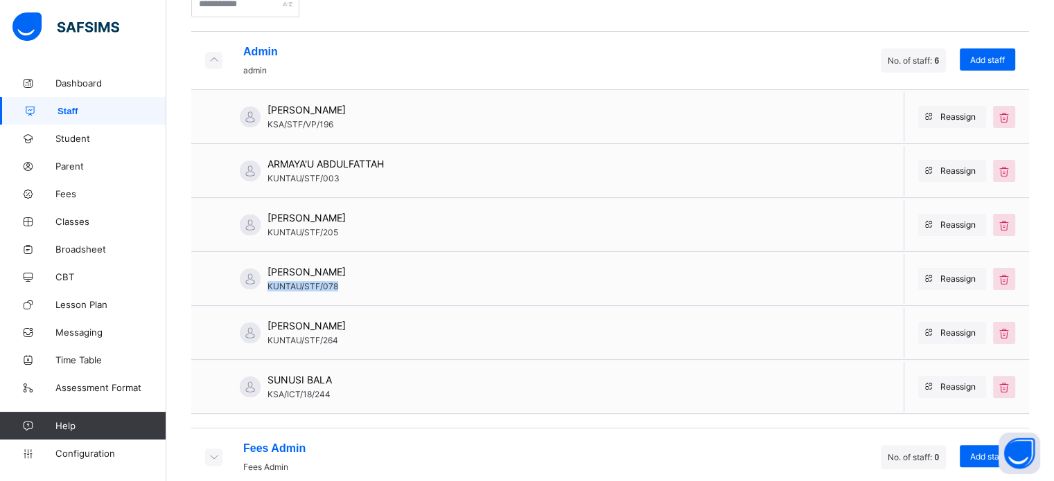
copy span "KUNTAU/STF/078"
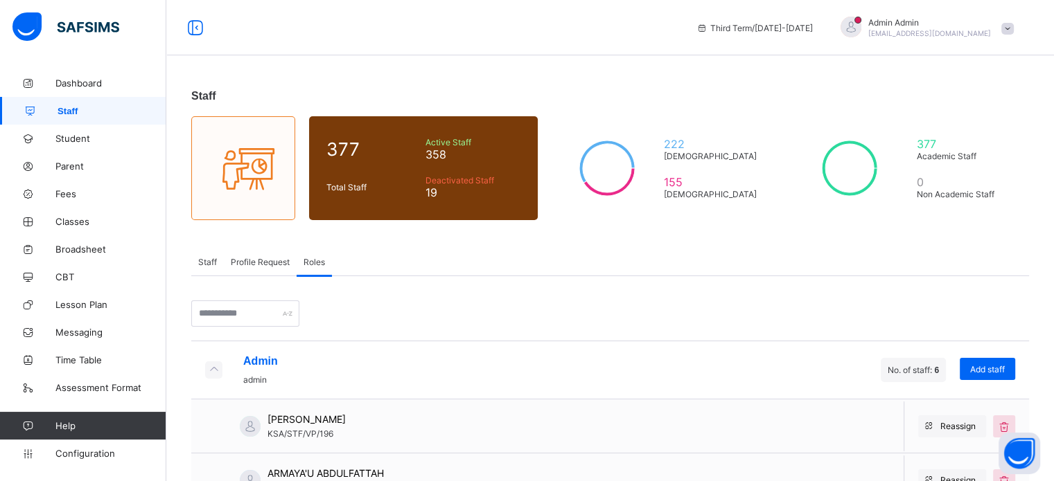
click at [211, 260] on span "Staff" at bounding box center [207, 262] width 19 height 10
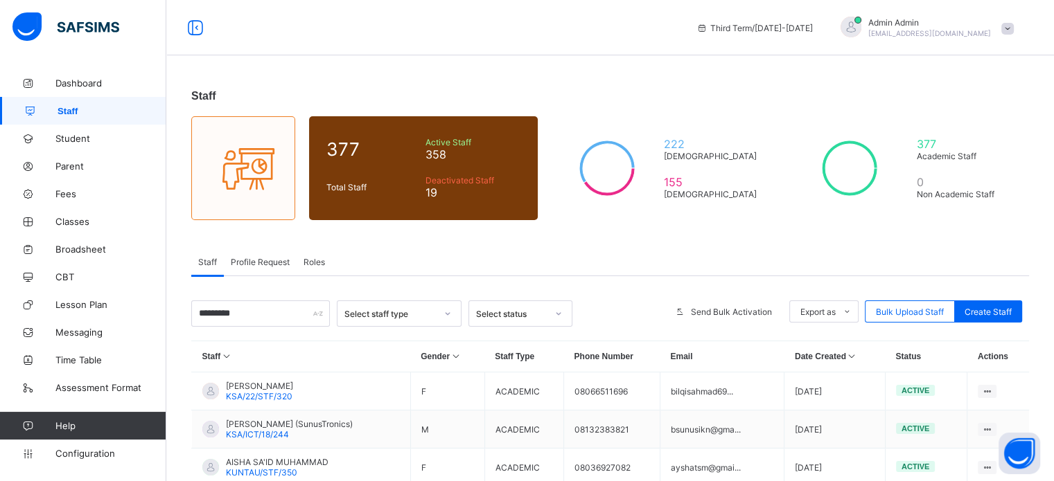
click at [314, 261] on span "Roles" at bounding box center [313, 262] width 21 height 10
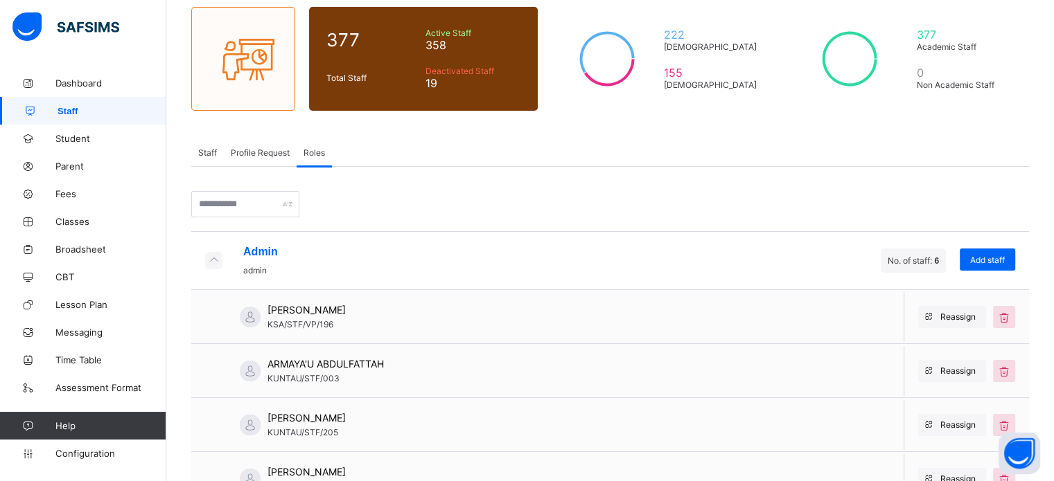
scroll to position [91, 0]
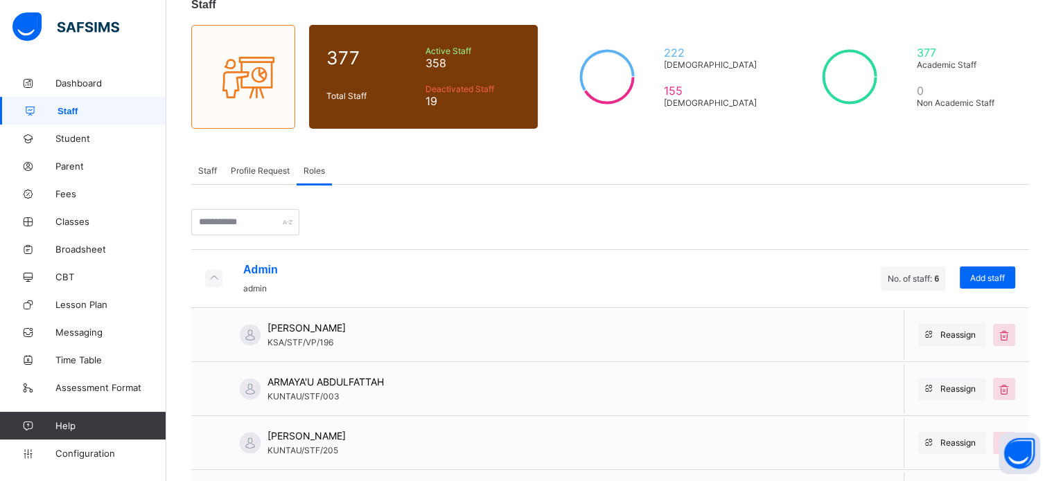
click at [204, 174] on span "Staff" at bounding box center [207, 171] width 19 height 10
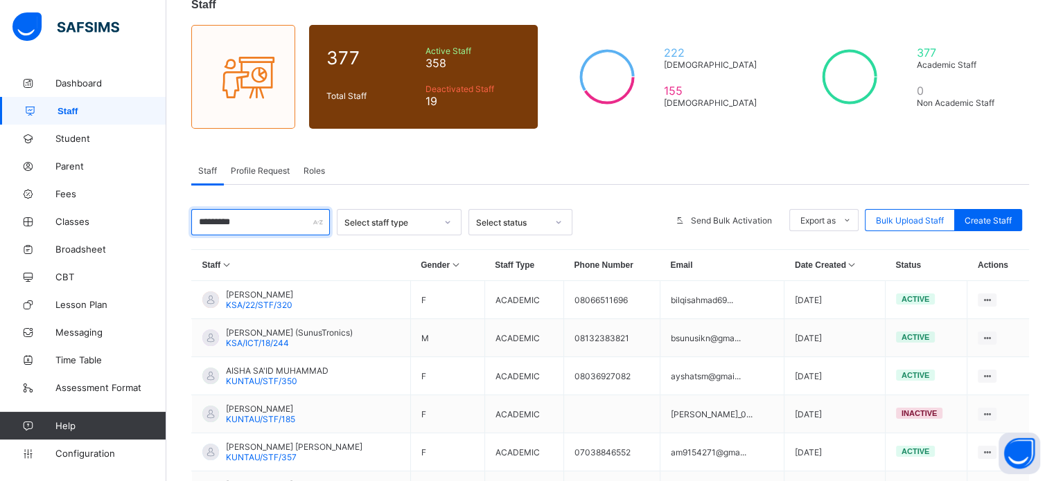
click at [244, 224] on input "********" at bounding box center [260, 222] width 139 height 26
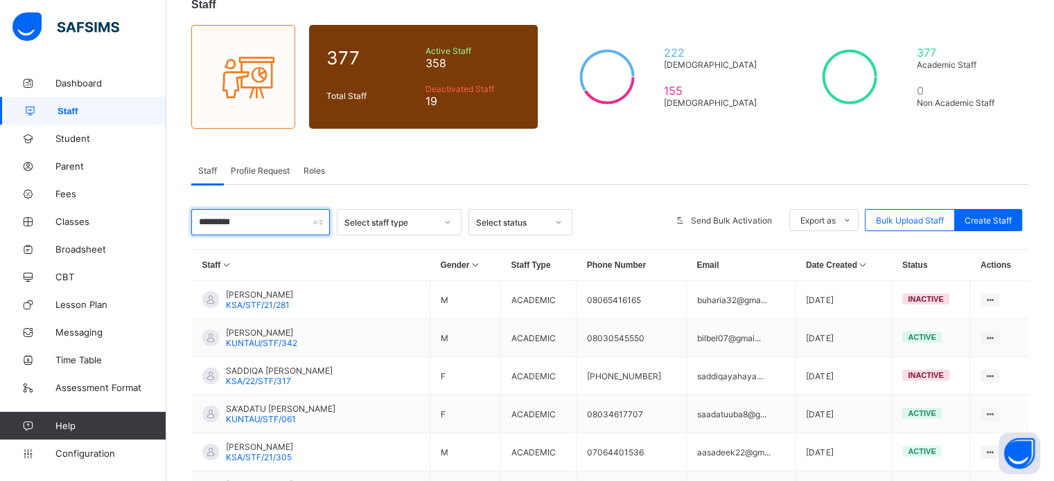
scroll to position [357, 0]
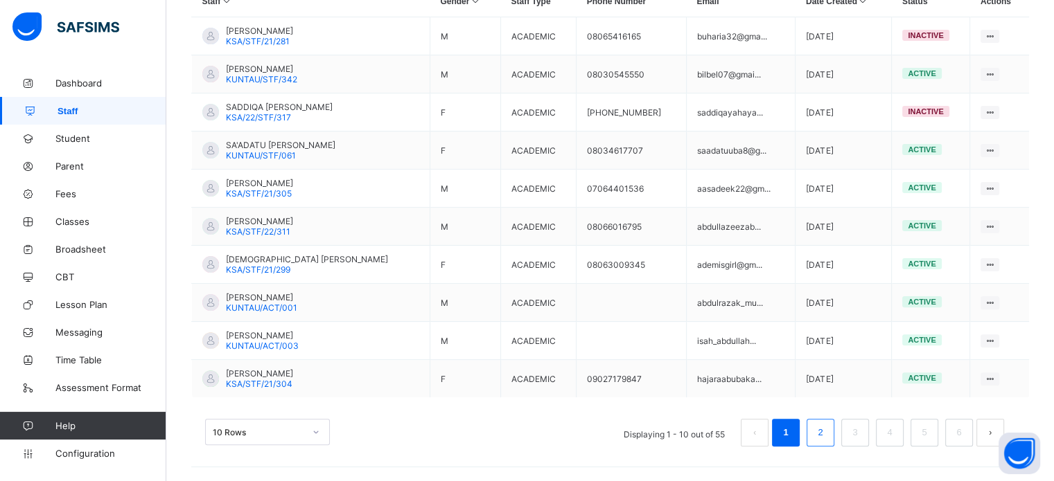
type input "*********"
click at [826, 428] on link "2" at bounding box center [819, 433] width 13 height 18
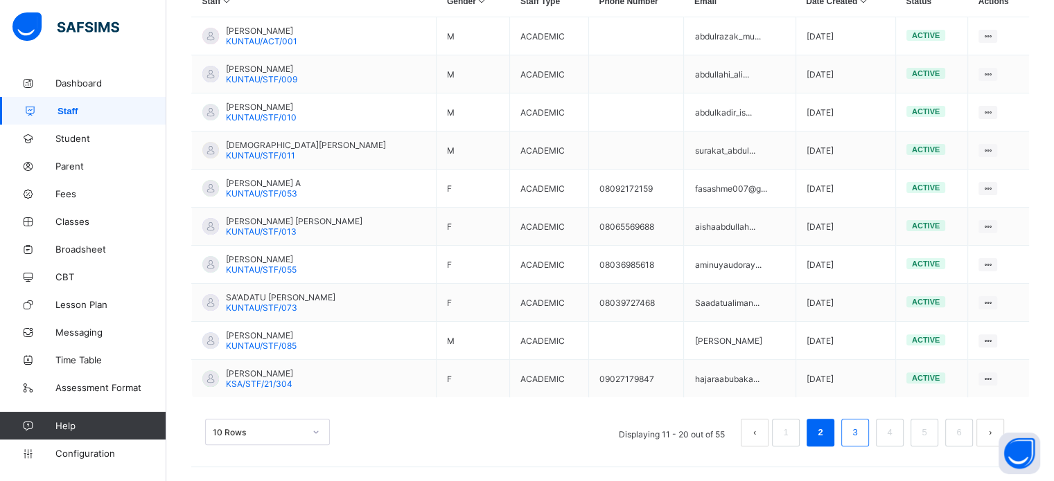
click at [869, 435] on li "3" at bounding box center [855, 433] width 28 height 28
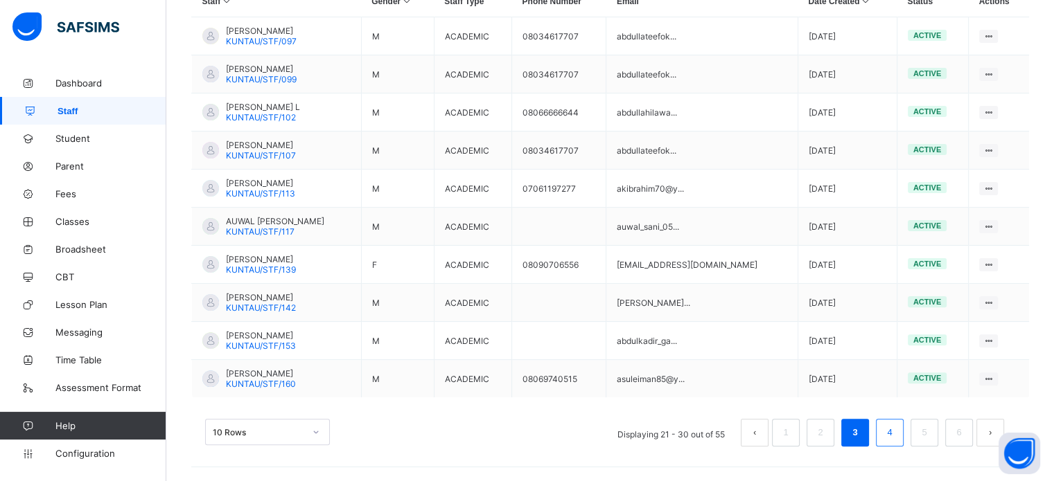
click at [896, 431] on link "4" at bounding box center [889, 433] width 13 height 18
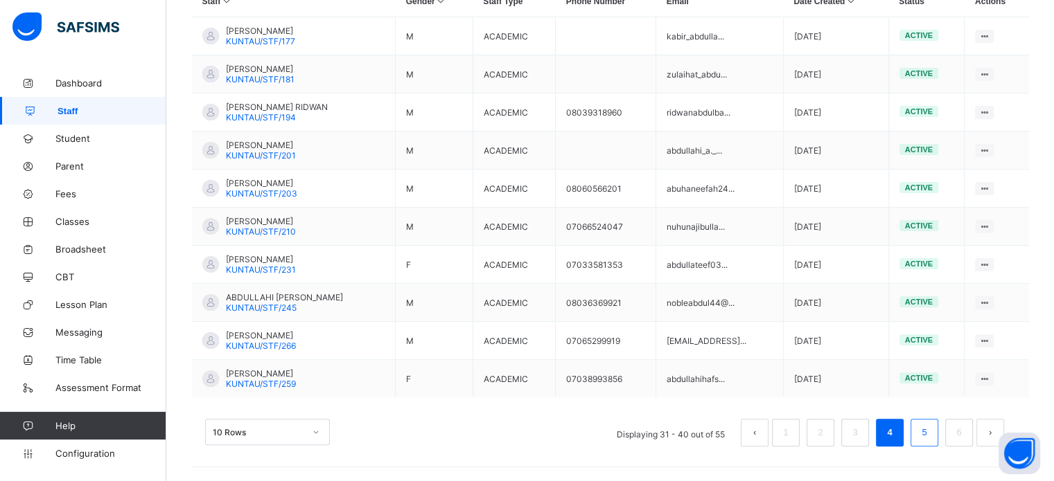
click at [930, 426] on link "5" at bounding box center [923, 433] width 13 height 18
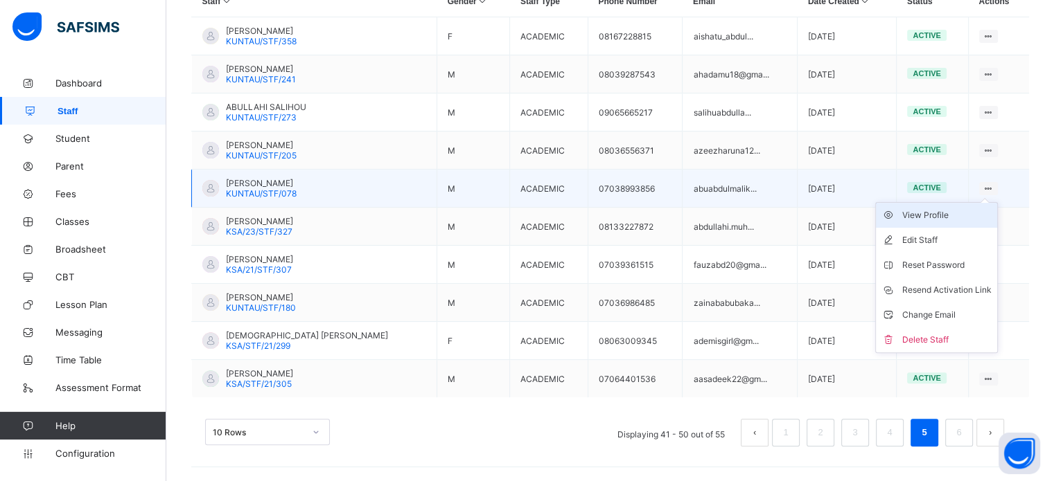
click at [941, 212] on div "View Profile" at bounding box center [946, 216] width 89 height 14
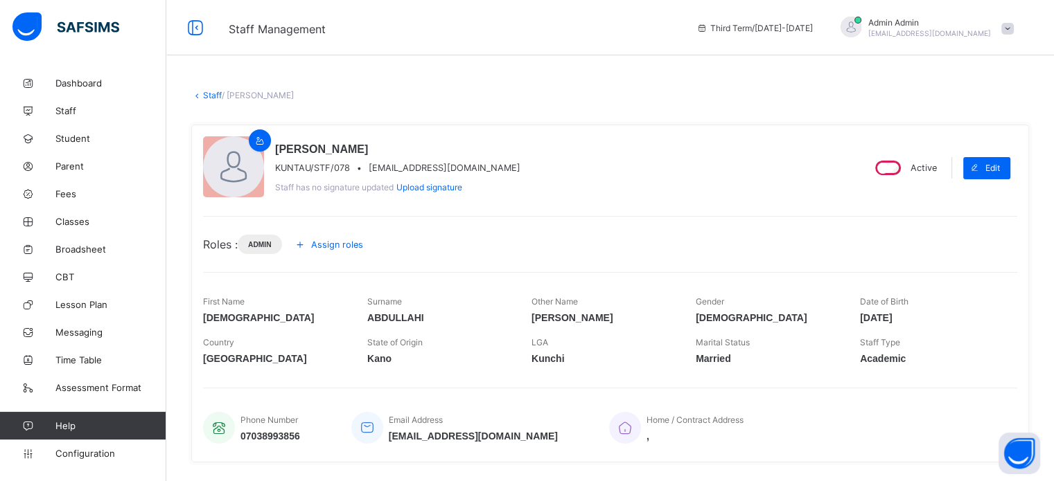
click at [410, 172] on span "abuabdulmalik0013@gmail.com" at bounding box center [445, 168] width 152 height 10
copy span "abuabdulmalik0013@gmail.com"
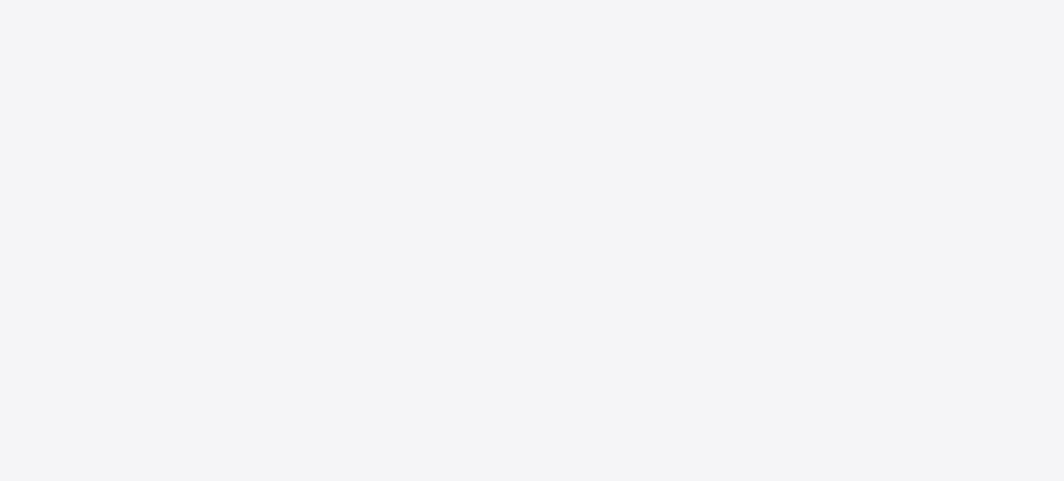
click at [876, 357] on div "New Update Available Hello there, You can install SAFSIMS on your device for ea…" at bounding box center [532, 240] width 1064 height 481
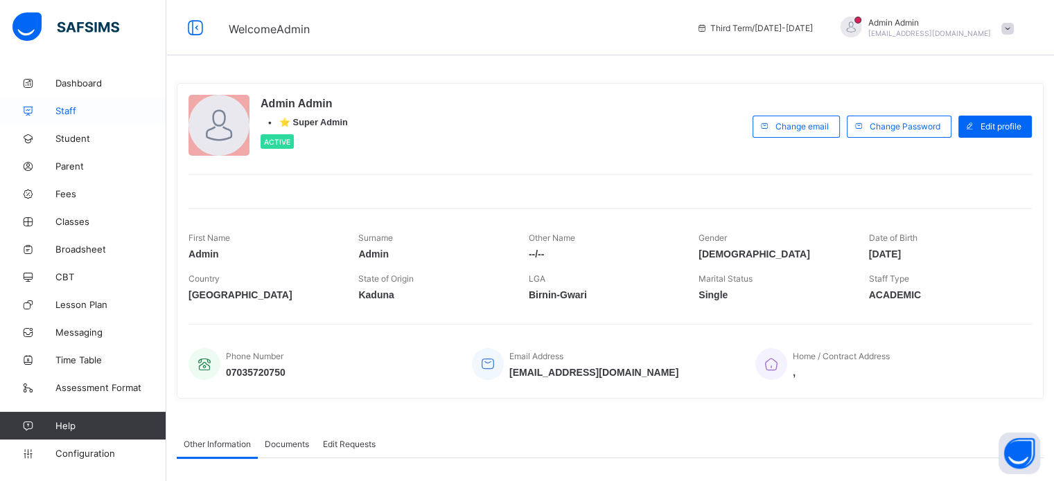
click at [66, 112] on span "Staff" at bounding box center [110, 110] width 111 height 11
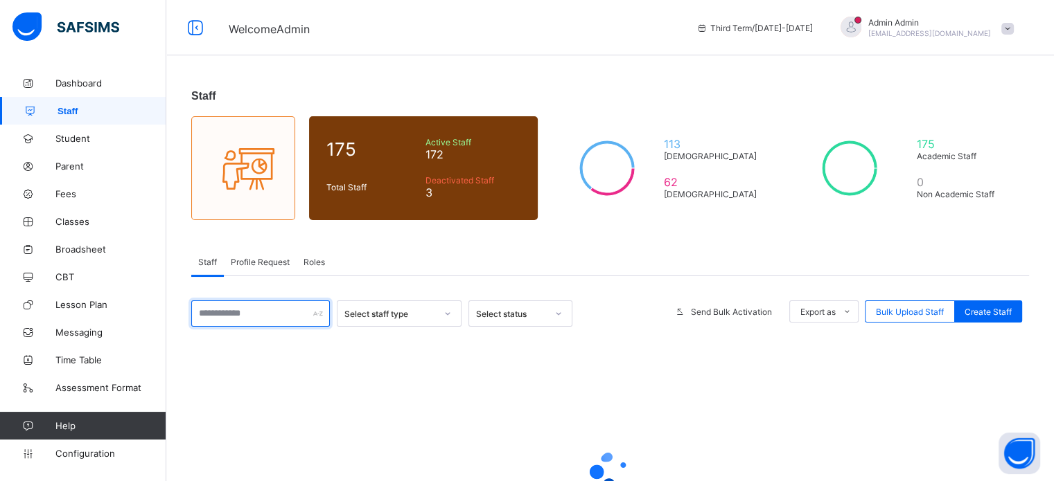
click at [232, 318] on input "text" at bounding box center [260, 314] width 139 height 26
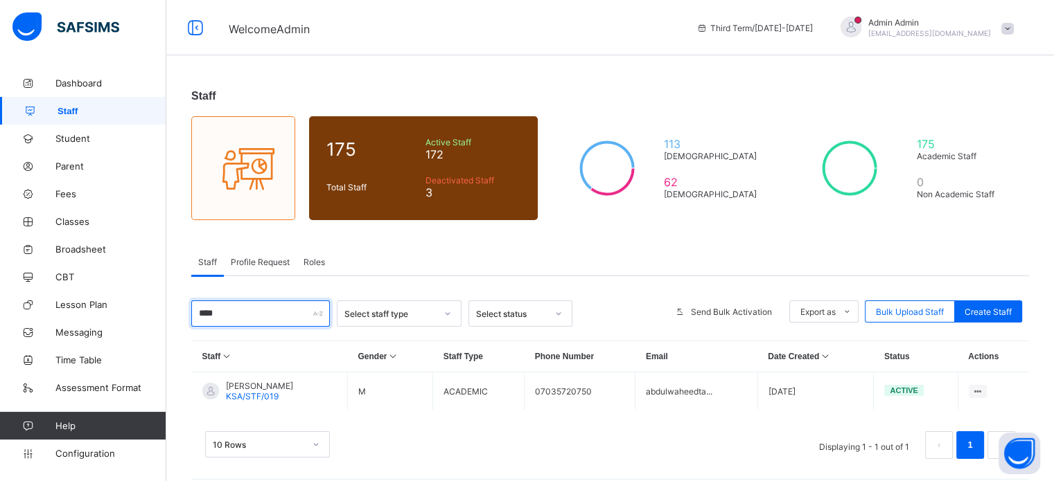
type input "****"
click at [544, 445] on div "10 Rows Displaying 1 - 1 out of 1 1" at bounding box center [610, 446] width 810 height 28
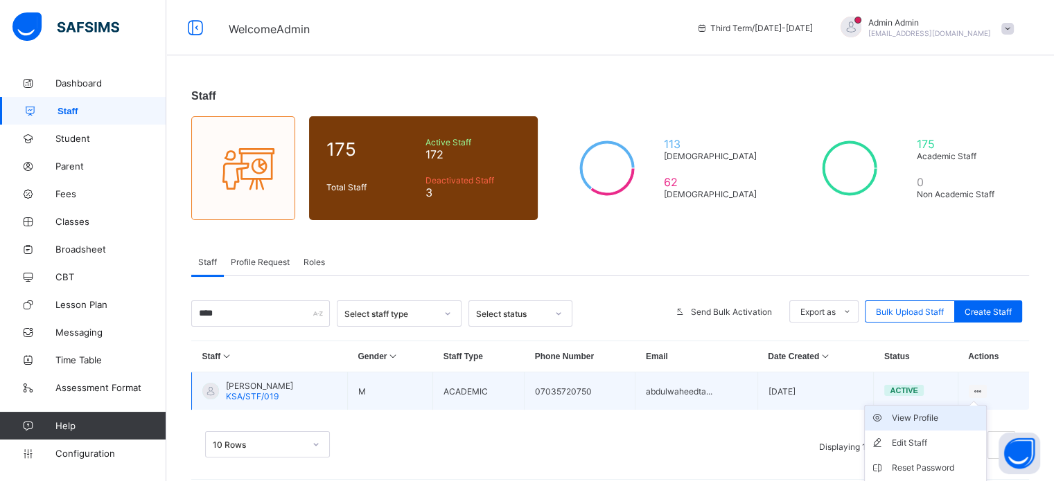
click at [947, 421] on div "View Profile" at bounding box center [935, 418] width 89 height 14
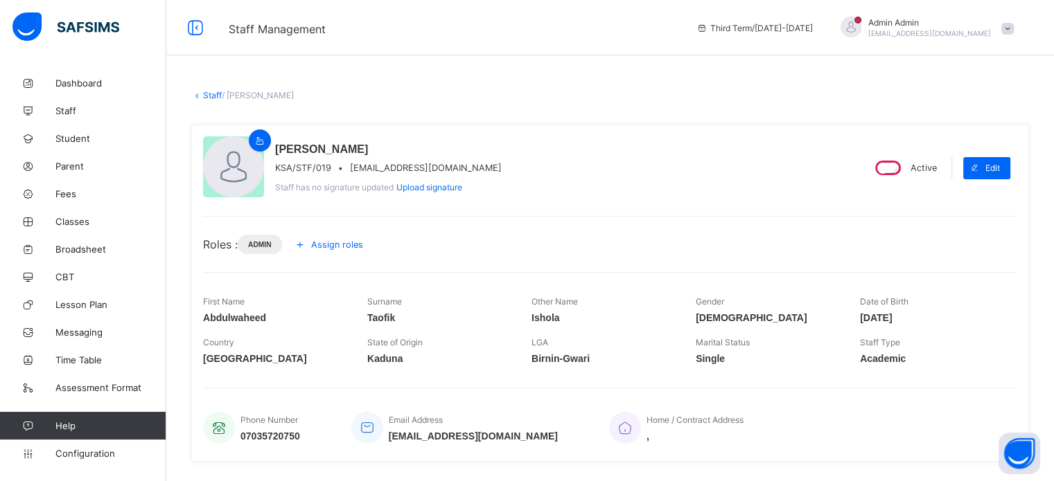
click at [407, 170] on span "[EMAIL_ADDRESS][DOMAIN_NAME]" at bounding box center [426, 168] width 152 height 10
copy span "[EMAIL_ADDRESS][DOMAIN_NAME]"
click at [82, 115] on span "Staff" at bounding box center [110, 110] width 111 height 11
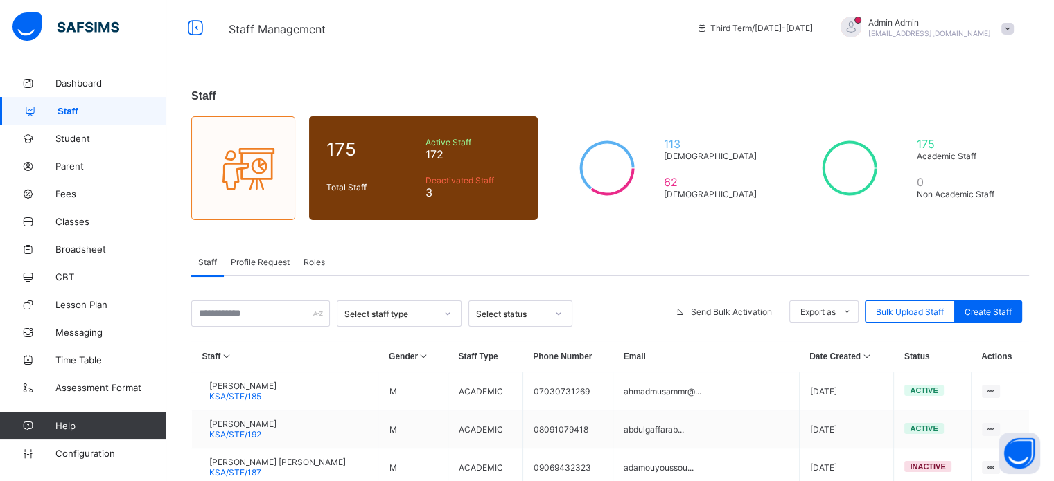
click at [322, 262] on span "Roles" at bounding box center [313, 262] width 21 height 10
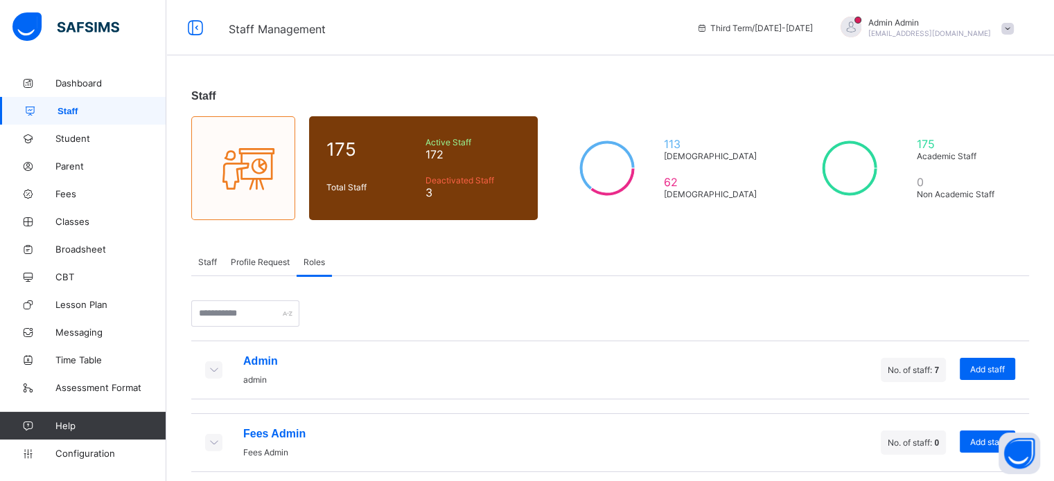
click at [215, 371] on icon at bounding box center [213, 370] width 15 height 12
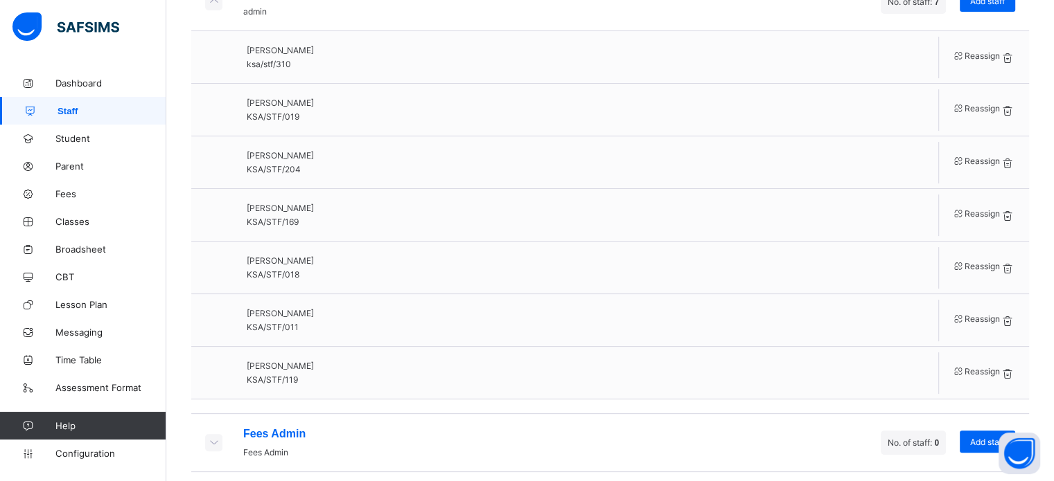
scroll to position [370, 0]
click at [76, 139] on span "Student" at bounding box center [110, 138] width 111 height 11
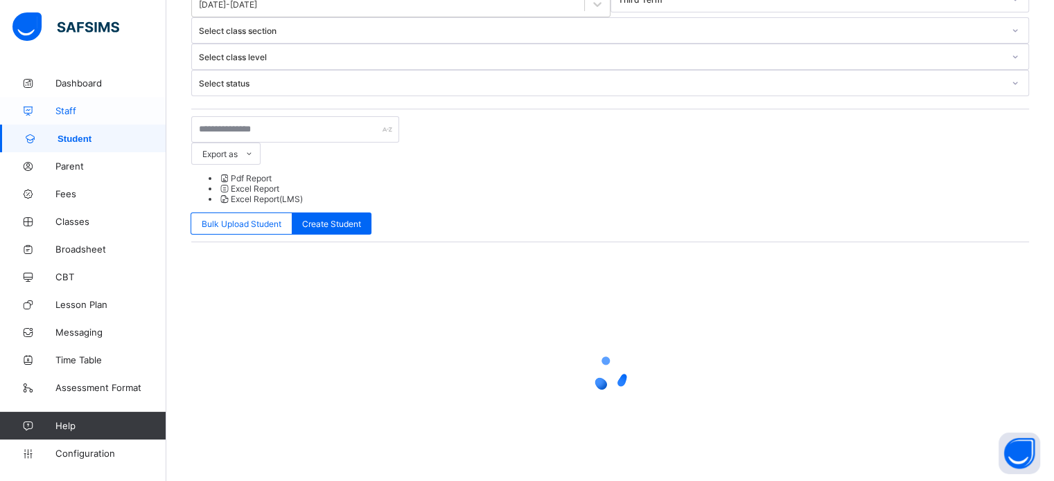
scroll to position [131, 0]
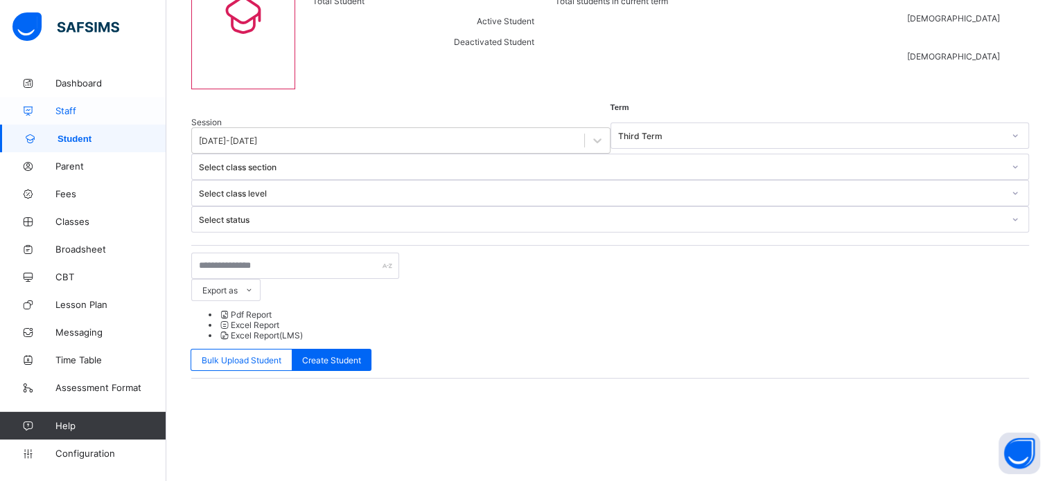
click at [67, 103] on link "Staff" at bounding box center [83, 111] width 166 height 28
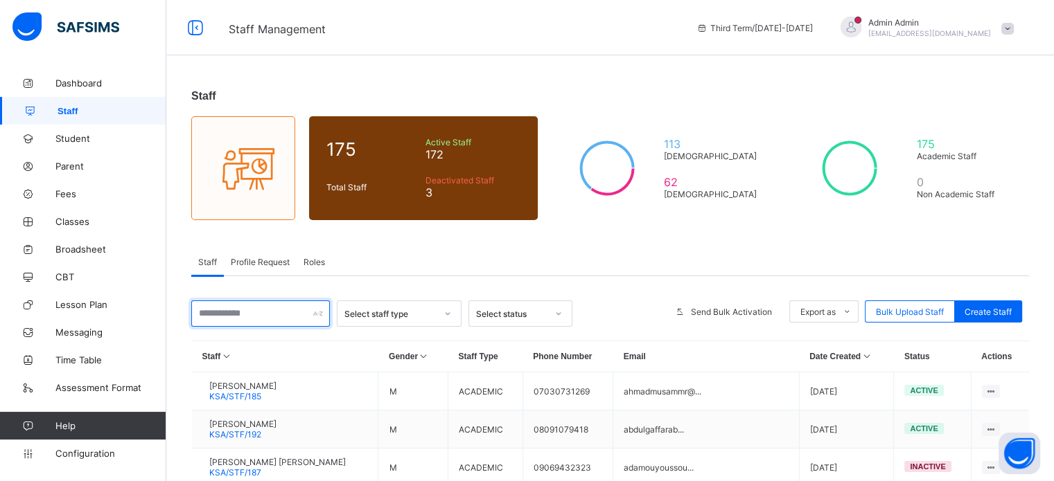
click at [274, 320] on input "text" at bounding box center [260, 314] width 139 height 26
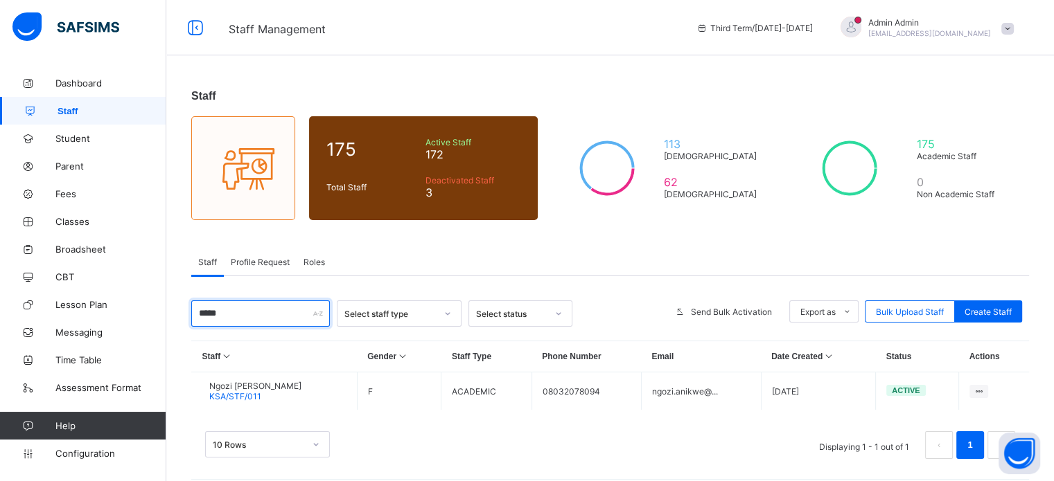
type input "*****"
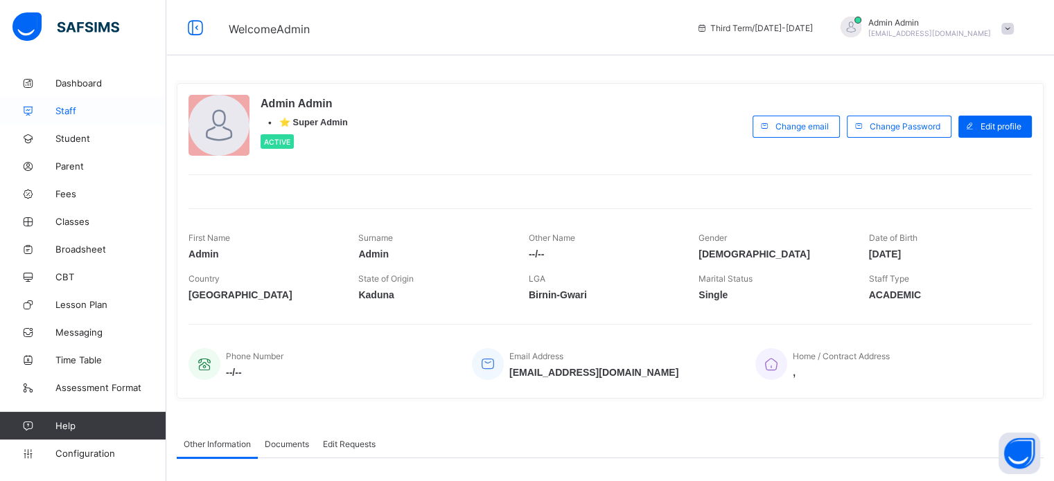
click at [86, 114] on span "Staff" at bounding box center [110, 110] width 111 height 11
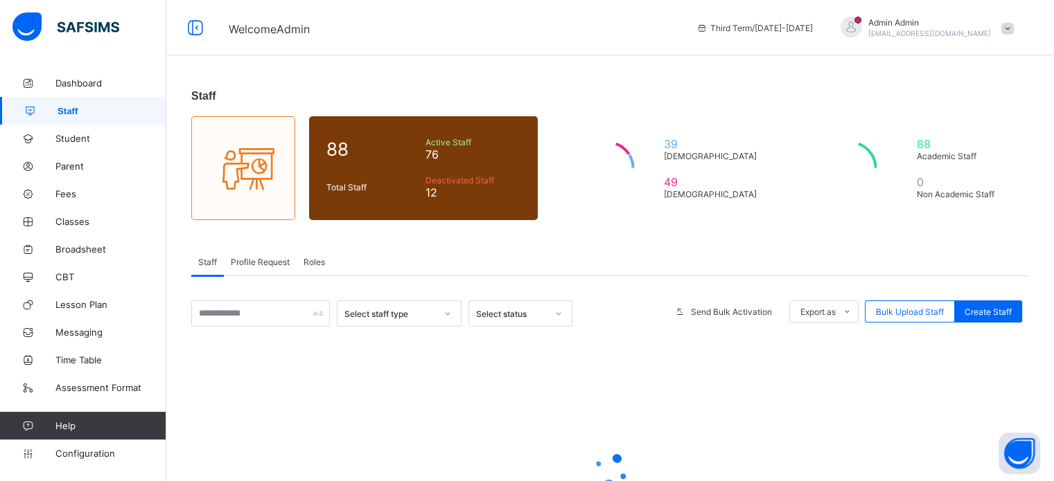
click at [314, 265] on span "Roles" at bounding box center [313, 262] width 21 height 10
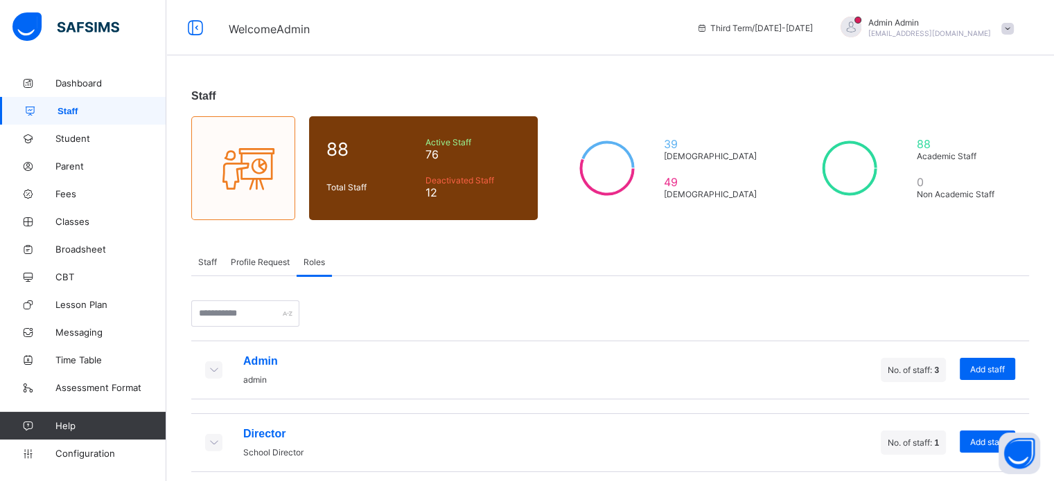
click at [218, 372] on icon at bounding box center [213, 370] width 15 height 12
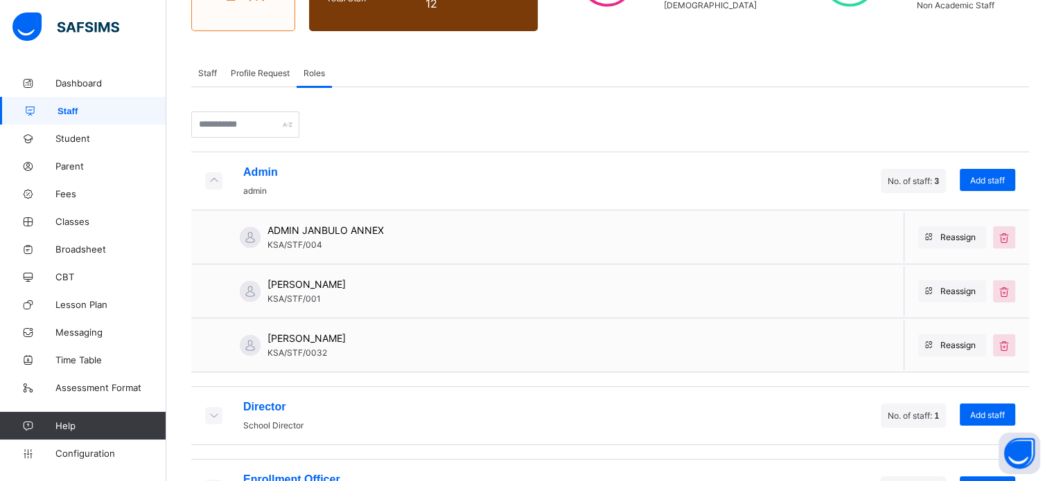
scroll to position [191, 0]
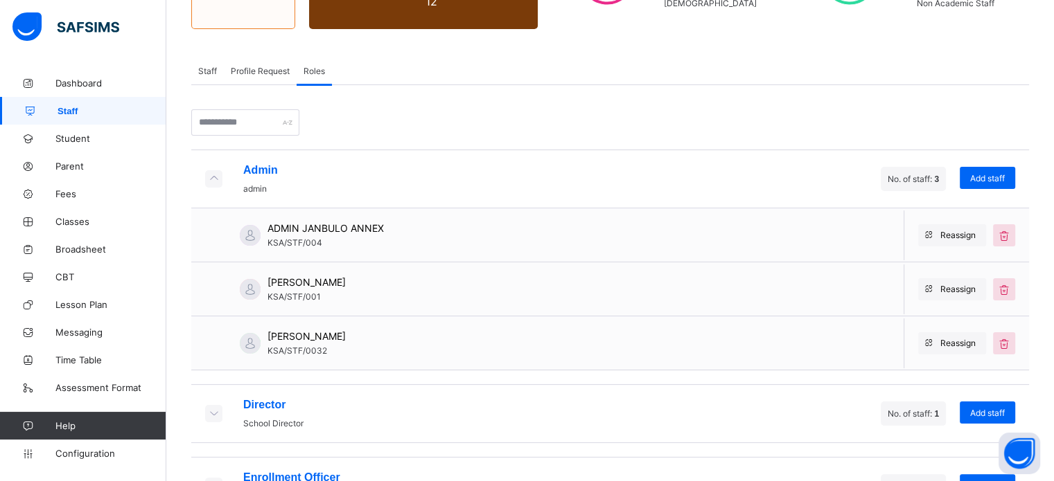
click at [64, 117] on link "Staff" at bounding box center [83, 111] width 166 height 28
click at [211, 73] on span "Staff" at bounding box center [207, 71] width 19 height 10
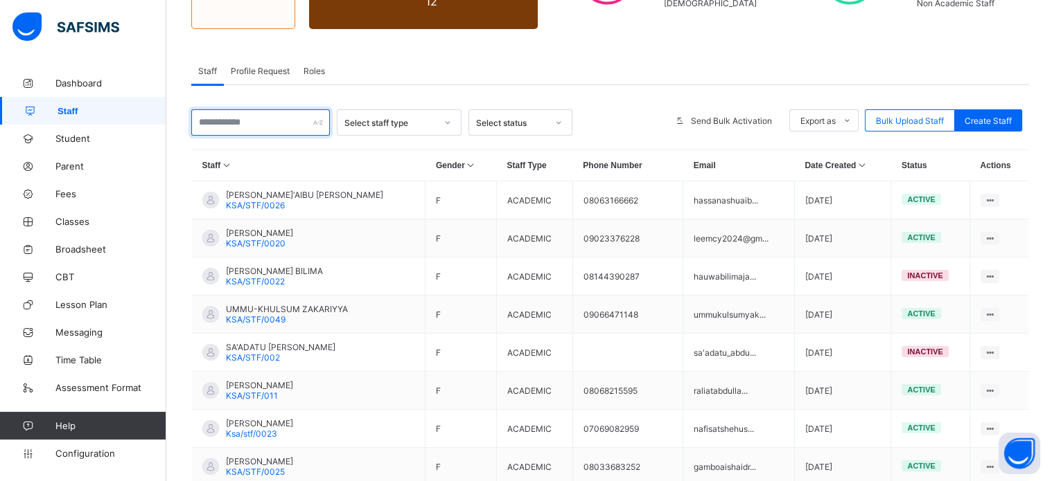
click at [268, 119] on input "text" at bounding box center [260, 122] width 139 height 26
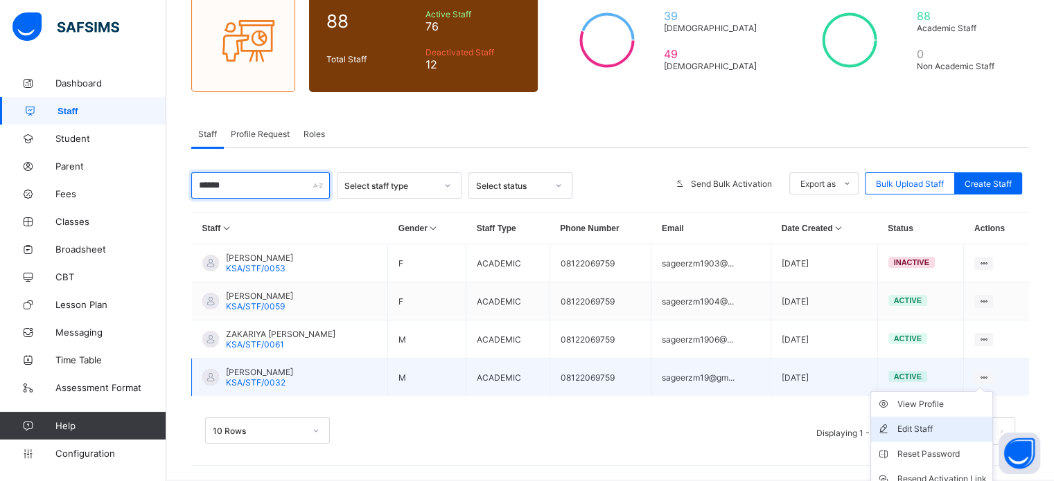
scroll to position [190, 0]
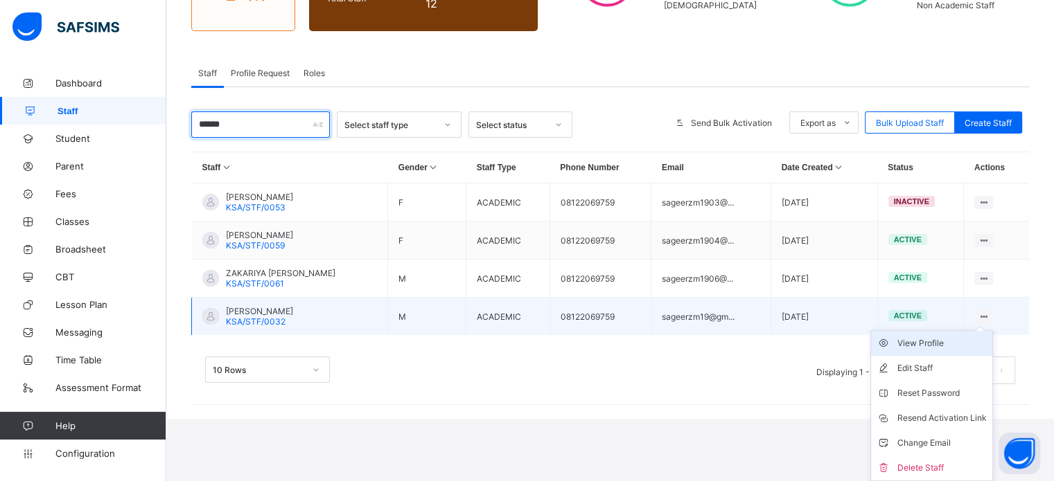
type input "******"
click at [946, 339] on div "View Profile" at bounding box center [941, 344] width 89 height 14
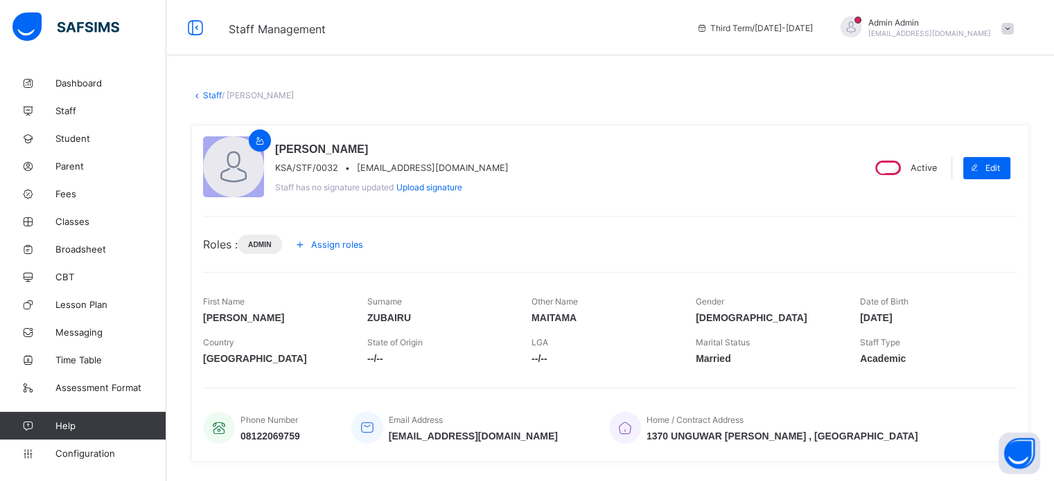
click at [401, 168] on span "[EMAIL_ADDRESS][DOMAIN_NAME]" at bounding box center [433, 168] width 152 height 10
copy span "[EMAIL_ADDRESS][DOMAIN_NAME]"
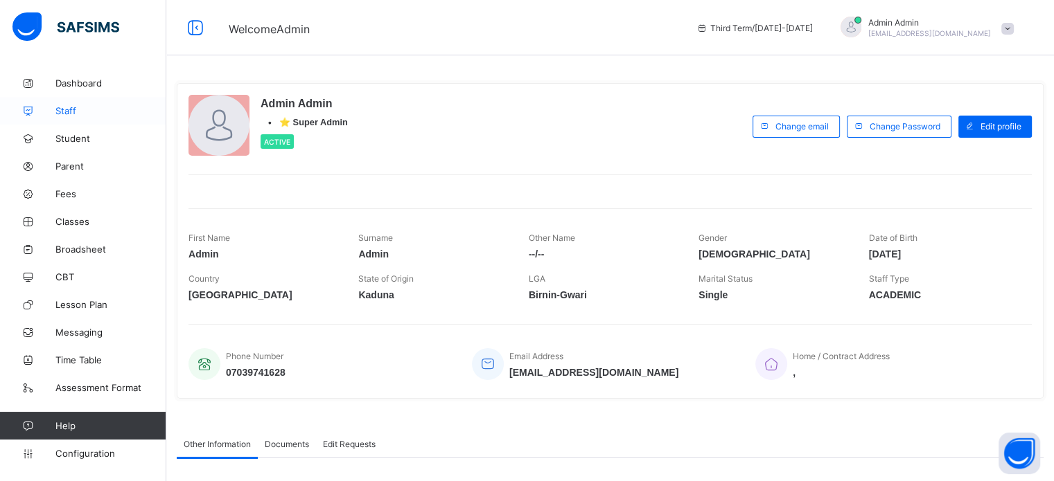
click at [78, 114] on span "Staff" at bounding box center [110, 110] width 111 height 11
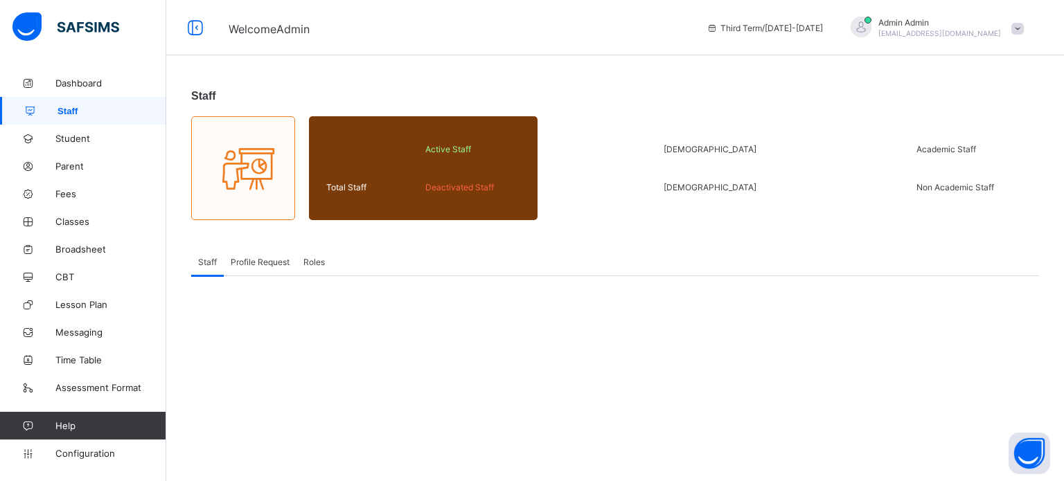
click at [312, 265] on span "Roles" at bounding box center [313, 262] width 21 height 10
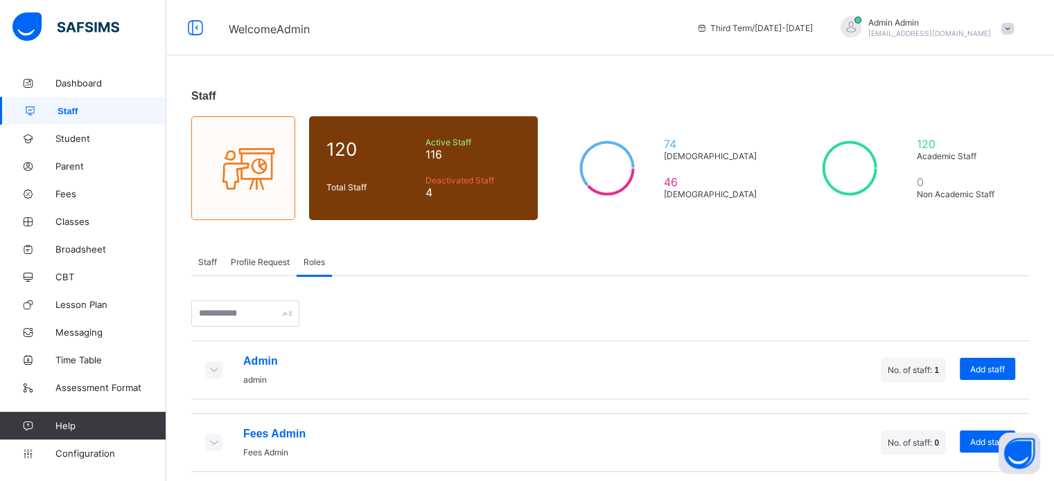
click at [219, 373] on icon at bounding box center [213, 370] width 15 height 12
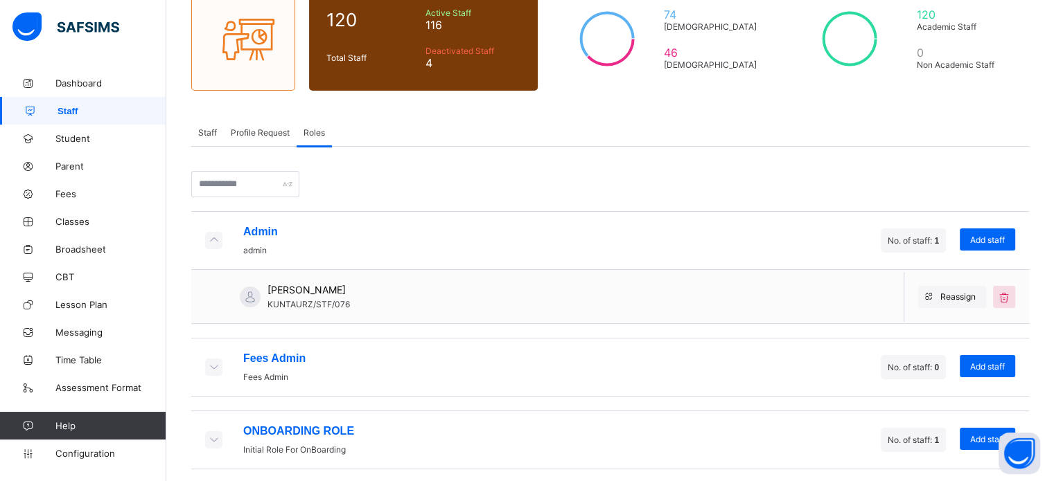
scroll to position [141, 0]
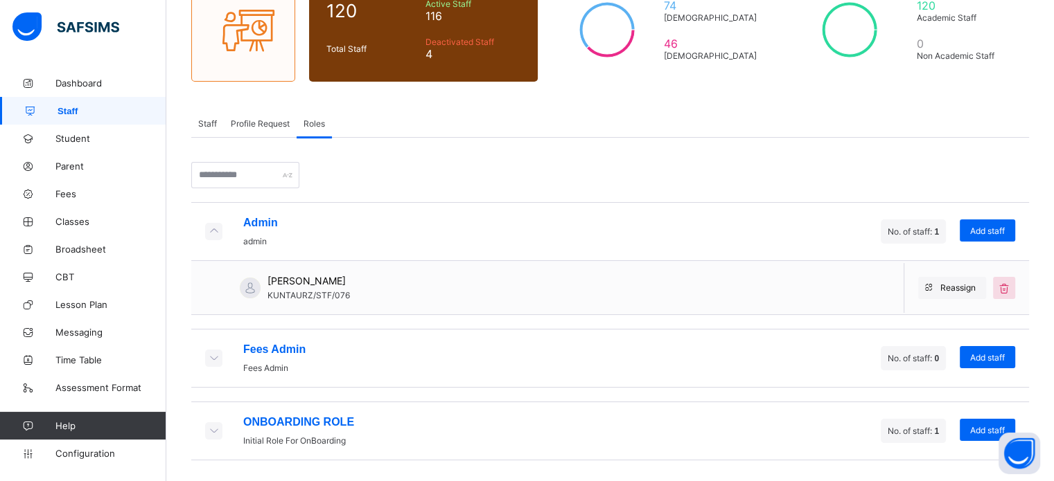
click at [73, 110] on span "Staff" at bounding box center [111, 111] width 109 height 10
click at [219, 122] on div "Staff" at bounding box center [207, 123] width 33 height 28
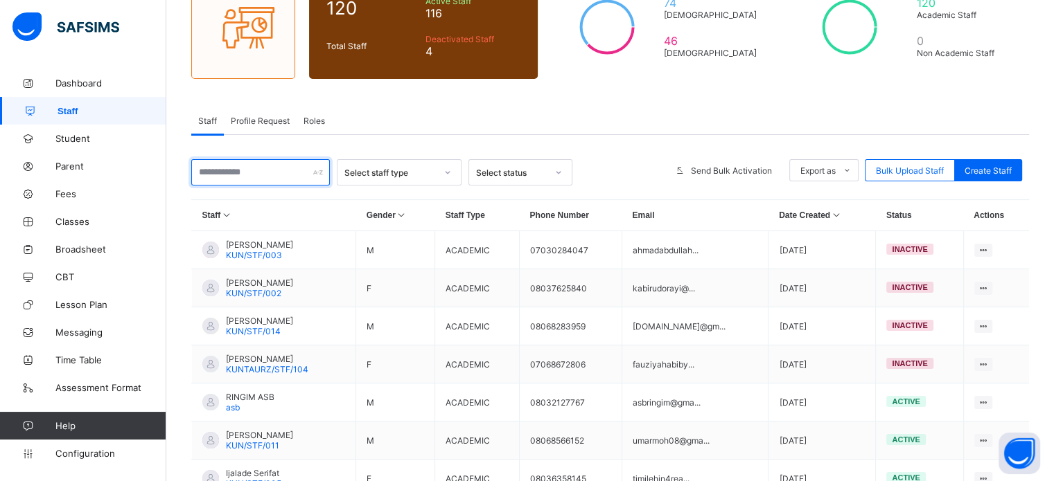
click at [232, 175] on input "text" at bounding box center [260, 172] width 139 height 26
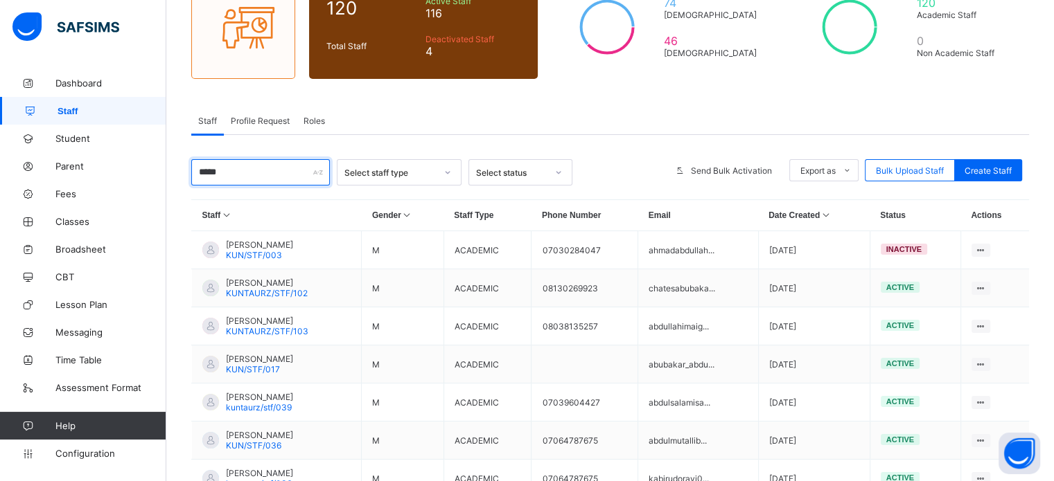
type input "*****"
click at [560, 115] on div "Staff Profile Request Roles" at bounding box center [610, 121] width 838 height 28
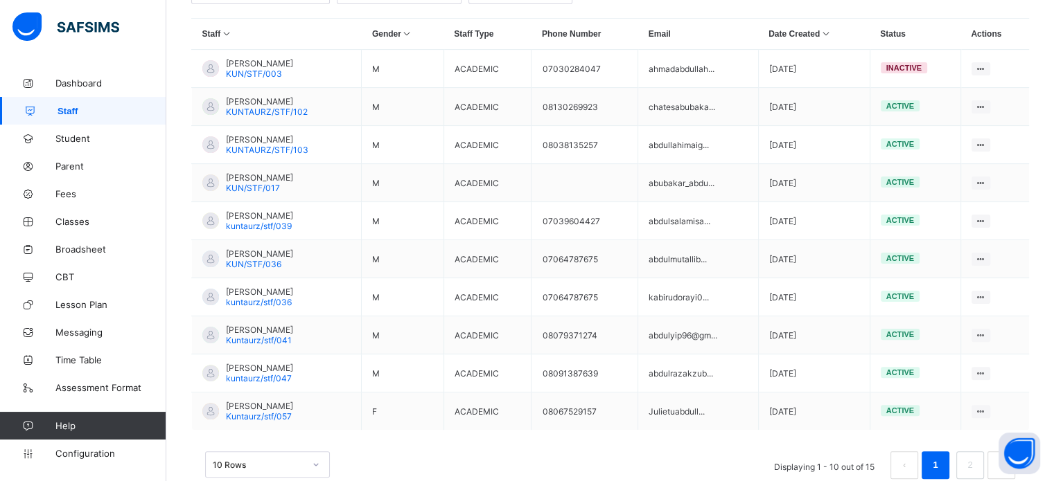
scroll to position [357, 0]
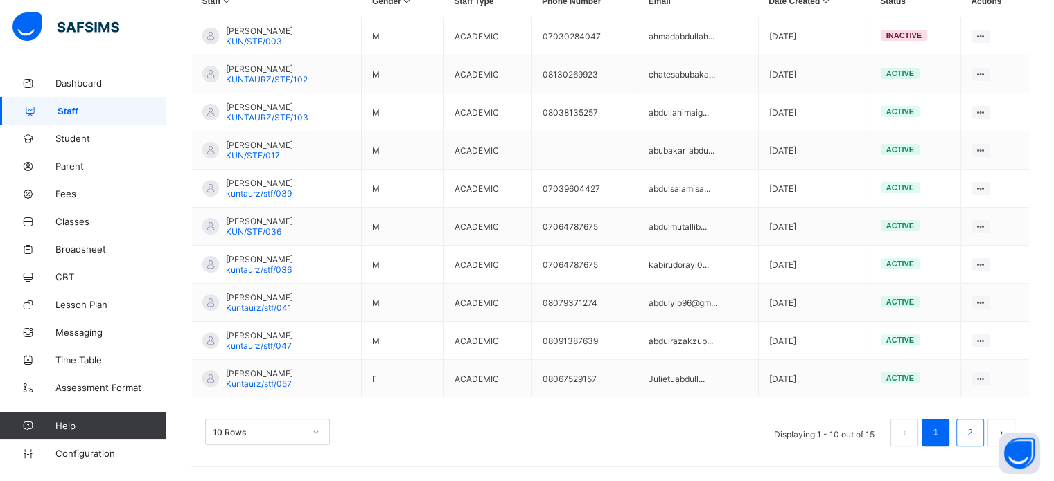
click at [976, 432] on link "2" at bounding box center [969, 433] width 13 height 18
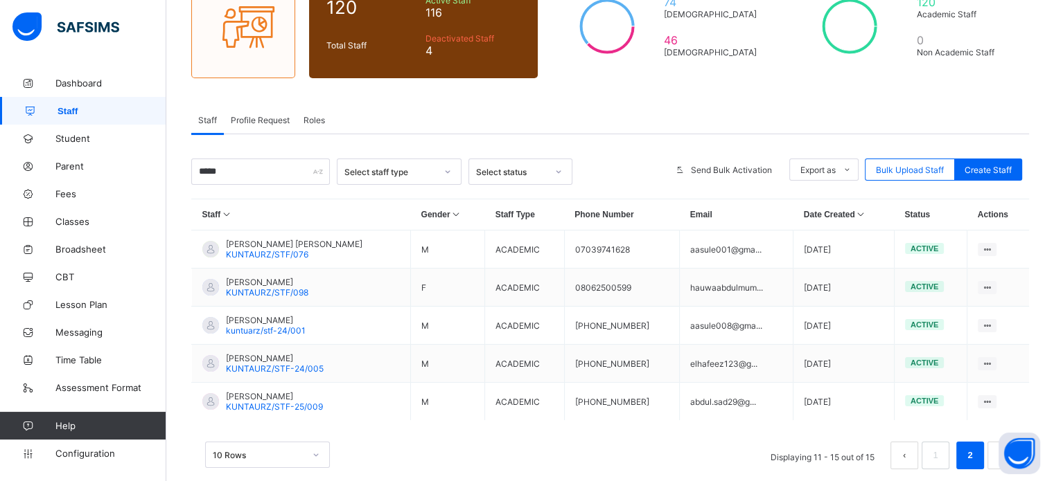
scroll to position [166, 0]
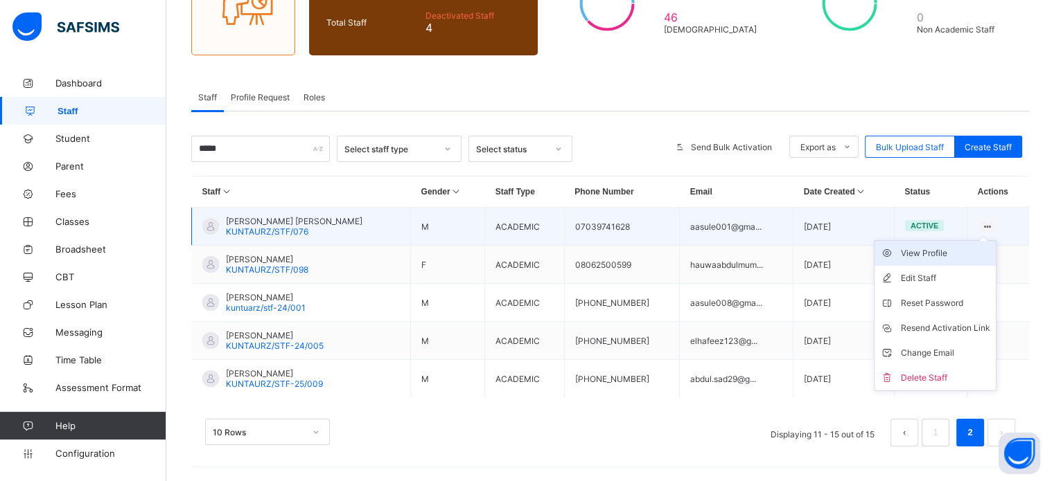
click at [970, 251] on div "View Profile" at bounding box center [945, 254] width 89 height 14
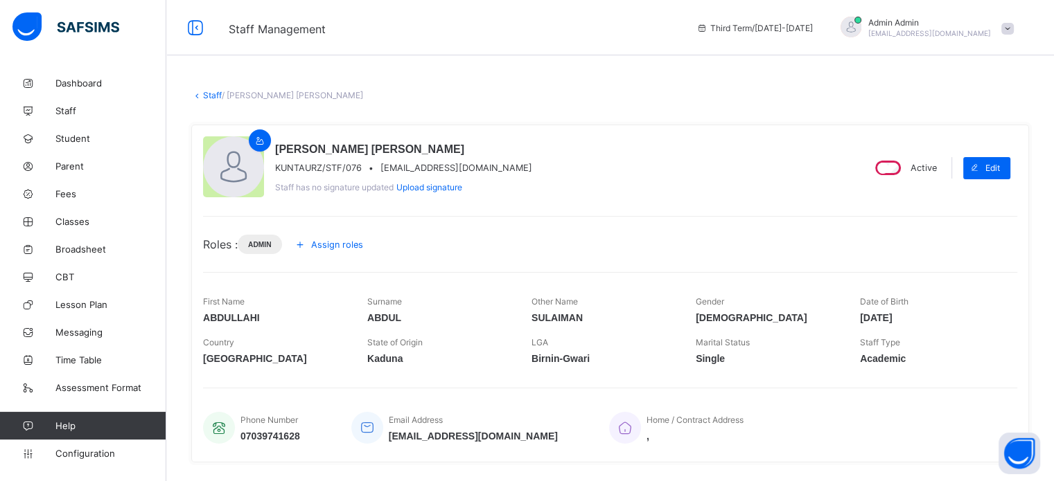
click at [393, 170] on span "[EMAIL_ADDRESS][DOMAIN_NAME]" at bounding box center [456, 168] width 152 height 10
copy span "[EMAIL_ADDRESS][DOMAIN_NAME]"
